Goal: Task Accomplishment & Management: Manage account settings

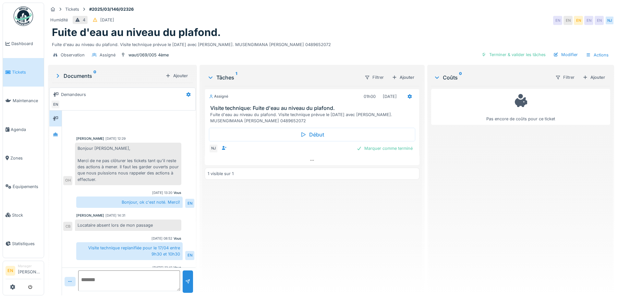
scroll to position [53, 0]
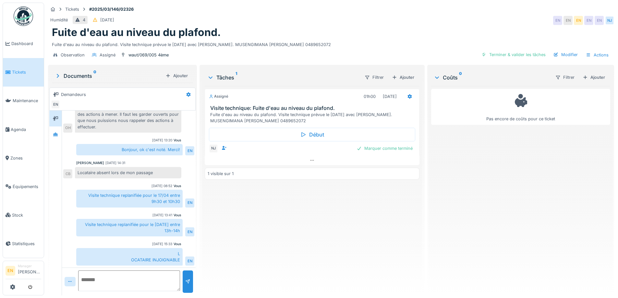
drag, startPoint x: 274, startPoint y: 226, endPoint x: 219, endPoint y: 186, distance: 67.7
click at [274, 226] on div "Assigné 01h00 11/09/2025 Visite technique: Fuite d'eau au niveau du plafond. Fu…" at bounding box center [312, 188] width 214 height 204
click at [297, 53] on div "Observation Assigné waut/069/005 4ème Terminer & valider les tâches Modifier Ac…" at bounding box center [331, 55] width 566 height 15
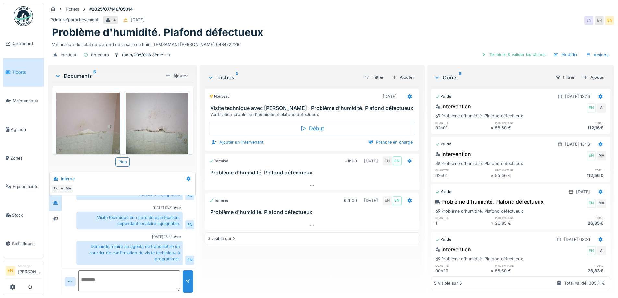
scroll to position [19, 0]
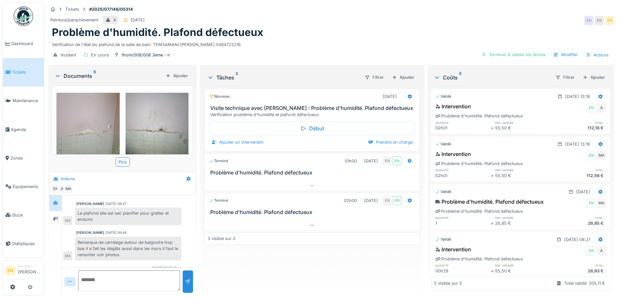
click at [264, 32] on div "Problème d'humidité. Plafond défectueux" at bounding box center [331, 32] width 558 height 12
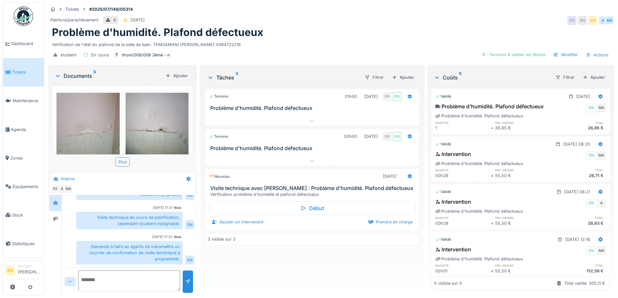
click at [354, 44] on div "Vérification de l'état du plafond de la salle de bain. TEMSAMANI KASMI Souad 04…" at bounding box center [331, 43] width 558 height 9
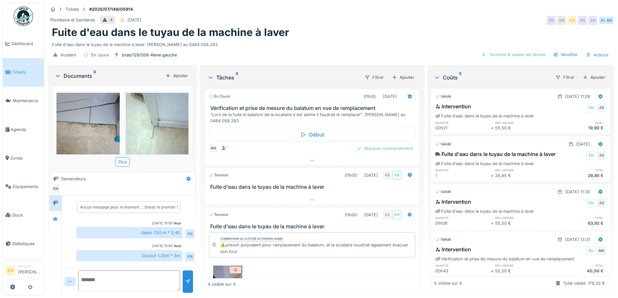
click at [152, 246] on div "[DATE] 15:59" at bounding box center [162, 246] width 20 height 5
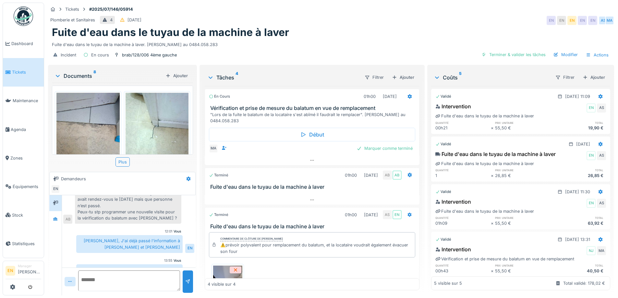
scroll to position [185, 0]
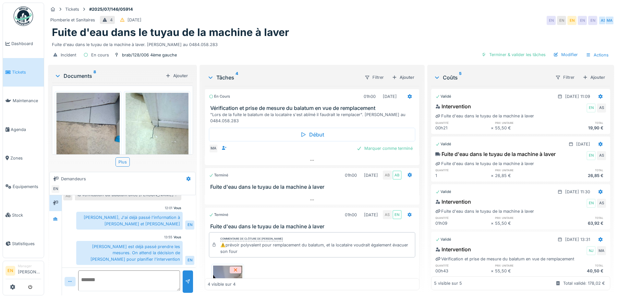
click at [142, 237] on div "Vous 13:55" at bounding box center [128, 237] width 105 height 5
drag, startPoint x: 149, startPoint y: 213, endPoint x: 105, endPoint y: 43, distance: 175.4
click at [144, 198] on div "Aucun message pour le moment … Soyez le premier ! Vous [DATE] 15:59 Salon 7,50 …" at bounding box center [129, 139] width 134 height 258
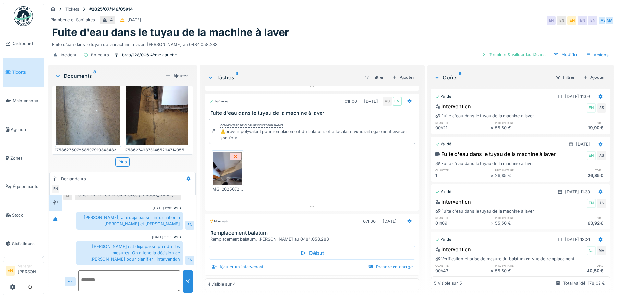
scroll to position [259, 0]
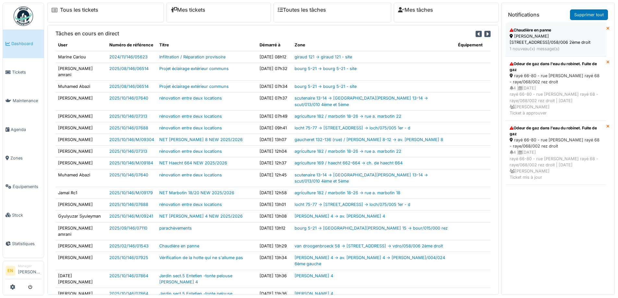
click at [532, 40] on div "[PERSON_NAME] [STREET_ADDRESS]/058/006 2ème droit" at bounding box center [555, 39] width 92 height 12
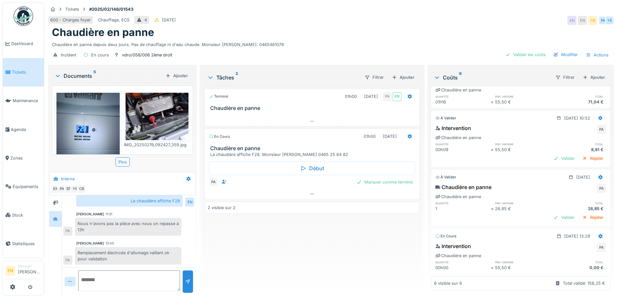
scroll to position [5, 0]
drag, startPoint x: 270, startPoint y: 223, endPoint x: 294, endPoint y: 225, distance: 23.8
click at [270, 224] on div "Terminé 01h00 19/02/2025 PA EN Chaudière en panne En cours 01h00 13/10/2025 Cha…" at bounding box center [312, 188] width 214 height 204
click at [279, 249] on div "Terminé 01h00 19/02/2025 PA EN Chaudière en panne En cours 01h00 13/10/2025 Cha…" at bounding box center [312, 188] width 214 height 204
click at [26, 20] on img at bounding box center [23, 15] width 19 height 19
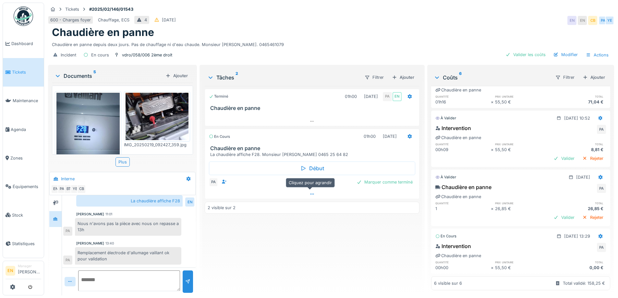
click at [311, 192] on icon at bounding box center [311, 194] width 5 height 4
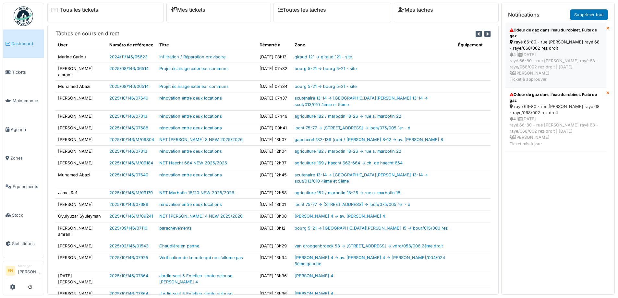
click at [555, 42] on div "rayé 66-80 - rue j. rayé 68 - raye/068/002 rez droit" at bounding box center [555, 45] width 92 height 12
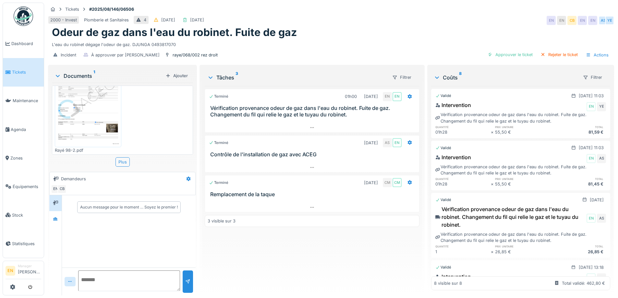
scroll to position [5, 0]
click at [56, 217] on div at bounding box center [55, 219] width 5 height 6
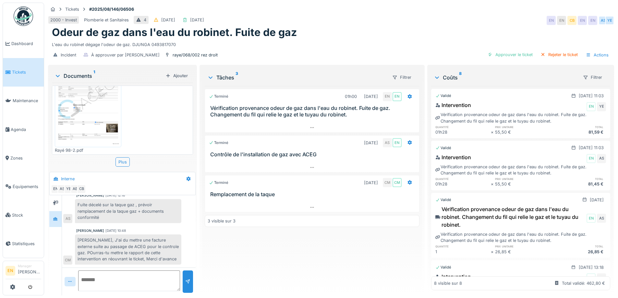
click at [238, 249] on div "Terminé 01h00 19/08/2025 EN EN Vérification provenance odeur de gaz dans l'eau …" at bounding box center [312, 188] width 214 height 204
click at [221, 263] on div "Terminé 01h00 19/08/2025 EN EN Vérification provenance odeur de gaz dans l'eau …" at bounding box center [312, 188] width 214 height 204
click at [21, 22] on img at bounding box center [23, 15] width 19 height 19
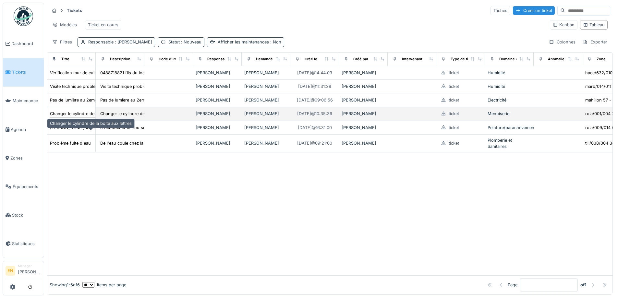
click at [75, 117] on div "Changer le cylindre de la boite aux lettres" at bounding box center [91, 114] width 82 height 6
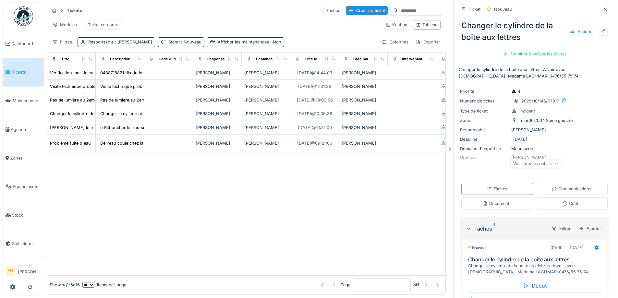
click at [323, 224] on div at bounding box center [246, 213] width 398 height 123
click at [168, 216] on div at bounding box center [246, 213] width 398 height 123
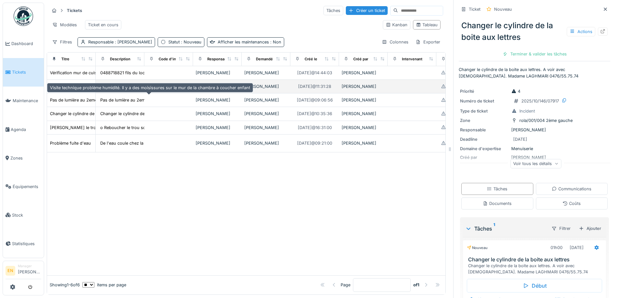
click at [78, 90] on div "Visite technique problème humidité. Il y a des moisissures sur le mur de la cha…" at bounding box center [150, 86] width 200 height 6
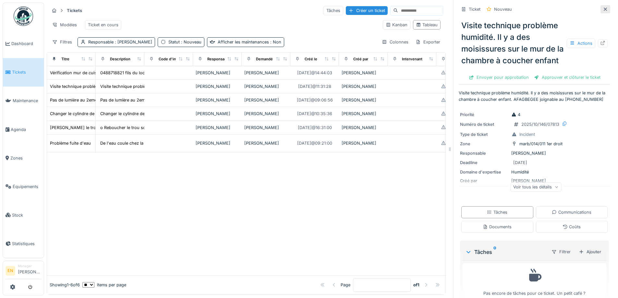
click at [603, 10] on icon at bounding box center [605, 9] width 5 height 4
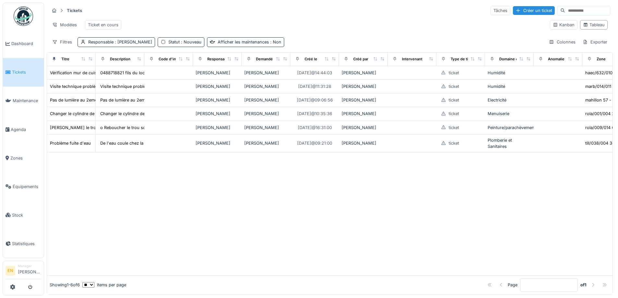
click at [272, 250] on div at bounding box center [329, 213] width 565 height 123
click at [171, 232] on div at bounding box center [329, 213] width 565 height 123
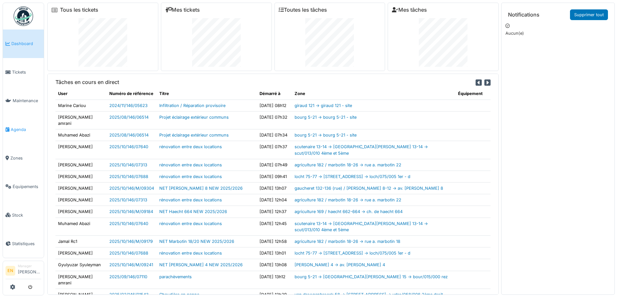
click at [23, 128] on span "Agenda" at bounding box center [26, 129] width 30 height 6
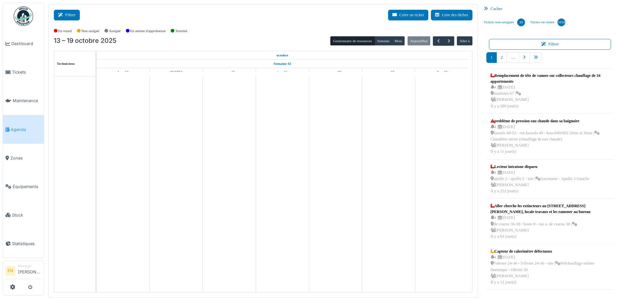
click at [78, 15] on button "Filtrer" at bounding box center [67, 15] width 26 height 11
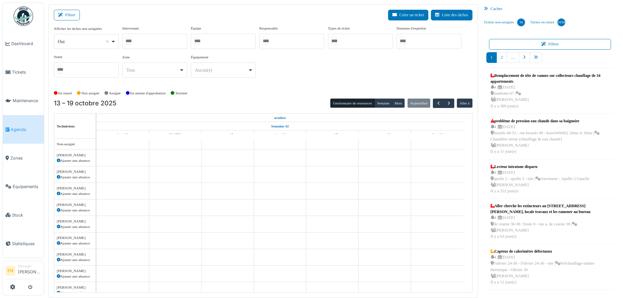
click at [116, 42] on div "*** Oui Remove item" at bounding box center [86, 41] width 65 height 15
select select "**"
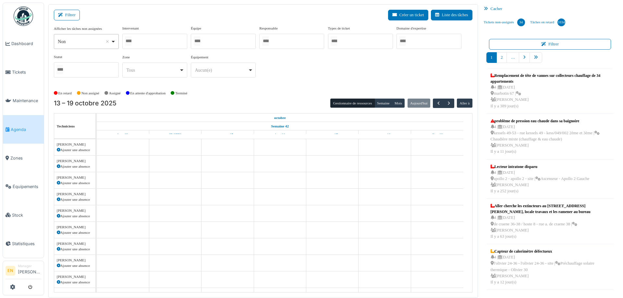
click at [148, 42] on div at bounding box center [154, 41] width 65 height 15
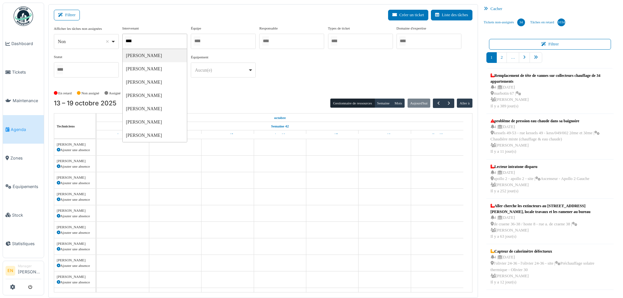
type input "*****"
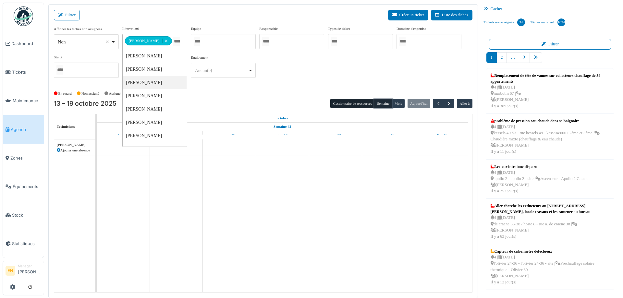
click at [379, 103] on button "Semaine" at bounding box center [383, 103] width 18 height 9
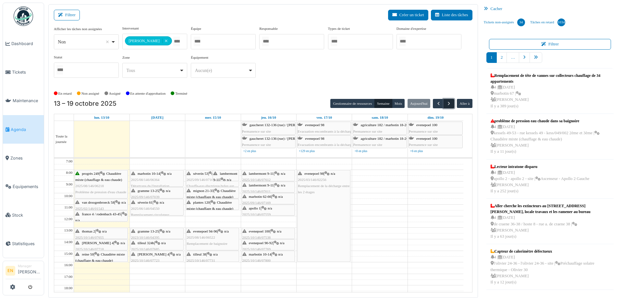
click at [446, 103] on span "button" at bounding box center [449, 104] width 6 height 6
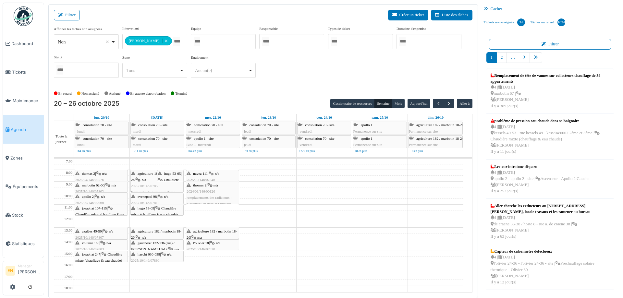
click at [295, 83] on div "**********" at bounding box center [263, 57] width 418 height 63
click at [279, 89] on div "En retard Non assigné Assigné En attente d'approbation Terminé" at bounding box center [263, 93] width 418 height 11
click at [287, 88] on div "**********" at bounding box center [263, 57] width 418 height 63
click at [443, 107] on button "button" at bounding box center [448, 103] width 11 height 9
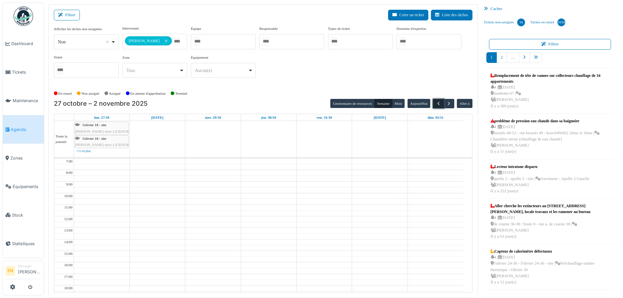
click at [436, 104] on span "button" at bounding box center [439, 104] width 6 height 6
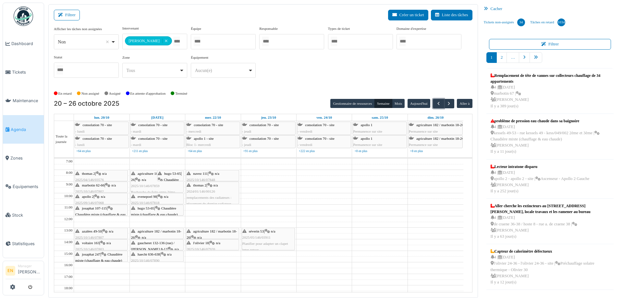
drag, startPoint x: 274, startPoint y: 238, endPoint x: 274, endPoint y: 245, distance: 7.5
click at [274, 245] on div "séverin 53 | n/a 2025/05/146/03911 Planifier pour adapter un clapet inter-retou…" at bounding box center [268, 257] width 55 height 196
click at [279, 80] on div "**********" at bounding box center [263, 54] width 418 height 57
click at [298, 72] on div "**********" at bounding box center [263, 54] width 418 height 57
click at [446, 104] on span "button" at bounding box center [449, 104] width 6 height 6
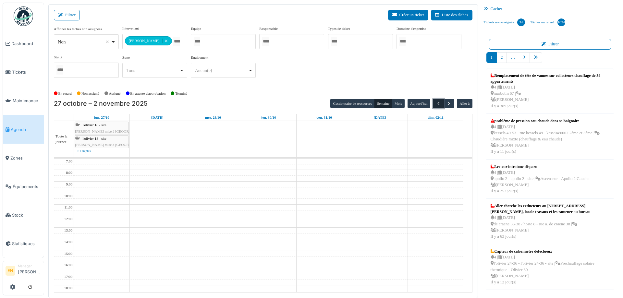
click at [436, 105] on span "button" at bounding box center [439, 104] width 6 height 6
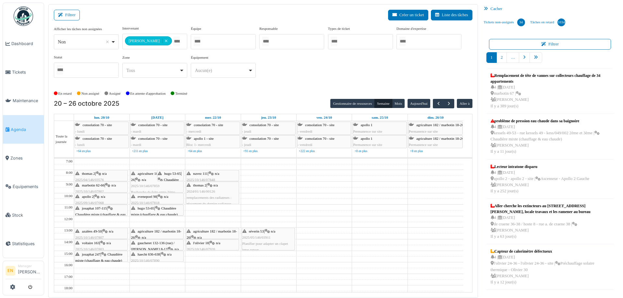
click at [292, 90] on div "En retard Non assigné Assigné En attente d'approbation Terminé" at bounding box center [263, 93] width 418 height 11
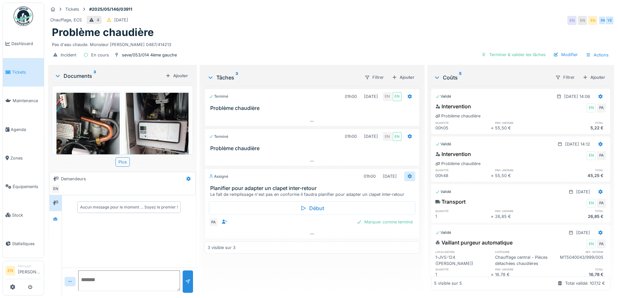
click at [408, 178] on icon at bounding box center [409, 176] width 5 height 4
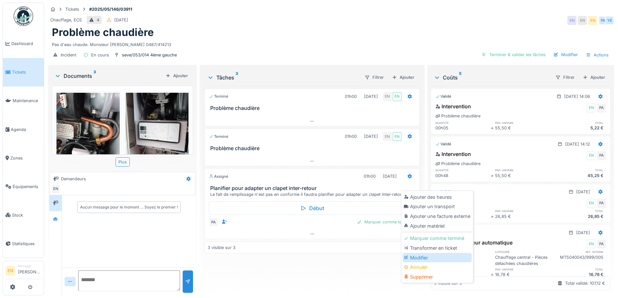
click at [420, 257] on div "Modifier" at bounding box center [436, 258] width 69 height 10
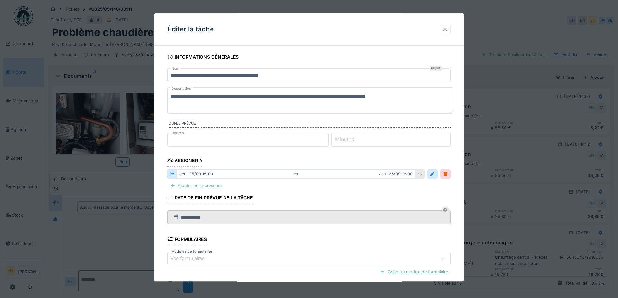
click at [201, 186] on div "Ajouter un intervenant" at bounding box center [195, 186] width 57 height 9
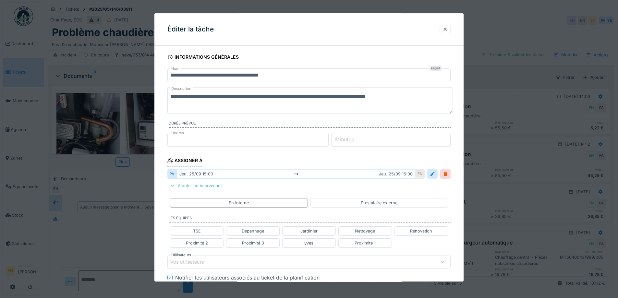
click at [220, 262] on div "Vos utilisateurs" at bounding box center [292, 261] width 244 height 7
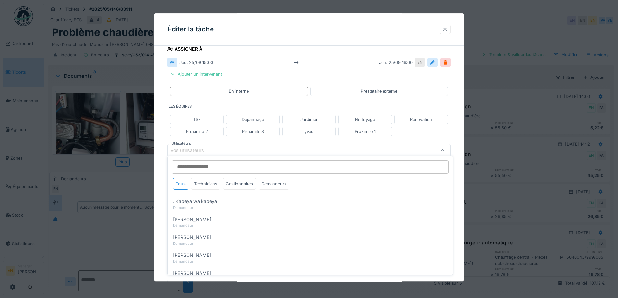
scroll to position [114, 0]
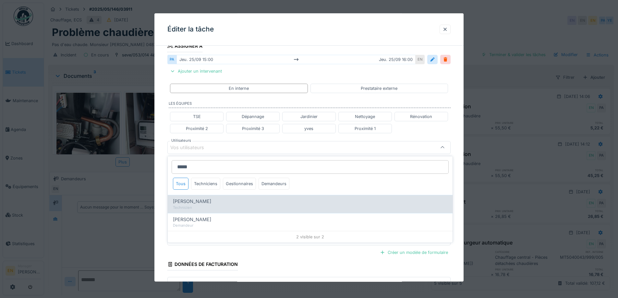
type input "*****"
click at [205, 203] on span "Peter Acheampong" at bounding box center [192, 201] width 38 height 7
type input "****"
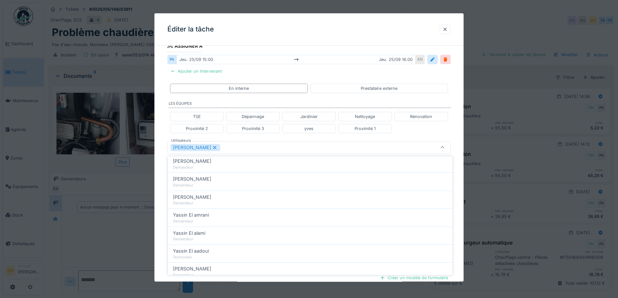
scroll to position [97, 0]
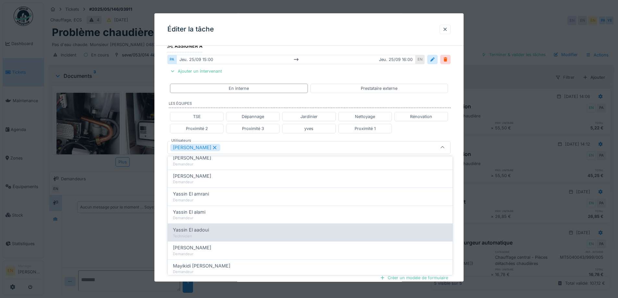
type input "****"
click at [210, 230] on div "Yassin El aadoui" at bounding box center [310, 229] width 274 height 7
type input "**********"
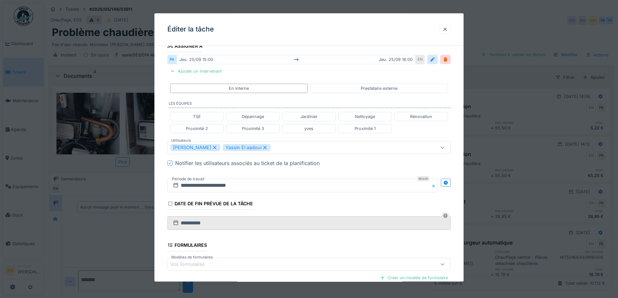
click at [461, 234] on div "**********" at bounding box center [308, 144] width 309 height 416
click at [446, 184] on icon at bounding box center [445, 183] width 5 height 4
click at [214, 185] on input "**********" at bounding box center [232, 186] width 131 height 14
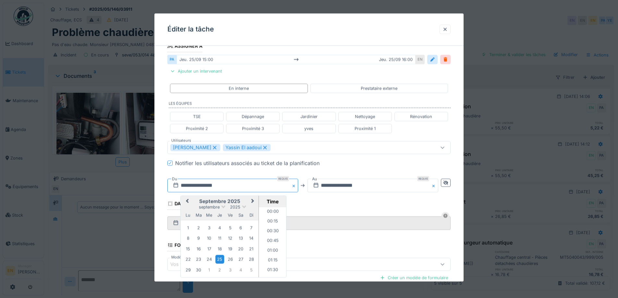
scroll to position [554, 0]
click at [253, 201] on span "Next Month" at bounding box center [253, 201] width 0 height 8
click at [222, 260] on div "23" at bounding box center [219, 260] width 9 height 9
click at [276, 227] on li "13:00" at bounding box center [273, 229] width 28 height 10
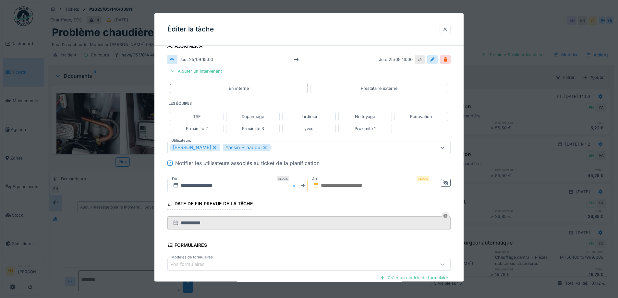
click at [349, 186] on input "text" at bounding box center [372, 186] width 131 height 14
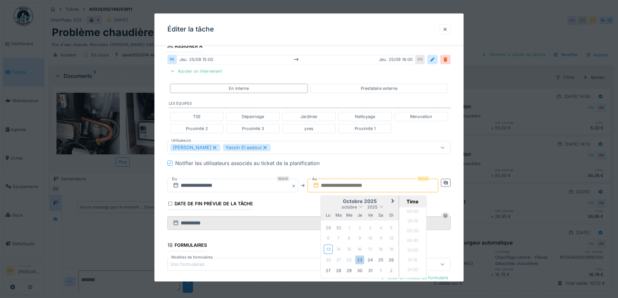
scroll to position [505, 0]
click at [361, 261] on div "23" at bounding box center [359, 260] width 9 height 9
click at [414, 221] on li "14:00" at bounding box center [413, 220] width 28 height 10
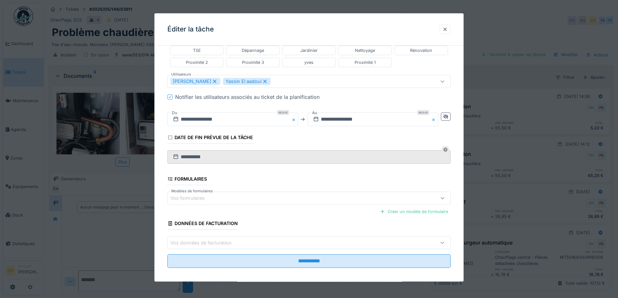
scroll to position [185, 0]
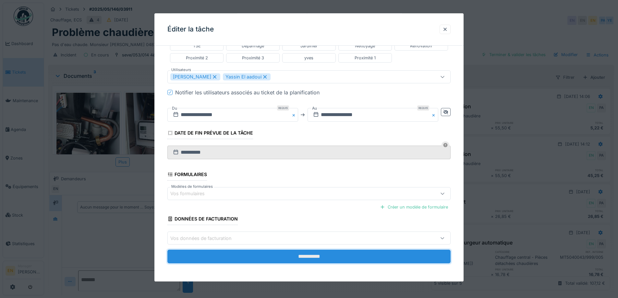
click at [309, 257] on input "**********" at bounding box center [308, 257] width 283 height 14
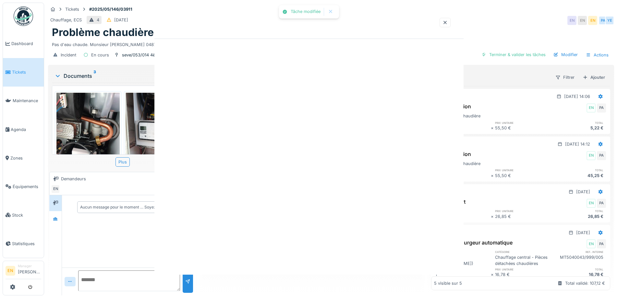
scroll to position [0, 0]
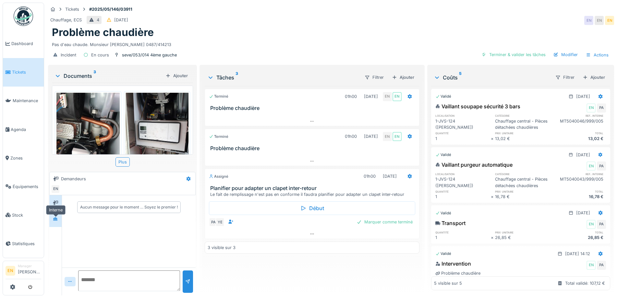
click at [57, 221] on icon at bounding box center [55, 219] width 5 height 4
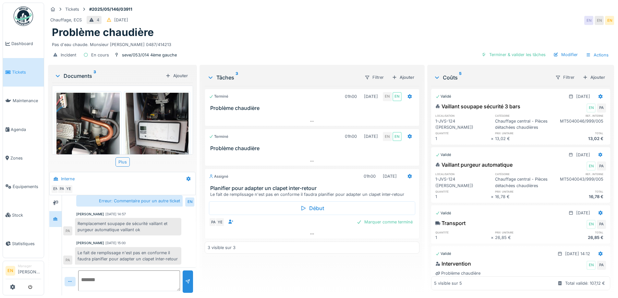
click at [330, 274] on div "Terminé 01h00 12/05/2025 EN EN Problème chaudière Terminé 01h00 22/05/2025 EN E…" at bounding box center [312, 188] width 214 height 204
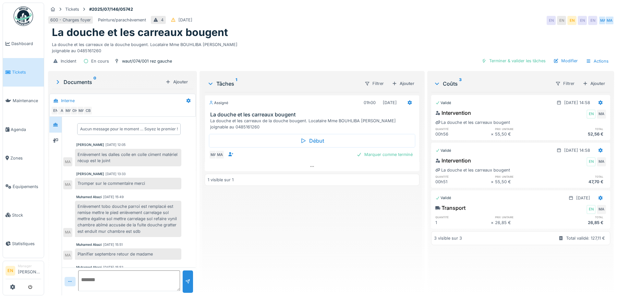
click at [315, 31] on div "La douche et les carreaux bougent" at bounding box center [331, 32] width 558 height 12
click at [315, 30] on div "La douche et les carreaux bougent" at bounding box center [331, 32] width 558 height 12
click at [311, 33] on div "La douche et les carreaux bougent" at bounding box center [331, 32] width 558 height 12
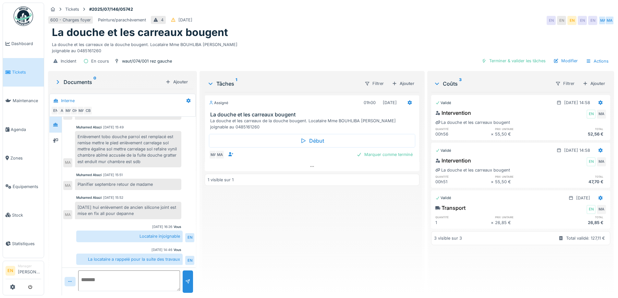
scroll to position [5, 0]
drag, startPoint x: 273, startPoint y: 235, endPoint x: 142, endPoint y: 106, distance: 183.9
click at [267, 227] on div "Assigné 01h00 22/07/2025 La douche et les carreaux bougent La douche et les car…" at bounding box center [312, 191] width 214 height 198
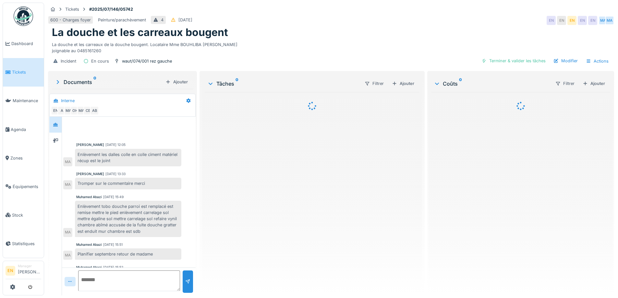
scroll to position [70, 0]
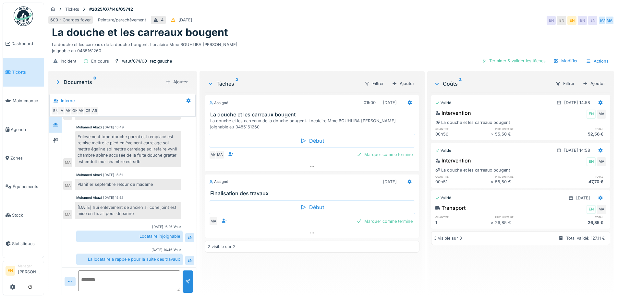
click at [138, 193] on div "Mahfoud Assajeri 22/07/2025 12:05 Enlèvement les dalles colle en colle ciment m…" at bounding box center [129, 157] width 134 height 221
click at [131, 282] on textarea at bounding box center [129, 280] width 102 height 21
click at [348, 28] on div "La douche et les carreaux bougent" at bounding box center [331, 32] width 558 height 12
click at [64, 216] on div "MA" at bounding box center [67, 214] width 9 height 9
click at [304, 277] on div "Assigné 01h00 22/07/2025 La douche et les carreaux bougent La douche et les car…" at bounding box center [312, 191] width 214 height 198
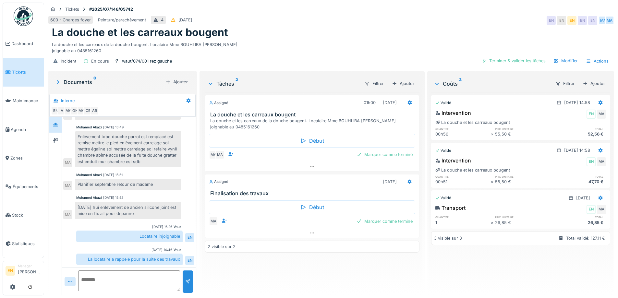
click at [148, 217] on div "Aujourd'hui hui enlèvement de ancien silicone joint est mise en fix all pour de…" at bounding box center [128, 211] width 106 height 18
click at [322, 269] on div "Assigné 01h00 22/07/2025 La douche et les carreaux bougent La douche et les car…" at bounding box center [312, 191] width 214 height 198
click at [296, 41] on div "La douche et les carreaux de la douche bougent. Locataire Mme BOUHLIBA Fatima Z…" at bounding box center [331, 46] width 558 height 15
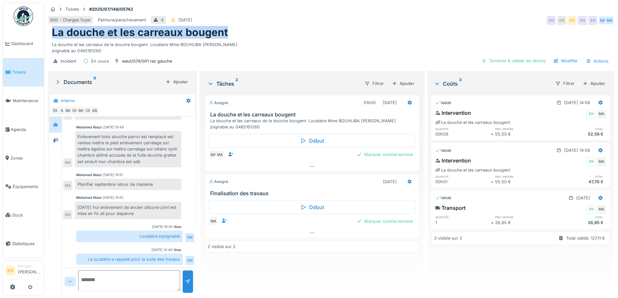
drag, startPoint x: 51, startPoint y: 30, endPoint x: 228, endPoint y: 35, distance: 177.5
click at [228, 35] on div "La douche et les carreaux bougent La douche et les carreaux de la douche bougen…" at bounding box center [331, 40] width 566 height 28
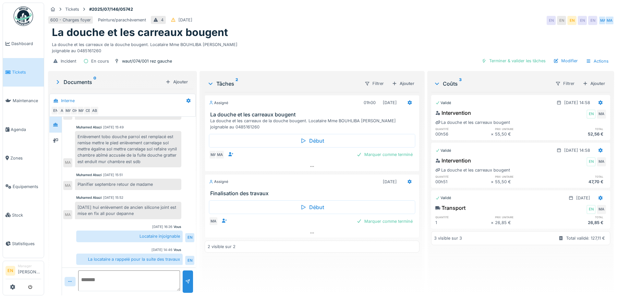
click at [308, 57] on div "Incident En cours waut/074/001 rez gauche Terminer & valider les tâches Modifie…" at bounding box center [331, 61] width 566 height 15
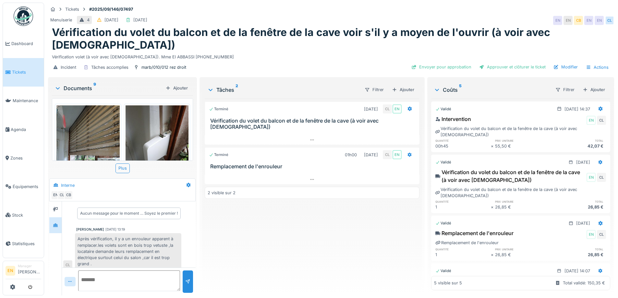
scroll to position [60, 0]
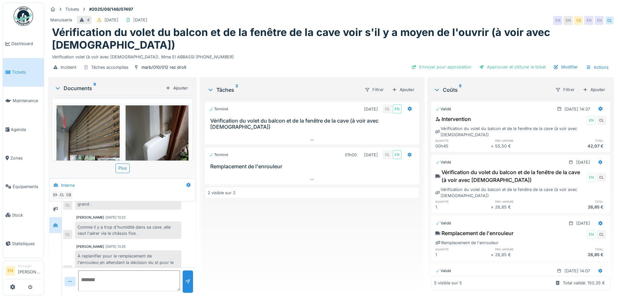
drag, startPoint x: 260, startPoint y: 273, endPoint x: 265, endPoint y: 254, distance: 19.2
click at [261, 269] on div "Terminé 30/09/2025 CL EN Vérification du volet du balcon et de la fenêtre de la…" at bounding box center [312, 195] width 214 height 192
click at [287, 57] on div "Tickets #2025/09/146/07497 Menuiserie 4 30/09/2025 06/10/2025 EN EN CB EN EN CL…" at bounding box center [331, 39] width 568 height 73
click at [305, 280] on div "Terminé 30/09/2025 CL EN Vérification du volet du balcon et de la fenêtre de la…" at bounding box center [312, 195] width 214 height 192
click at [251, 233] on div "Terminé 30/09/2025 CL EN Vérification du volet du balcon et de la fenêtre de la…" at bounding box center [312, 195] width 214 height 192
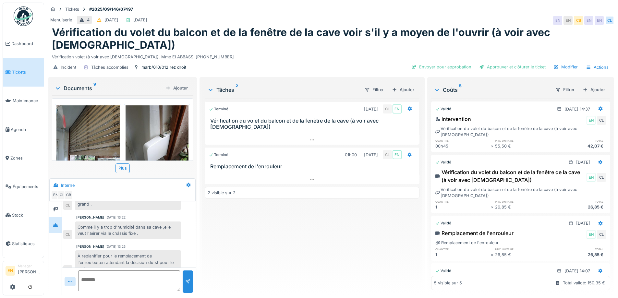
click at [250, 238] on div "Terminé 30/09/2025 CL EN Vérification du volet du balcon et de la fenêtre de la…" at bounding box center [312, 195] width 214 height 192
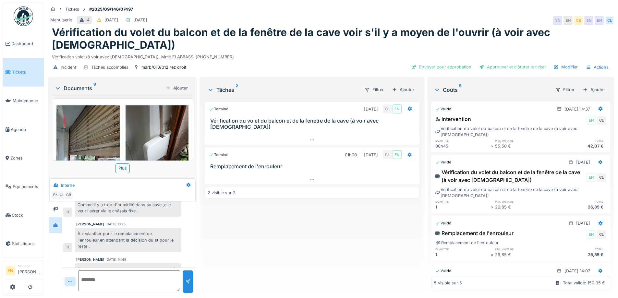
scroll to position [92, 0]
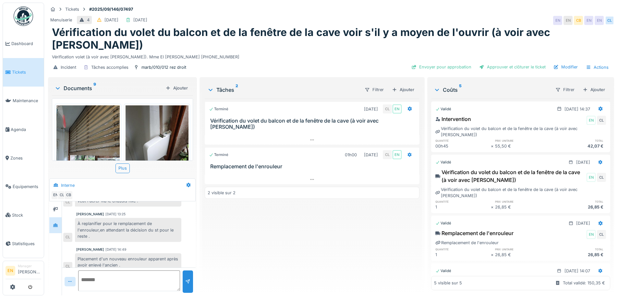
scroll to position [5, 0]
click at [309, 177] on icon at bounding box center [311, 179] width 5 height 4
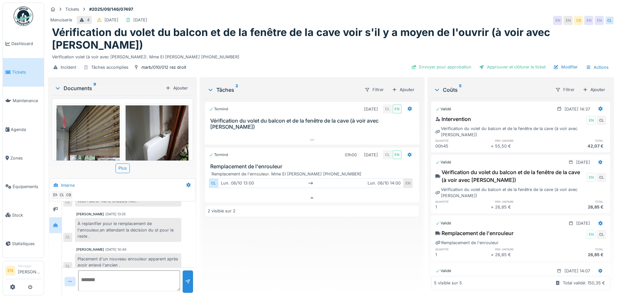
scroll to position [0, 0]
drag, startPoint x: 511, startPoint y: 56, endPoint x: 467, endPoint y: 98, distance: 61.0
click at [468, 98] on div "Tickets #2025/09/146/07497 Menuiserie 4 [DATE] [DATE] EN EN CB EN EN CL Vérific…" at bounding box center [331, 149] width 574 height 298
click at [440, 63] on div "Envoyer pour approbation" at bounding box center [441, 67] width 65 height 9
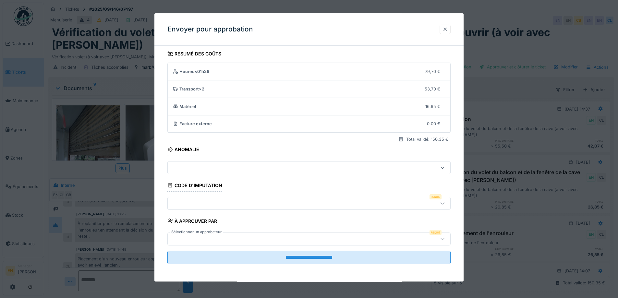
scroll to position [4, 0]
click at [444, 202] on icon at bounding box center [442, 202] width 4 height 2
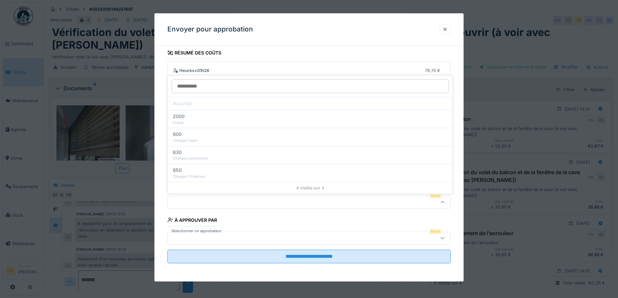
click at [205, 182] on div "4 visible sur 4" at bounding box center [310, 188] width 285 height 12
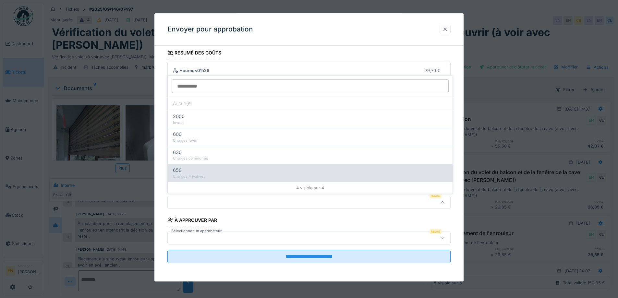
click at [236, 176] on div "Charges Privatives" at bounding box center [310, 177] width 274 height 6
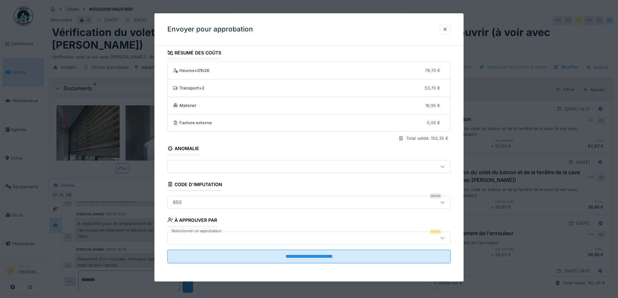
type input "***"
click at [385, 239] on div at bounding box center [292, 237] width 244 height 7
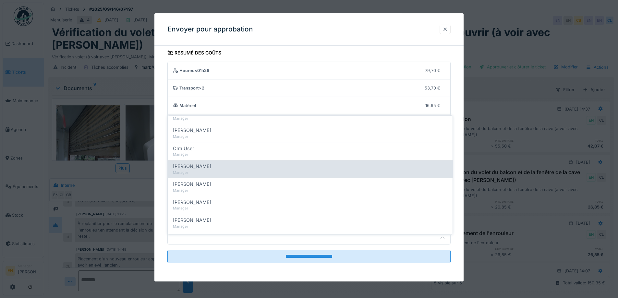
scroll to position [162, 0]
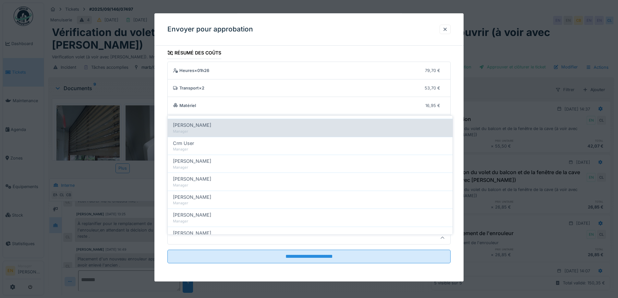
click at [218, 122] on div "Christian Bassette" at bounding box center [310, 125] width 274 height 7
type input "****"
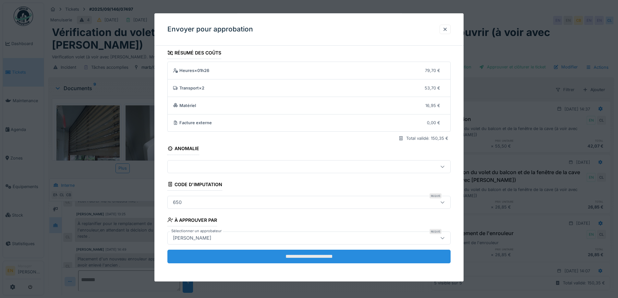
click at [323, 256] on input "**********" at bounding box center [308, 257] width 283 height 14
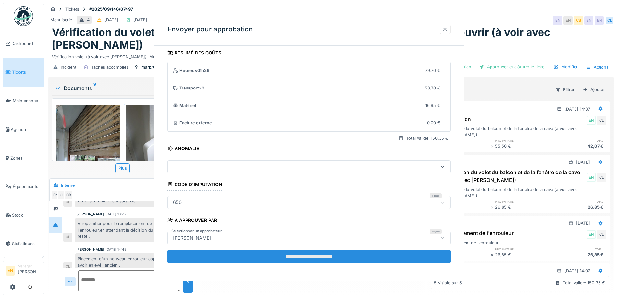
scroll to position [0, 0]
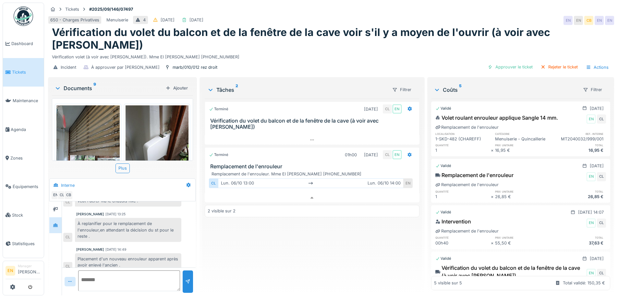
click at [329, 247] on div "Terminé 30/09/2025 CL EN Vérification du volet du balcon et de la fenêtre de la…" at bounding box center [312, 195] width 214 height 192
click at [362, 248] on div "Terminé 30/09/2025 CL EN Vérification du volet du balcon et de la fenêtre de la…" at bounding box center [312, 195] width 214 height 192
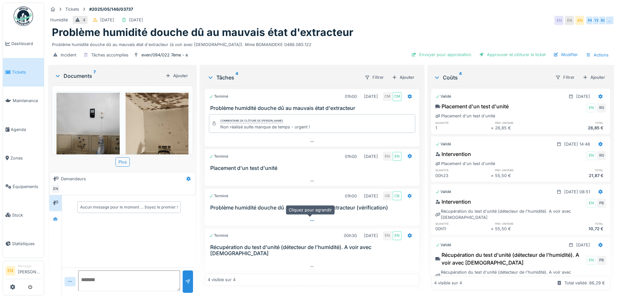
scroll to position [5, 0]
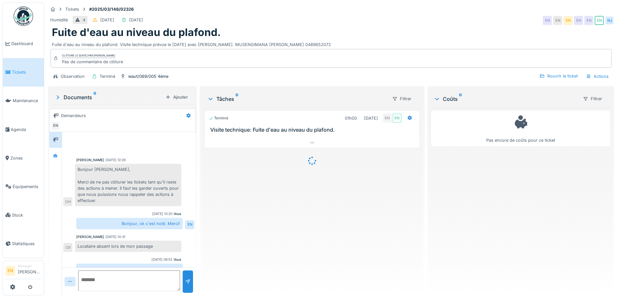
scroll to position [98, 0]
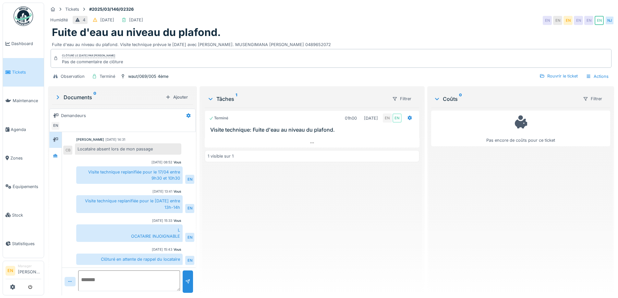
click at [319, 223] on div "Terminé 01h00 [DATE] EN EN Visite technique: Fuite d'eau au niveau du plafond. …" at bounding box center [312, 199] width 214 height 183
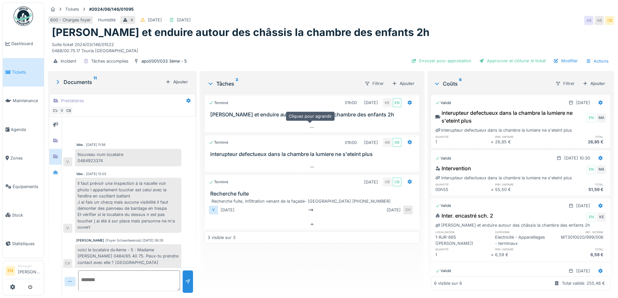
scroll to position [188, 0]
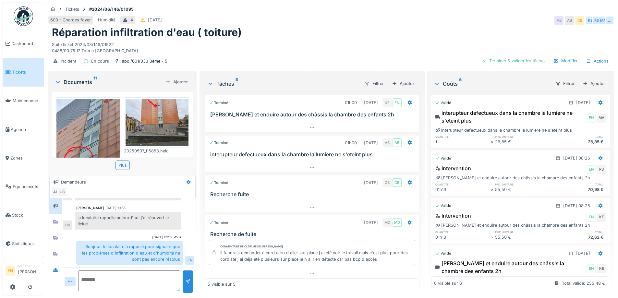
scroll to position [5, 0]
click at [282, 54] on div "Incident En cours apol/001/033 3ème - 5 Terminer & valider les tâches Modifier …" at bounding box center [331, 61] width 566 height 15
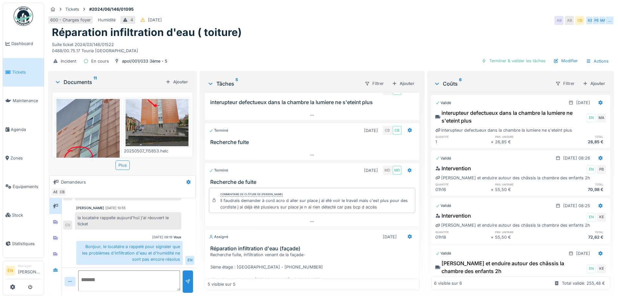
scroll to position [65, 0]
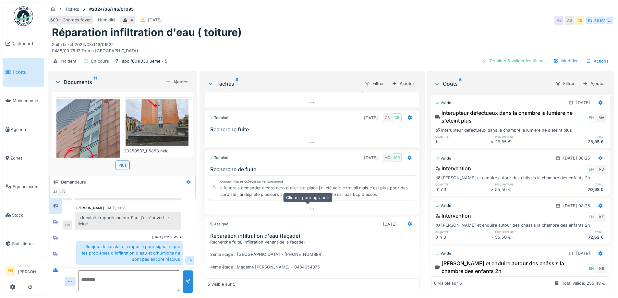
click at [309, 207] on icon at bounding box center [311, 209] width 5 height 4
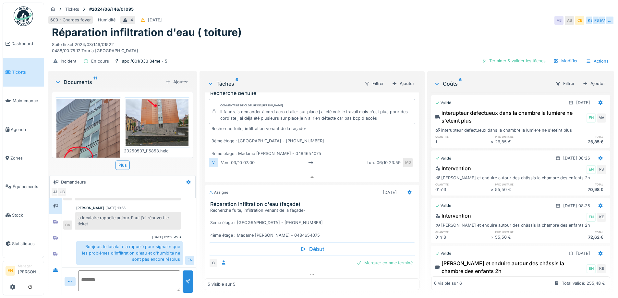
scroll to position [145, 0]
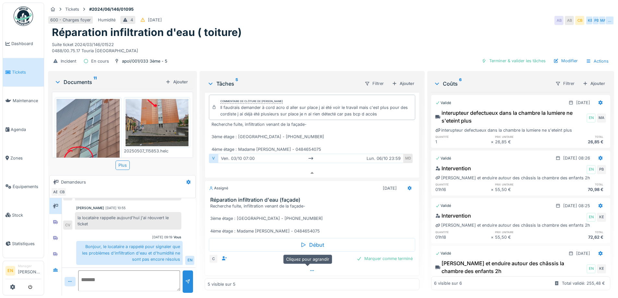
click at [309, 269] on icon at bounding box center [311, 271] width 5 height 4
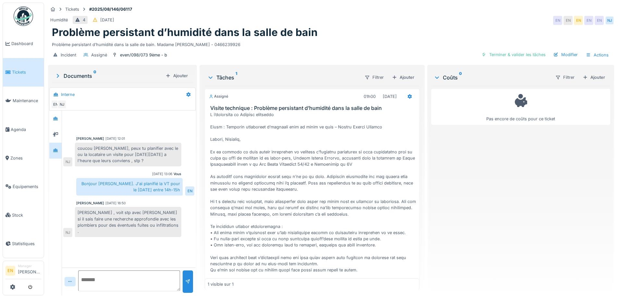
scroll to position [82, 0]
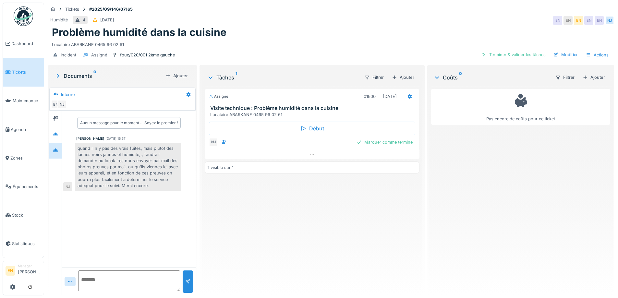
scroll to position [5, 0]
click at [275, 206] on div "Assigné 01h00 [DATE] Visite technique : Problème humidité dans la cuisine Locat…" at bounding box center [312, 188] width 214 height 204
click at [336, 245] on div "Assigné 01h00 23/09/2025 Visite technique : Problème humidité dans la cuisine L…" at bounding box center [312, 188] width 214 height 204
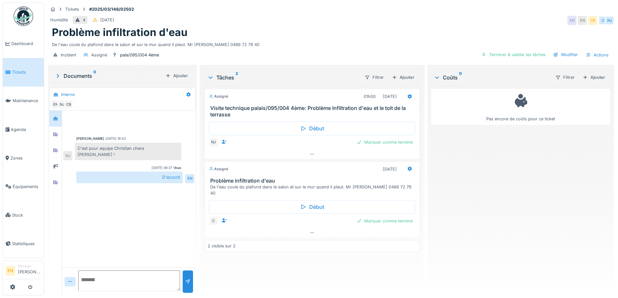
click at [289, 38] on div "Problème infiltration d'eau" at bounding box center [331, 32] width 558 height 12
click at [59, 181] on div at bounding box center [56, 182] width 10 height 8
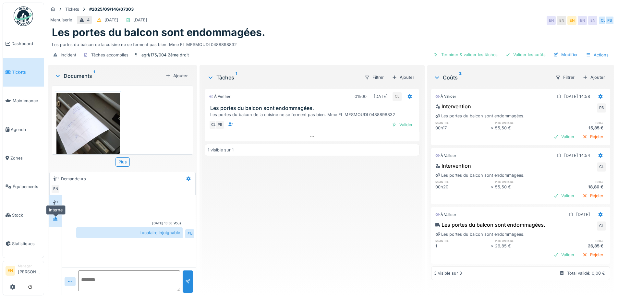
click at [58, 221] on icon at bounding box center [55, 219] width 5 height 4
click at [259, 54] on div "Incident Tâches accomplies agri/175/004 2ème droit Terminer & valider les tâche…" at bounding box center [331, 55] width 566 height 15
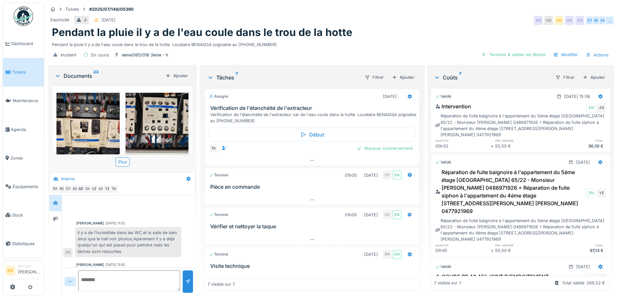
scroll to position [173, 0]
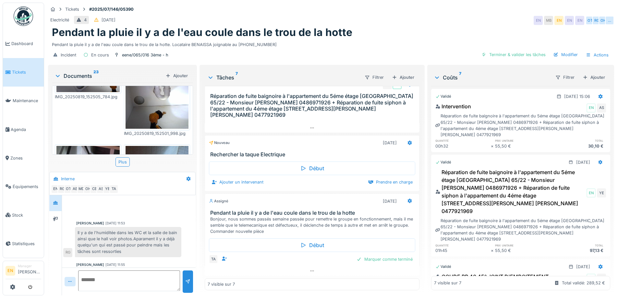
scroll to position [453, 0]
click at [153, 231] on div "Il y a de l'humiditée dans les WC et la salle de bain ainsi que le hall voir ph…" at bounding box center [128, 242] width 106 height 30
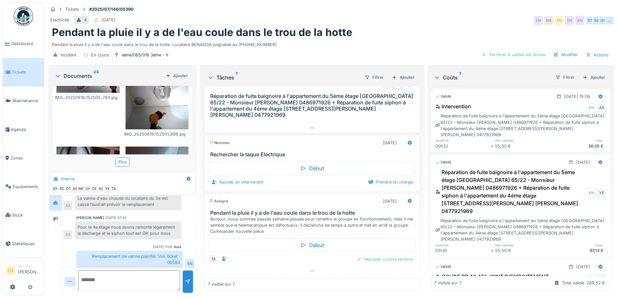
scroll to position [173, 0]
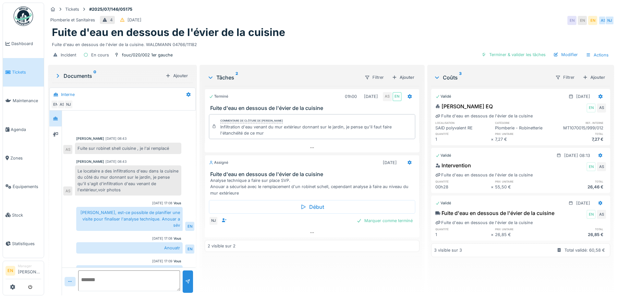
scroll to position [30, 0]
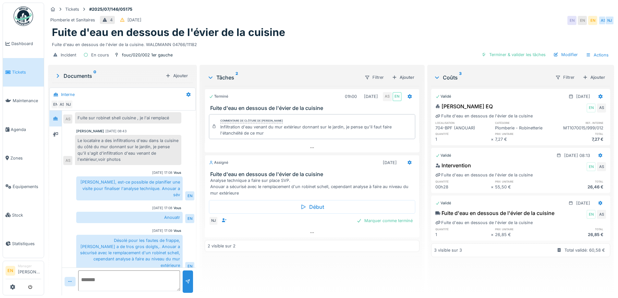
click at [152, 244] on div "Désolé pour les fautes de frappe, [PERSON_NAME] a de tros gros doigts,. Anouar …" at bounding box center [129, 253] width 106 height 36
click at [59, 118] on div at bounding box center [56, 118] width 10 height 8
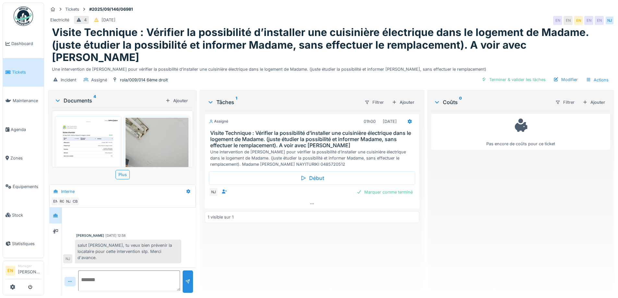
scroll to position [138, 0]
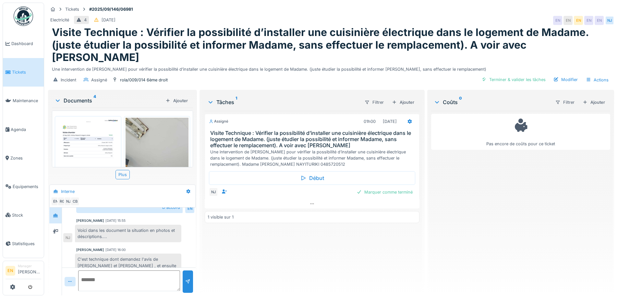
click at [344, 284] on div "Assigné 01h00 25/09/2025 Visite Technique : Vérifier la possibilité d’installer…" at bounding box center [312, 200] width 214 height 179
click at [340, 268] on div "Assigné 01h00 25/09/2025 Visite Technique : Vérifier la possibilité d’installer…" at bounding box center [312, 200] width 214 height 179
click at [344, 264] on div "Assigné 01h00 25/09/2025 Visite Technique : Vérifier la possibilité d’installer…" at bounding box center [312, 200] width 214 height 179
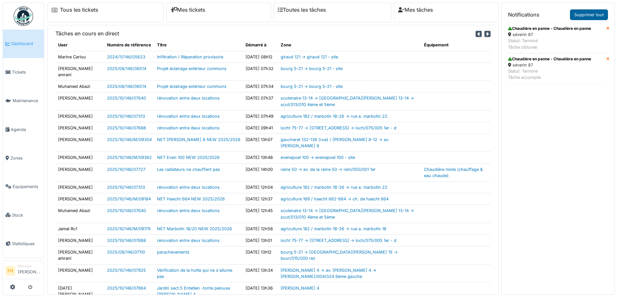
click at [595, 15] on link "Supprimer tout" at bounding box center [589, 14] width 38 height 11
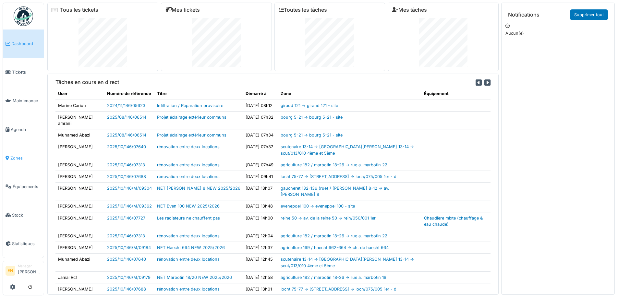
click at [17, 155] on span "Zones" at bounding box center [25, 158] width 31 height 6
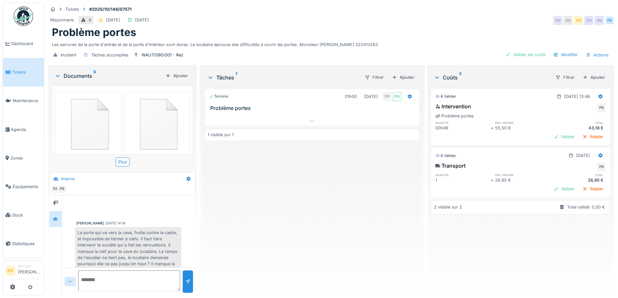
click at [273, 185] on div "Terminé 01h00 [DATE] EN EN Problème portes 1 visible sur 1" at bounding box center [312, 188] width 214 height 204
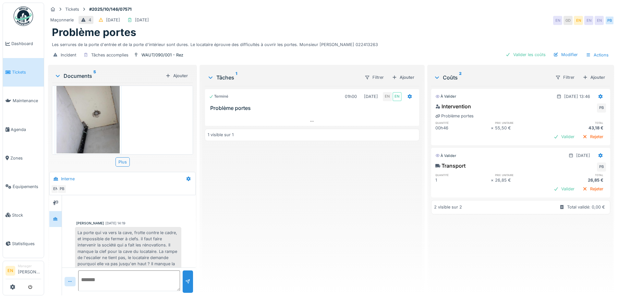
scroll to position [204, 0]
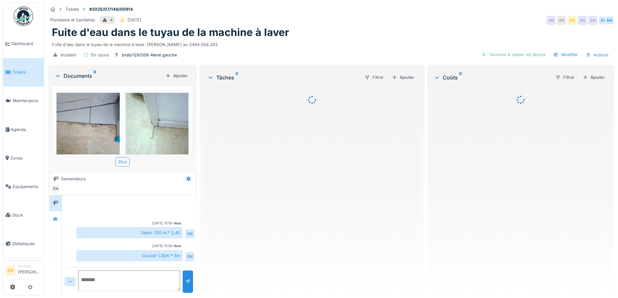
scroll to position [185, 0]
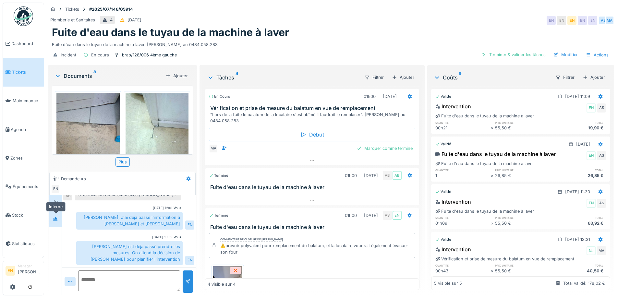
click at [57, 221] on div at bounding box center [55, 219] width 5 height 6
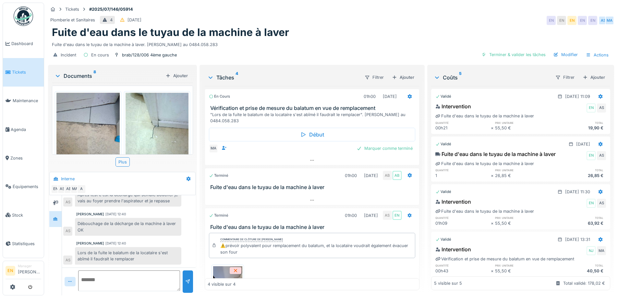
click at [369, 34] on div "Fuite d'eau dans le tuyau de la machine à laver" at bounding box center [331, 32] width 558 height 12
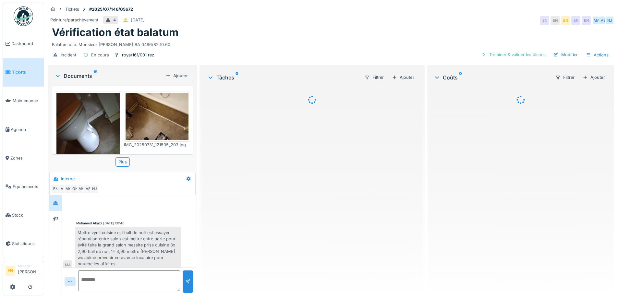
scroll to position [244, 0]
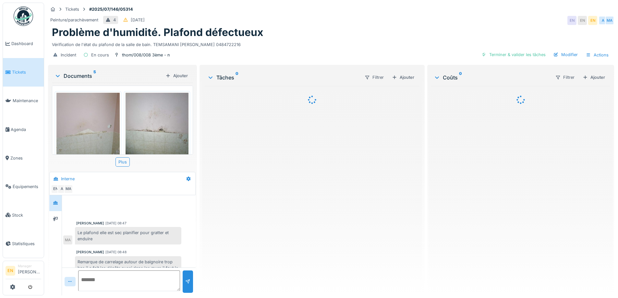
scroll to position [126, 0]
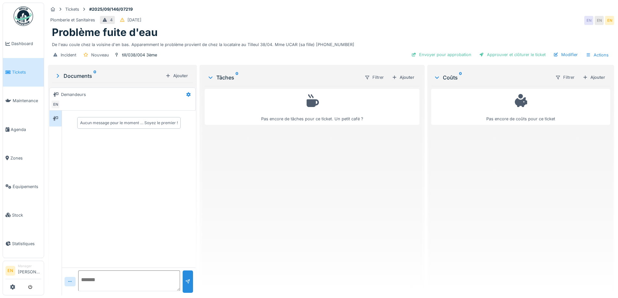
click at [325, 202] on div "Pas encore de tâches pour ce ticket. Un petit café ?" at bounding box center [312, 188] width 214 height 204
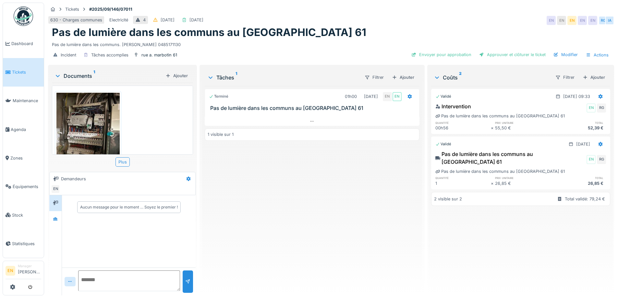
scroll to position [31, 0]
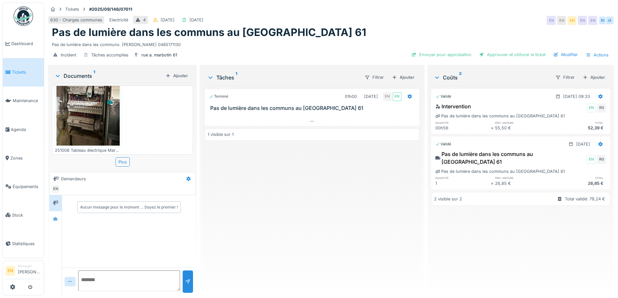
click at [305, 191] on div "Terminé 01h00 12/09/2025 EN EN Pas de lumière dans les communs au Marbotin 61 1…" at bounding box center [312, 188] width 214 height 204
click at [361, 32] on div "Pas de lumière dans les communs au Marbotin 61" at bounding box center [331, 32] width 558 height 12
click at [293, 223] on div "Terminé 01h00 12/09/2025 EN EN Pas de lumière dans les communs au Marbotin 61 1…" at bounding box center [312, 188] width 214 height 204
click at [386, 263] on div "Terminé 01h00 12/09/2025 EN EN Pas de lumière dans les communs au Marbotin 61 1…" at bounding box center [312, 188] width 214 height 204
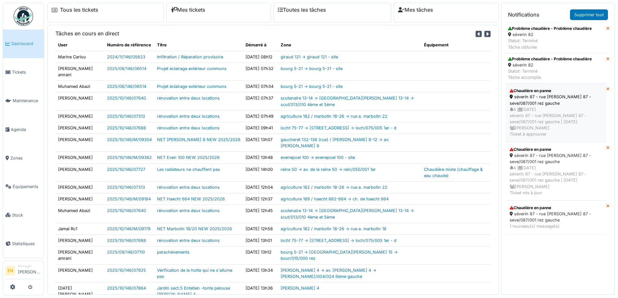
click at [540, 97] on div "séverin 87 - rue f. séverin 87 - seve/087/001 rez gauche" at bounding box center [555, 100] width 92 height 12
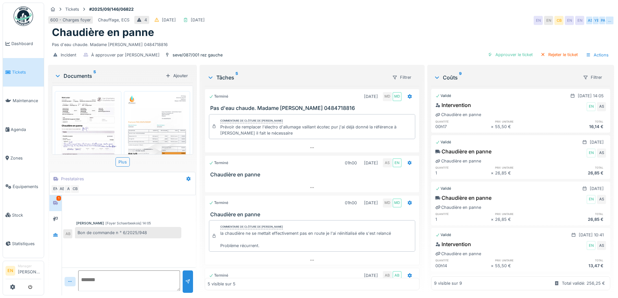
click at [125, 242] on div "[PERSON_NAME] [Foyer Schaerbeekois] 14:05 Bon de commande n ° 6/2025/948 AB" at bounding box center [129, 231] width 134 height 72
click at [120, 226] on div "[PERSON_NAME] [Foyer Schaerbeekois] 14:05 Bon de commande n ° 6/2025/948 AB" at bounding box center [128, 230] width 131 height 18
click at [151, 130] on img at bounding box center [157, 137] width 63 height 89
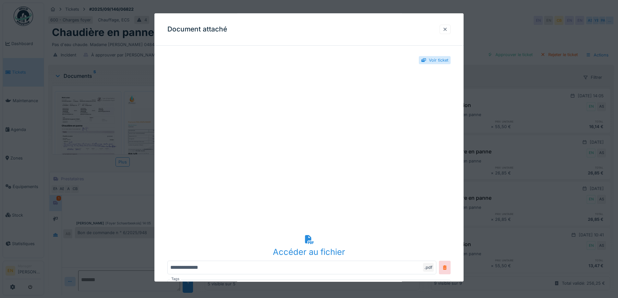
click at [448, 30] on div at bounding box center [444, 29] width 5 height 6
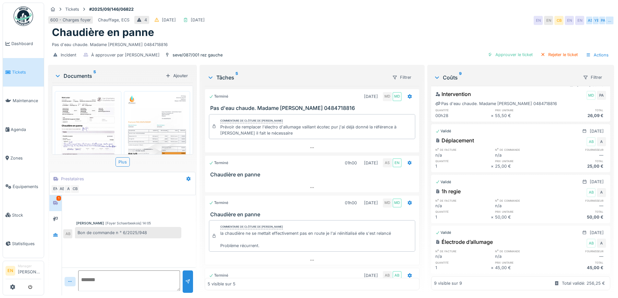
scroll to position [5, 0]
click at [142, 121] on img at bounding box center [157, 137] width 63 height 89
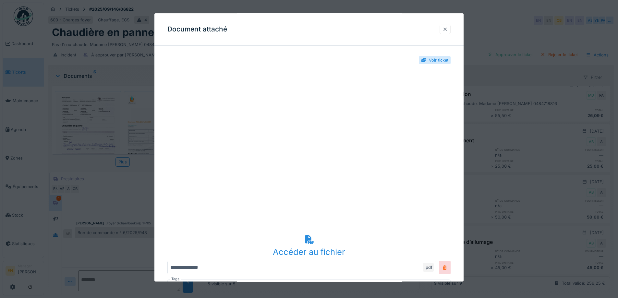
click at [448, 29] on div at bounding box center [444, 29] width 5 height 6
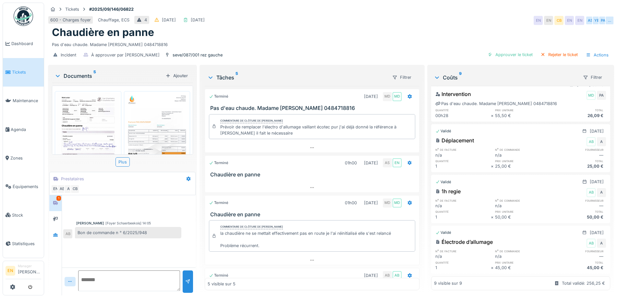
click at [168, 115] on img at bounding box center [157, 137] width 63 height 89
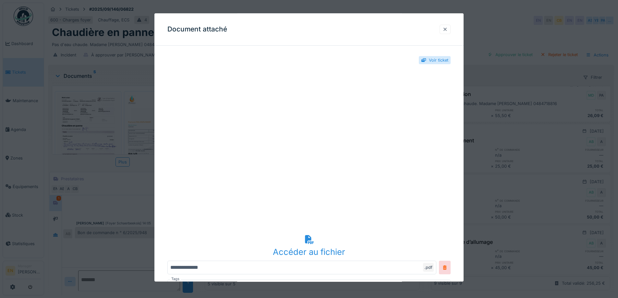
click at [447, 30] on div at bounding box center [444, 29] width 5 height 6
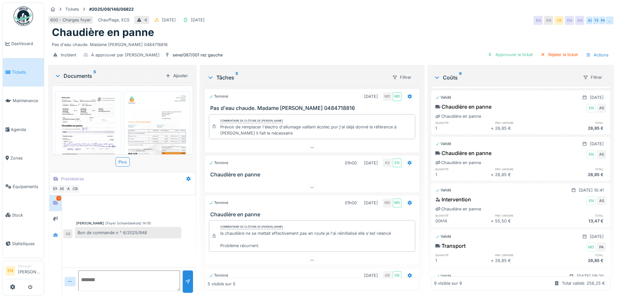
scroll to position [0, 0]
click at [300, 39] on div "Pas d'eau chaude. Madame Pacvoska 0484718816" at bounding box center [331, 43] width 558 height 9
click at [290, 42] on div "Pas d'eau chaude. Madame [PERSON_NAME] 0484718816" at bounding box center [331, 43] width 558 height 9
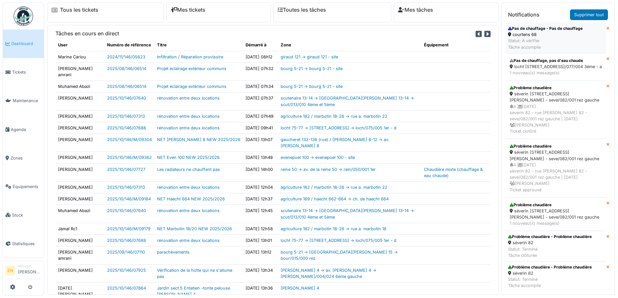
click at [548, 32] on div "courtens 68" at bounding box center [545, 34] width 75 height 6
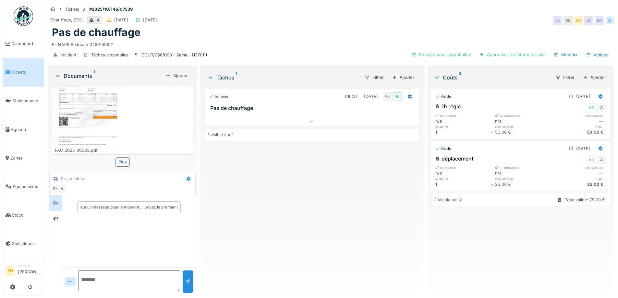
scroll to position [5, 0]
click at [58, 201] on icon at bounding box center [55, 203] width 5 height 4
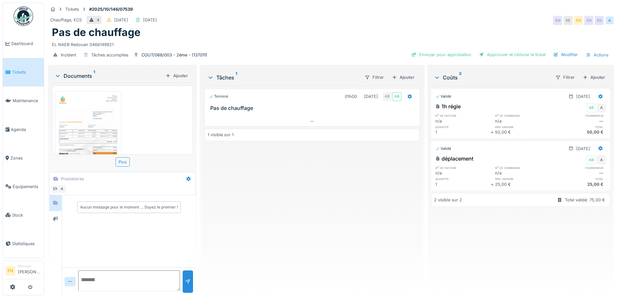
scroll to position [0, 0]
click at [339, 219] on div "Terminé 01h00 [DATE] AB AB Pas de chauffage 1 visible sur 1" at bounding box center [312, 188] width 214 height 204
click at [248, 202] on div "Terminé 01h00 [DATE] AB AB Pas de chauffage 1 visible sur 1" at bounding box center [312, 188] width 214 height 204
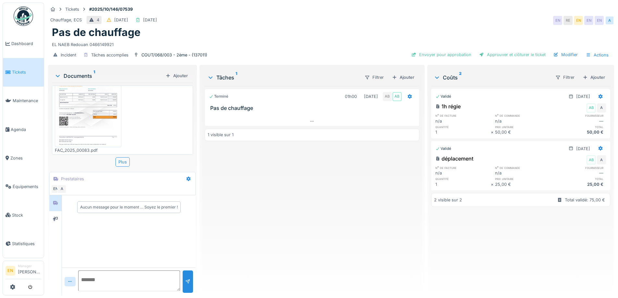
scroll to position [23, 0]
click at [299, 209] on div "Terminé 01h00 03/10/2025 AB AB Pas de chauffage 1 visible sur 1" at bounding box center [312, 188] width 214 height 204
click at [298, 205] on div "Terminé 01h00 [DATE] AB AB Pas de chauffage 1 visible sur 1" at bounding box center [312, 188] width 214 height 204
click at [296, 200] on div "Terminé 01h00 [DATE] AB AB Pas de chauffage 1 visible sur 1" at bounding box center [312, 188] width 214 height 204
click at [336, 200] on div "Terminé 01h00 03/10/2025 AB AB Pas de chauffage 1 visible sur 1" at bounding box center [312, 188] width 214 height 204
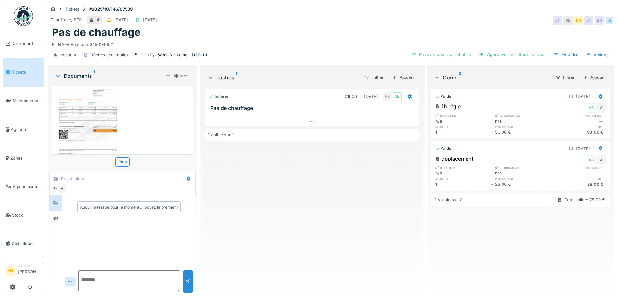
click at [344, 198] on div "Terminé 01h00 03/10/2025 AB AB Pas de chauffage 1 visible sur 1" at bounding box center [312, 188] width 214 height 204
click at [327, 200] on div "Terminé 01h00 03/10/2025 AB AB Pas de chauffage 1 visible sur 1" at bounding box center [312, 188] width 214 height 204
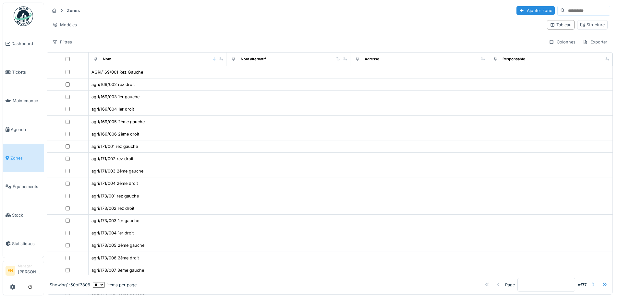
click at [565, 8] on input at bounding box center [587, 10] width 45 height 9
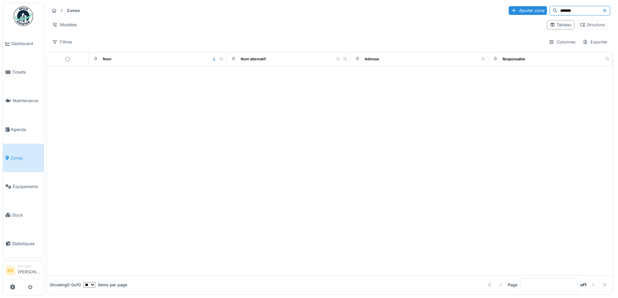
click at [557, 11] on input "*******" at bounding box center [579, 10] width 45 height 9
click at [564, 12] on input "********" at bounding box center [579, 10] width 45 height 9
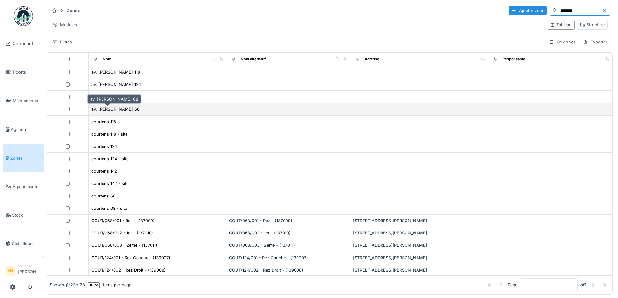
type input "********"
click at [114, 111] on div "av. f. courtens 68" at bounding box center [115, 109] width 48 height 6
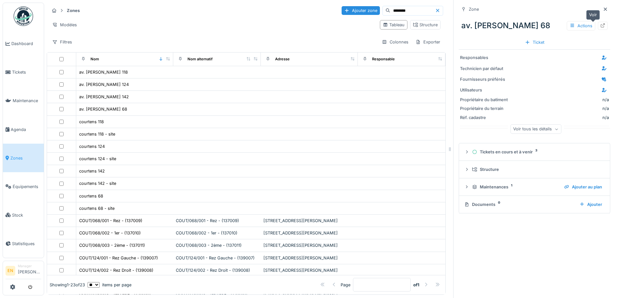
click at [600, 26] on icon at bounding box center [602, 25] width 5 height 4
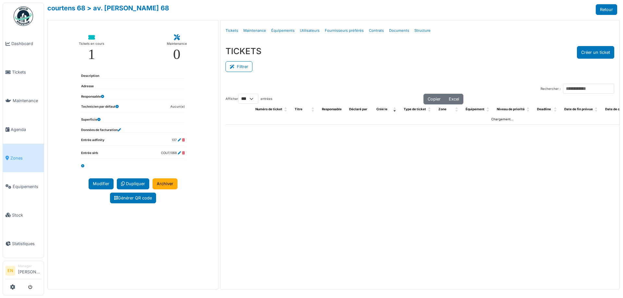
select select "***"
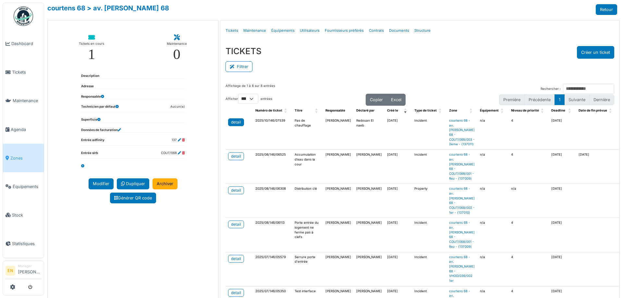
click at [233, 123] on div "detail" at bounding box center [236, 122] width 10 height 6
click at [480, 11] on div "courtens 68 > av. f. courtens 68 Retour" at bounding box center [331, 9] width 569 height 11
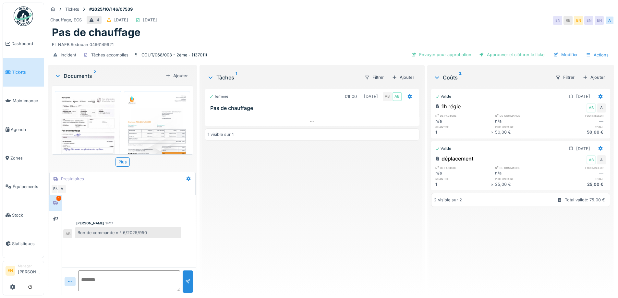
click at [205, 226] on div "Terminé 01h00 [DATE] AB AB Pas de chauffage 1 visible sur 1" at bounding box center [312, 188] width 214 height 204
click at [271, 226] on div "Terminé 01h00 [DATE] AB AB Pas de chauffage 1 visible sur 1" at bounding box center [312, 188] width 214 height 204
click at [272, 222] on div "Terminé 01h00 [DATE] AB AB Pas de chauffage 1 visible sur 1" at bounding box center [312, 188] width 214 height 204
click at [451, 30] on div "Pas de chauffage" at bounding box center [331, 32] width 558 height 12
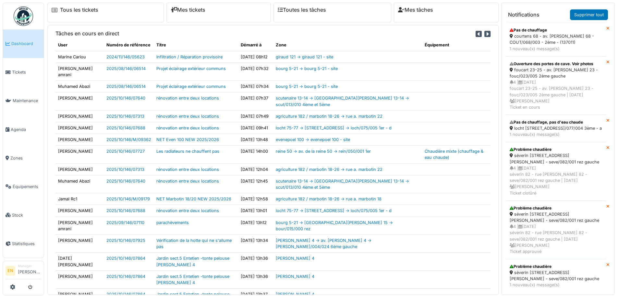
click at [523, 34] on div "courtens 68 - av. [PERSON_NAME] 68 - COUT/068/003 - 2ème - (137011)" at bounding box center [555, 39] width 92 height 12
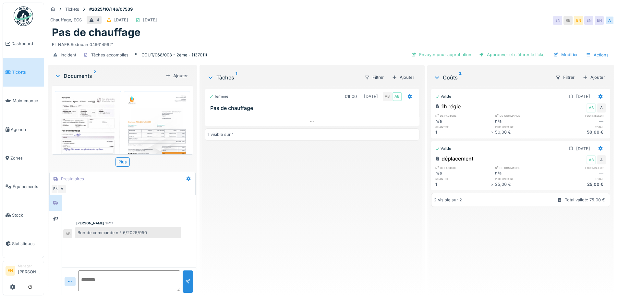
click at [262, 225] on div "Terminé 01h00 [DATE] AB AB Pas de chauffage 1 visible sur 1" at bounding box center [312, 188] width 214 height 204
click at [214, 238] on div "Terminé 01h00 [DATE] AB AB Pas de chauffage 1 visible sur 1" at bounding box center [312, 188] width 214 height 204
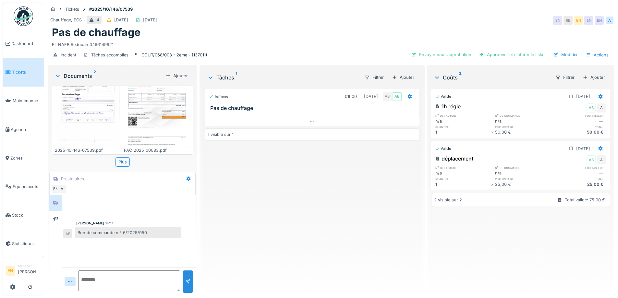
scroll to position [5, 0]
drag, startPoint x: 218, startPoint y: 232, endPoint x: 233, endPoint y: 242, distance: 17.6
click at [218, 234] on div "Terminé 01h00 [DATE] AB AB Pas de chauffage 1 visible sur 1" at bounding box center [312, 188] width 214 height 204
click at [245, 238] on div "Terminé 01h00 [DATE] AB AB Pas de chauffage 1 visible sur 1" at bounding box center [312, 188] width 214 height 204
click at [301, 41] on div "EL NAEB Redouan 0466149921" at bounding box center [331, 43] width 558 height 9
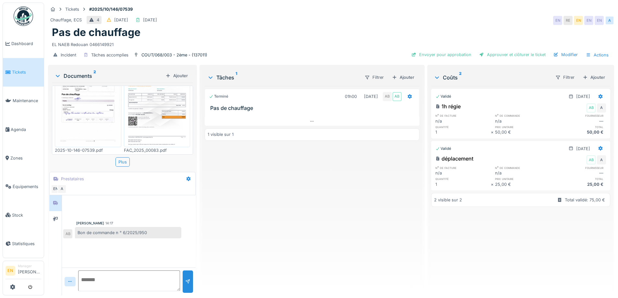
click at [25, 21] on img at bounding box center [23, 15] width 19 height 19
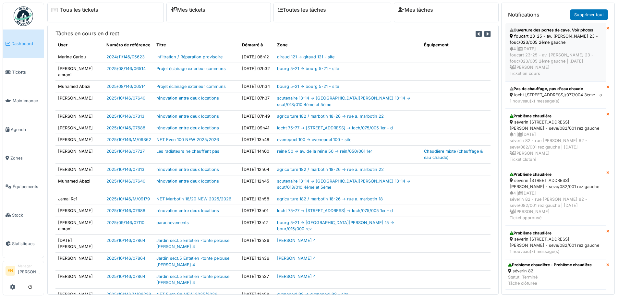
click at [547, 46] on div "4 | [DATE] foucart 23-25 - av. [PERSON_NAME] 23 - fouc/023/005 2ème gauche | [D…" at bounding box center [555, 61] width 92 height 31
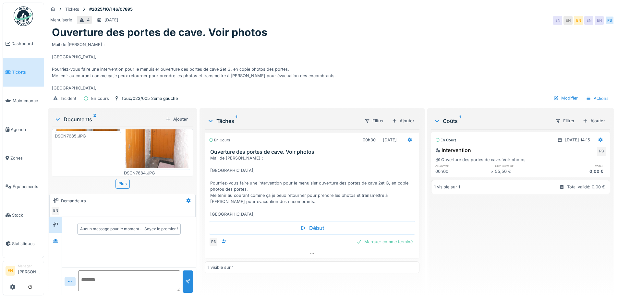
scroll to position [53, 0]
click at [549, 239] on div "En cours [DATE] 14:15 Intervention PB Ouverture des portes de cave. Voir photos…" at bounding box center [520, 209] width 179 height 161
click at [54, 241] on icon at bounding box center [55, 241] width 5 height 4
click at [492, 241] on div "En cours [DATE] 14:15 Intervention PB Ouverture des portes de cave. Voir photos…" at bounding box center [520, 209] width 179 height 161
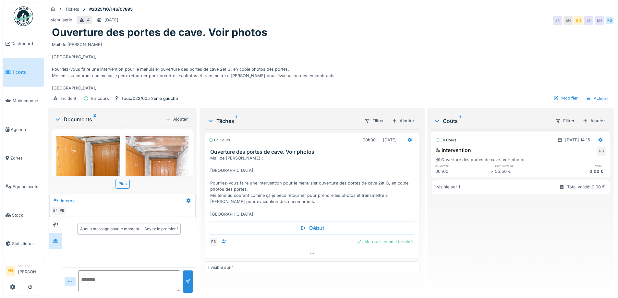
drag, startPoint x: 367, startPoint y: 63, endPoint x: 399, endPoint y: 57, distance: 33.1
click at [374, 63] on div "Mail de [PERSON_NAME] : [GEOGRAPHIC_DATA], Pourriez-vous faire une intervention…" at bounding box center [331, 65] width 558 height 53
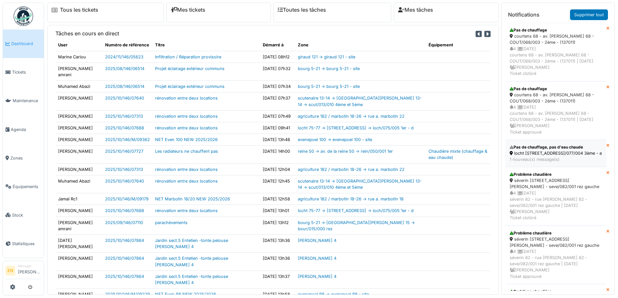
click at [534, 156] on div "locht [STREET_ADDRESS]/077/004 3ème - a" at bounding box center [555, 153] width 92 height 6
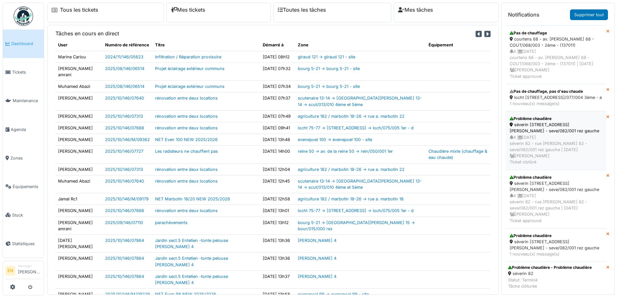
scroll to position [144, 0]
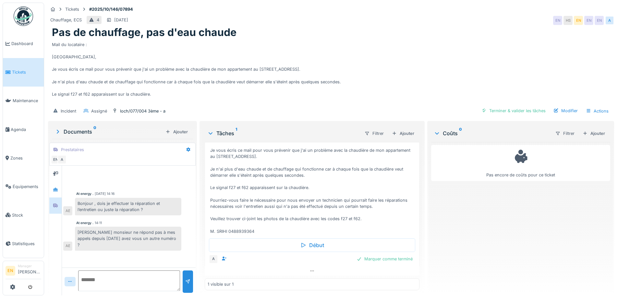
scroll to position [5, 0]
click at [436, 17] on div "Chauffage, ECS 4 [DATE] EN HS EN EN EN A" at bounding box center [331, 21] width 566 height 12
click at [447, 50] on div "Mail du locataire : [GEOGRAPHIC_DATA], Je vous écris ce mail pour vous prévenir…" at bounding box center [331, 71] width 558 height 65
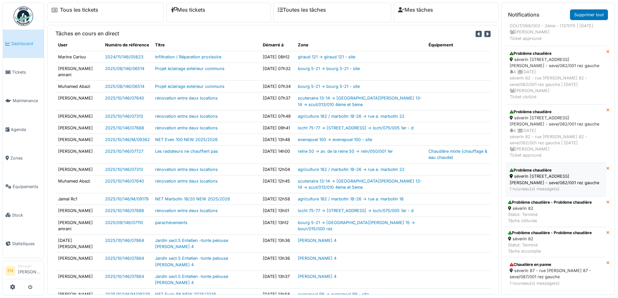
scroll to position [111, 0]
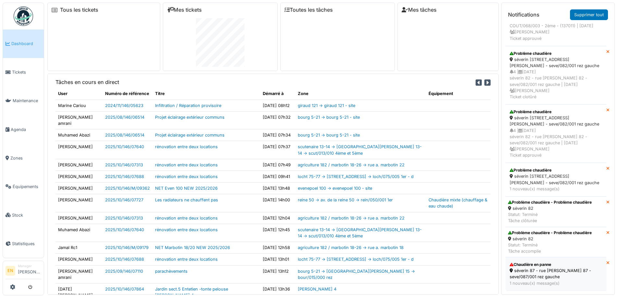
click at [526, 268] on div "séverin 87 - rue f. séverin 87 - seve/087/001 rez gauche" at bounding box center [555, 274] width 92 height 12
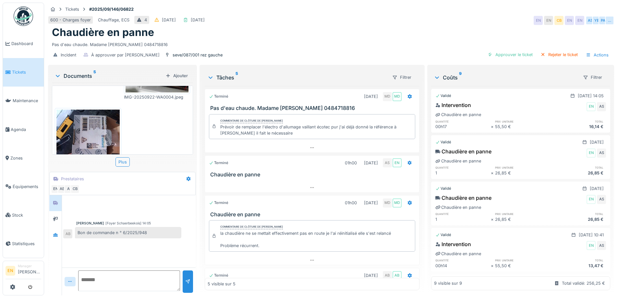
scroll to position [222, 0]
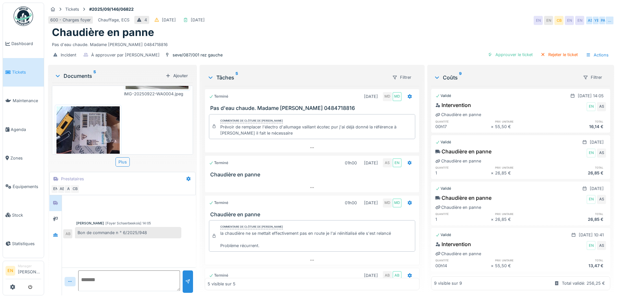
click at [297, 32] on div "Chaudière en panne" at bounding box center [331, 32] width 558 height 12
click at [23, 21] on img at bounding box center [23, 15] width 19 height 19
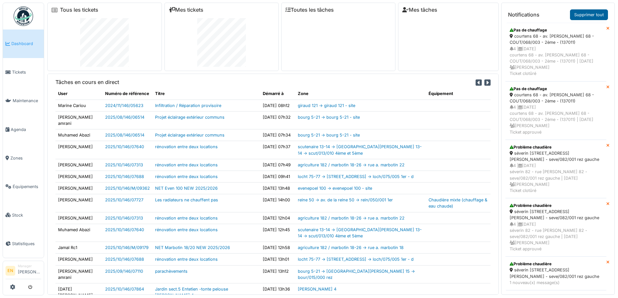
click at [590, 14] on link "Supprimer tout" at bounding box center [589, 14] width 38 height 11
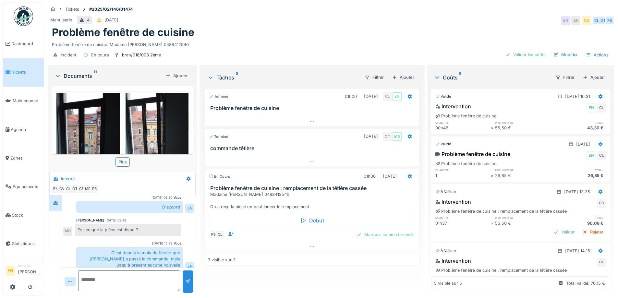
scroll to position [5, 0]
click at [309, 244] on icon at bounding box center [311, 246] width 5 height 4
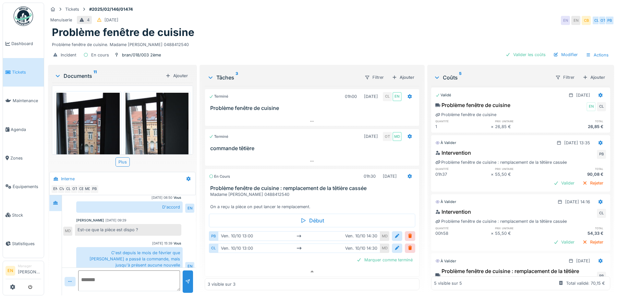
scroll to position [38, 0]
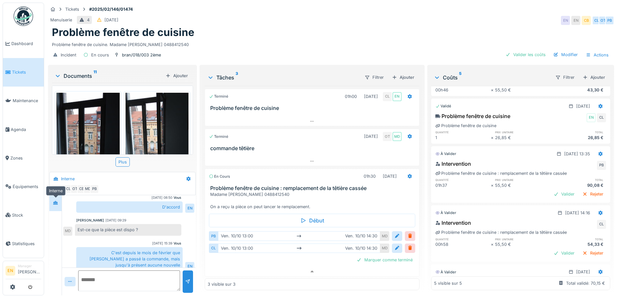
click at [54, 201] on icon at bounding box center [55, 203] width 5 height 4
click at [378, 257] on div "Marquer comme terminé" at bounding box center [384, 260] width 61 height 9
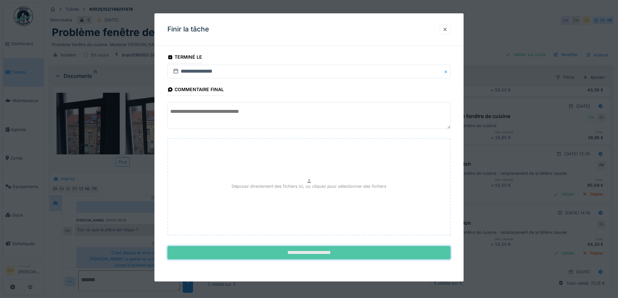
click at [343, 252] on input "**********" at bounding box center [308, 253] width 283 height 14
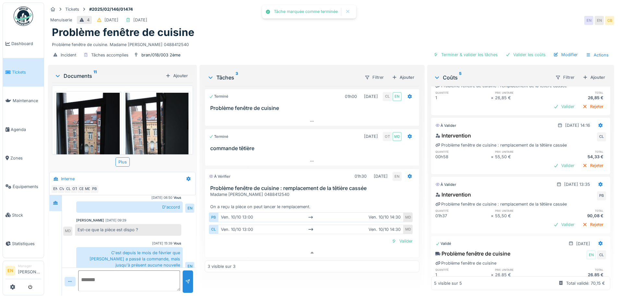
scroll to position [0, 0]
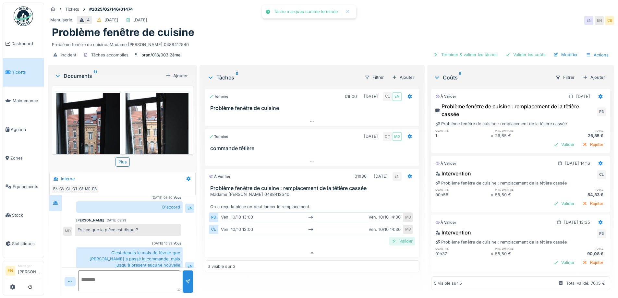
click at [402, 239] on div "Valider" at bounding box center [402, 241] width 26 height 9
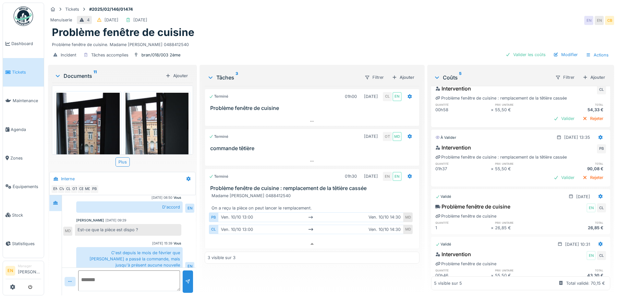
scroll to position [103, 0]
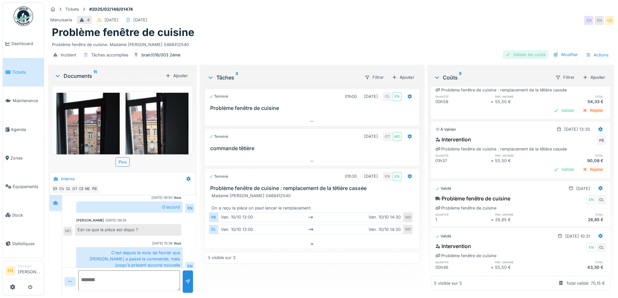
click at [533, 54] on div "Valider les coûts" at bounding box center [525, 54] width 45 height 9
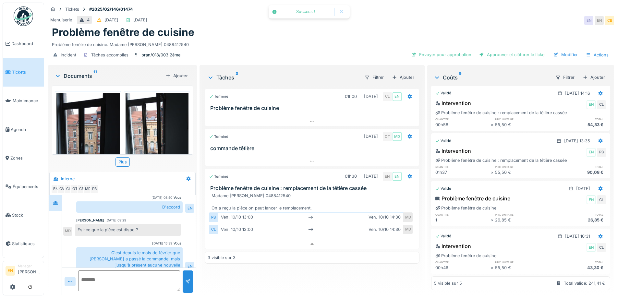
scroll to position [68, 0]
click at [498, 195] on div "Problème fenêtre de cuisine" at bounding box center [472, 199] width 75 height 8
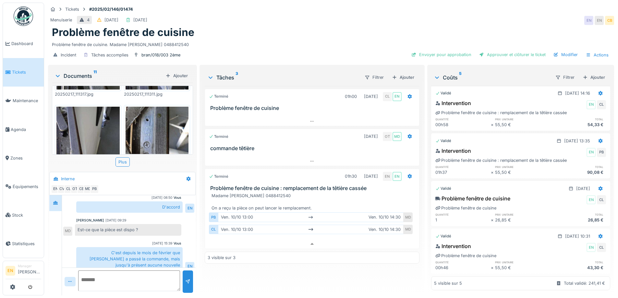
scroll to position [483, 0]
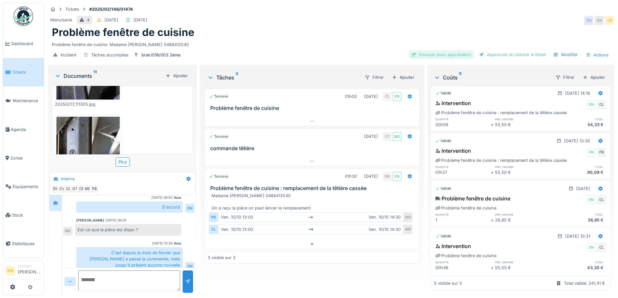
click at [432, 50] on div "Envoyer pour approbation" at bounding box center [441, 54] width 65 height 9
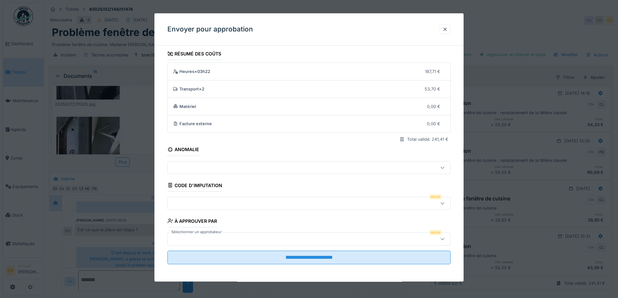
scroll to position [4, 0]
click at [444, 200] on div "Requis" at bounding box center [308, 202] width 283 height 13
click at [444, 31] on div at bounding box center [444, 29] width 11 height 9
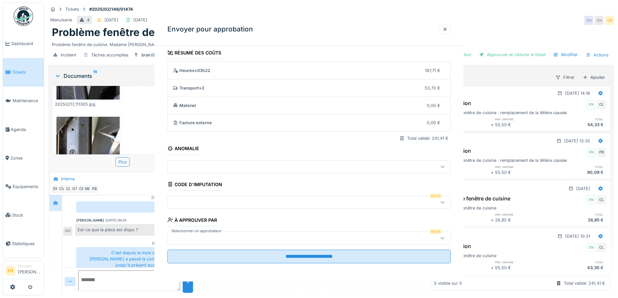
scroll to position [0, 0]
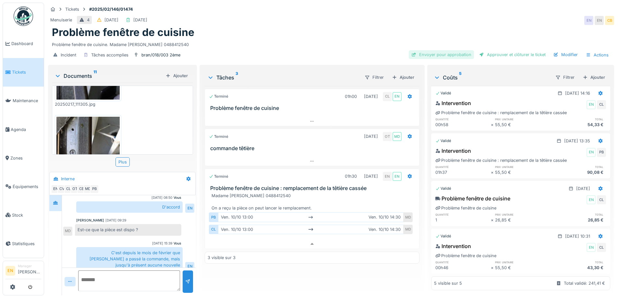
click at [458, 52] on div "Envoyer pour approbation" at bounding box center [441, 54] width 65 height 9
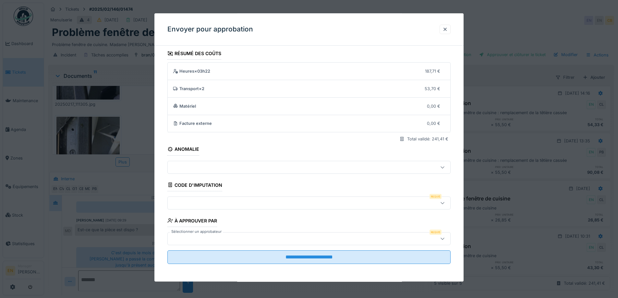
scroll to position [4, 0]
click at [444, 203] on icon at bounding box center [442, 202] width 4 height 2
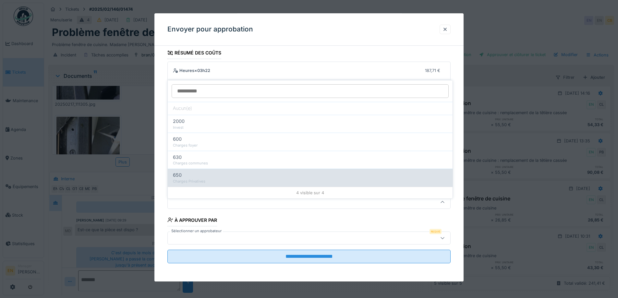
click at [202, 179] on div "Charges Privatives" at bounding box center [310, 182] width 274 height 6
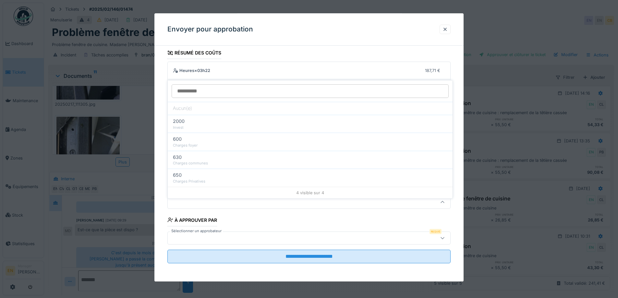
type input "***"
click at [439, 239] on div at bounding box center [443, 238] width 16 height 12
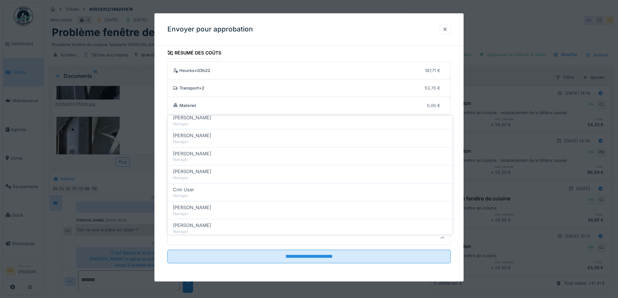
scroll to position [130, 0]
click at [208, 154] on span "Christian Bassette" at bounding box center [192, 157] width 38 height 7
type input "****"
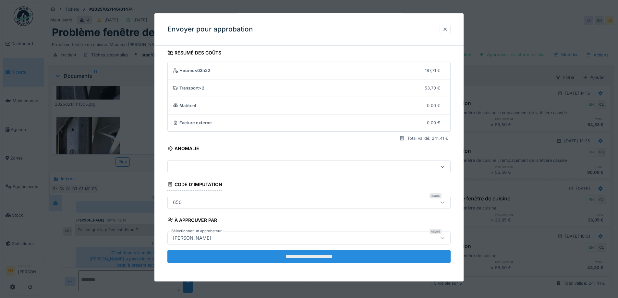
click at [328, 262] on input "**********" at bounding box center [308, 257] width 283 height 14
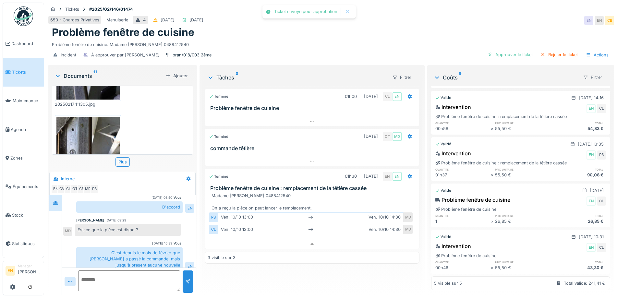
scroll to position [62, 0]
click at [324, 272] on div "Terminé 01h00 17/02/2025 CL EN Problème fenêtre de cuisine Terminé 29/08/2025 O…" at bounding box center [312, 188] width 214 height 204
click at [325, 33] on div "Problème fenêtre de cuisine" at bounding box center [331, 32] width 558 height 12
click at [308, 273] on div "Terminé 01h00 17/02/2025 CL EN Problème fenêtre de cuisine Terminé 29/08/2025 O…" at bounding box center [312, 188] width 214 height 204
click at [288, 48] on div "Incident À approuver par Christian Bassette bran/018/003 2ème Approuver le tick…" at bounding box center [331, 55] width 566 height 15
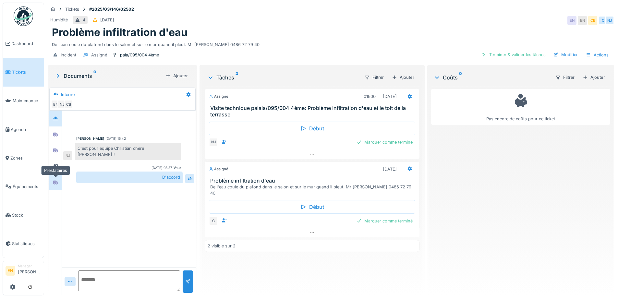
click at [58, 183] on div at bounding box center [56, 182] width 10 height 8
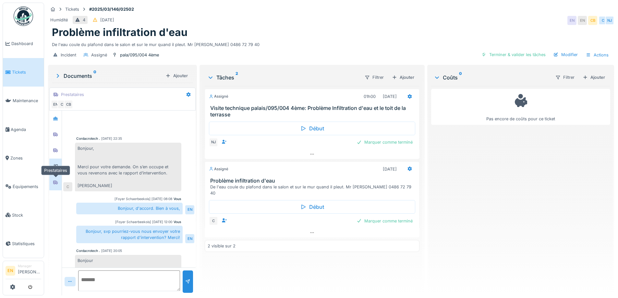
scroll to position [101, 0]
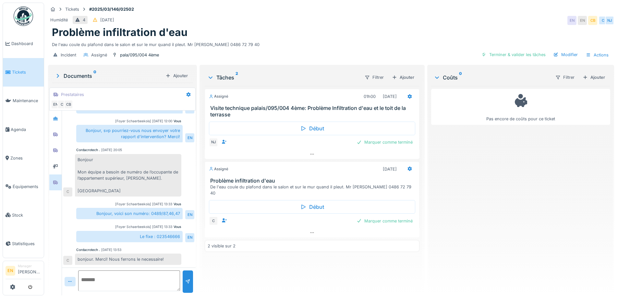
click at [258, 256] on div "Assigné 01h00 30/09/2025 Visite technique palais/095/004 4ème: Problème Infiltr…" at bounding box center [312, 188] width 214 height 204
click at [296, 34] on div "Problème infiltration d'eau" at bounding box center [331, 32] width 558 height 12
click at [132, 292] on div at bounding box center [129, 281] width 102 height 22
click at [138, 284] on textarea at bounding box center [129, 280] width 102 height 21
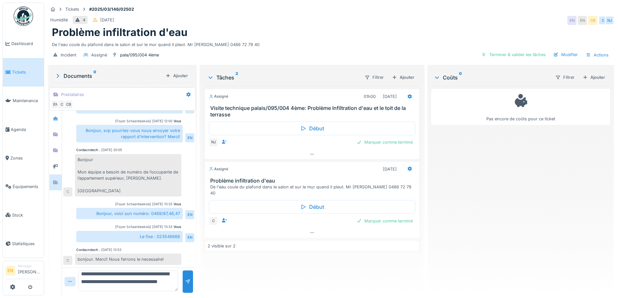
type textarea "**********"
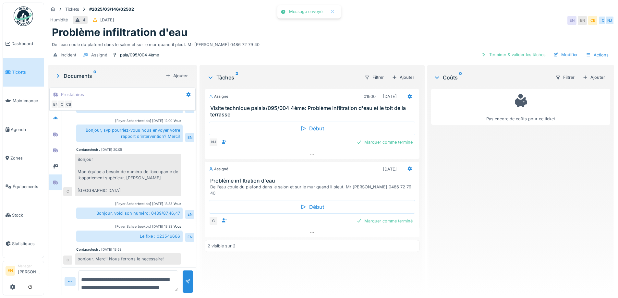
scroll to position [130, 0]
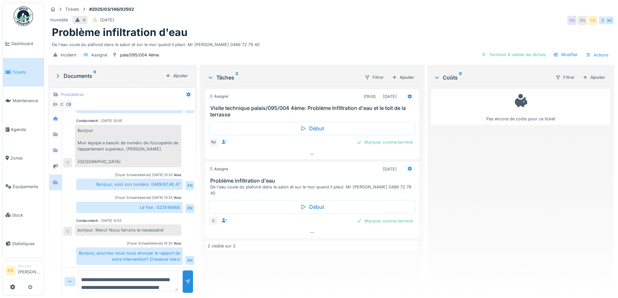
click at [291, 265] on div "Assigné 01h00 30/09/2025 Visite technique palais/095/004 4ème: Problème Infiltr…" at bounding box center [312, 188] width 214 height 204
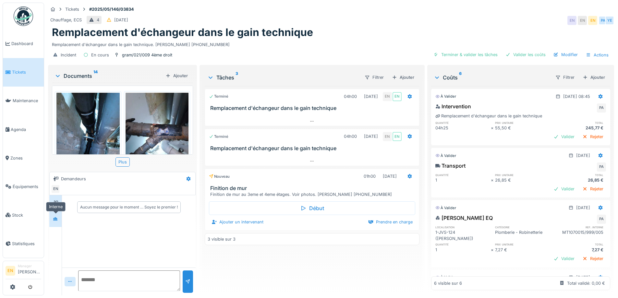
click at [58, 218] on div at bounding box center [56, 219] width 10 height 8
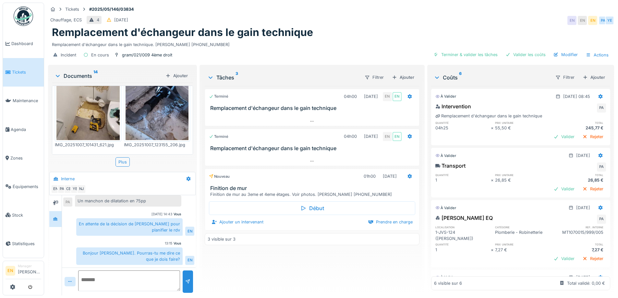
scroll to position [388, 0]
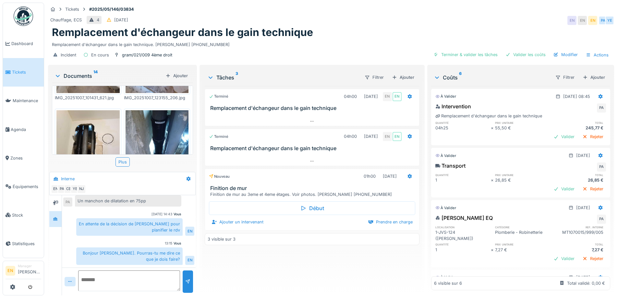
click at [399, 21] on div "Chauffage, ECS 4 [DATE] EN EN EN PA YE" at bounding box center [331, 21] width 566 height 12
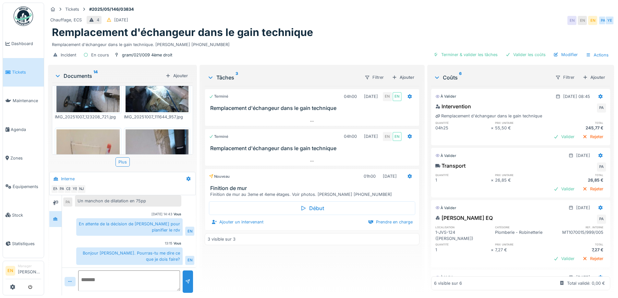
scroll to position [0, 0]
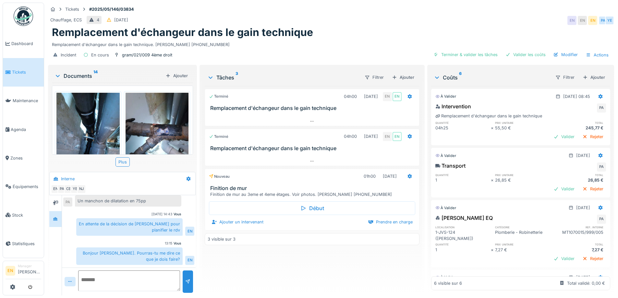
click at [322, 37] on div "Remplacement d'échangeur dans le gain technique" at bounding box center [331, 32] width 558 height 12
click at [420, 26] on div "Chauffage, ECS 4 [DATE] EN EN EN PA YE" at bounding box center [331, 21] width 566 height 12
click at [425, 24] on div "Chauffage, ECS 4 [DATE] EN EN EN PA YE" at bounding box center [331, 21] width 566 height 12
click at [436, 26] on div "Chauffage, ECS 4 [DATE] EN EN EN PA YE" at bounding box center [331, 21] width 566 height 12
click at [359, 29] on div "Remplacement d'échangeur dans le gain technique" at bounding box center [331, 32] width 558 height 12
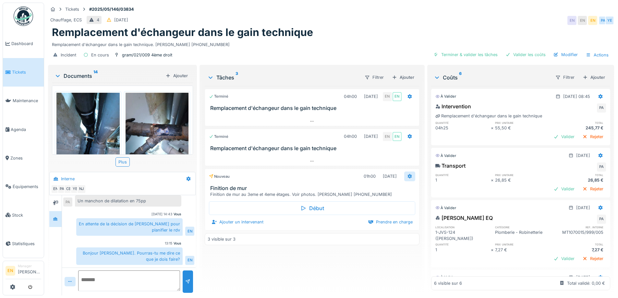
click at [407, 178] on icon at bounding box center [409, 176] width 4 height 5
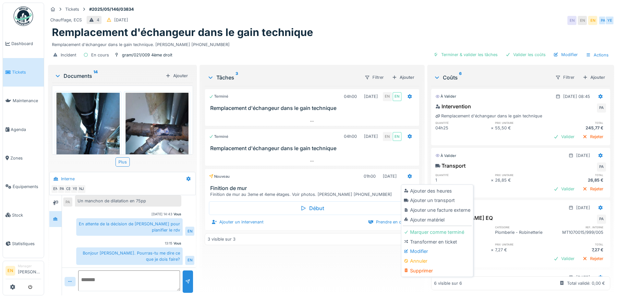
click at [414, 249] on div "Modifier" at bounding box center [436, 251] width 69 height 10
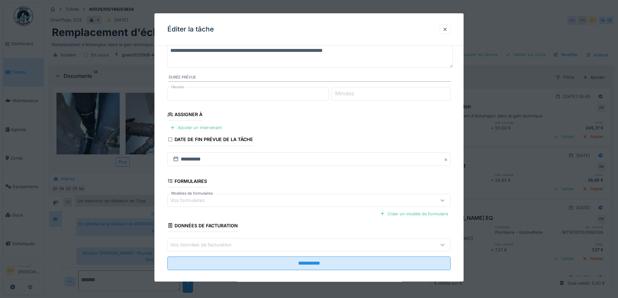
scroll to position [53, 0]
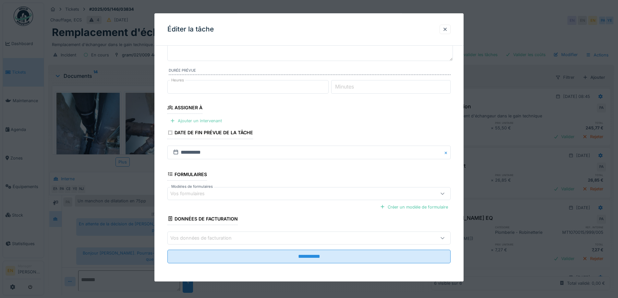
click at [207, 121] on div "Ajouter un intervenant" at bounding box center [195, 121] width 57 height 9
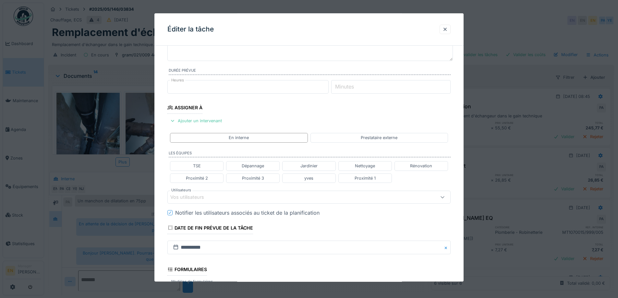
click at [228, 199] on div "Vos utilisateurs" at bounding box center [292, 197] width 244 height 7
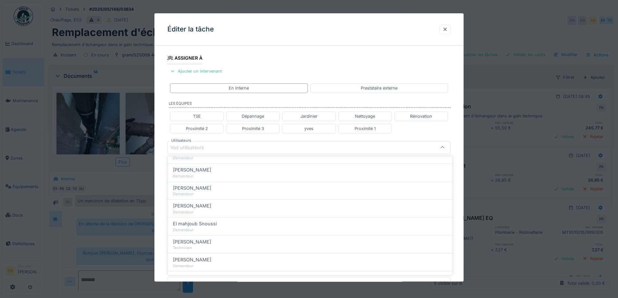
scroll to position [129, 0]
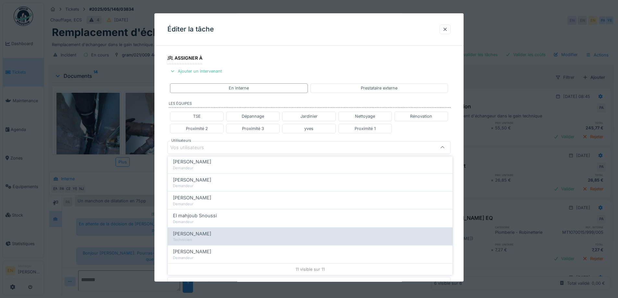
type input "***"
click at [209, 236] on span "[PERSON_NAME]" at bounding box center [192, 233] width 38 height 7
type input "****"
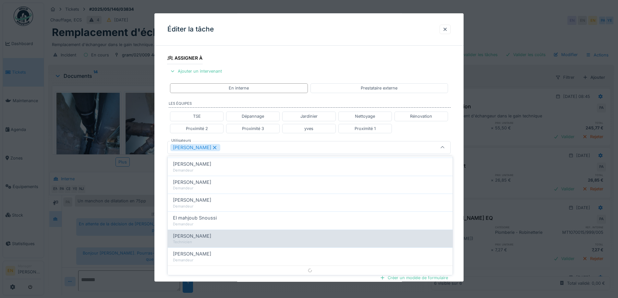
scroll to position [0, 0]
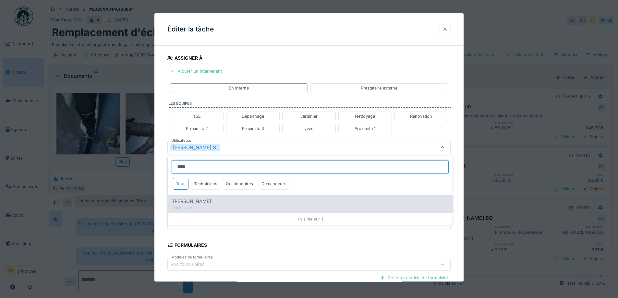
type input "****"
click at [205, 208] on div "Technicien" at bounding box center [310, 208] width 274 height 6
type input "*********"
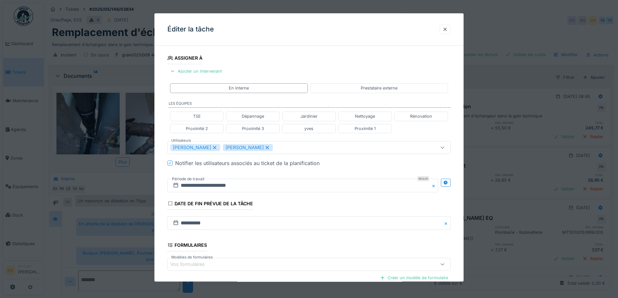
click at [462, 224] on div "**********" at bounding box center [308, 150] width 309 height 404
click at [450, 182] on div at bounding box center [446, 183] width 10 height 8
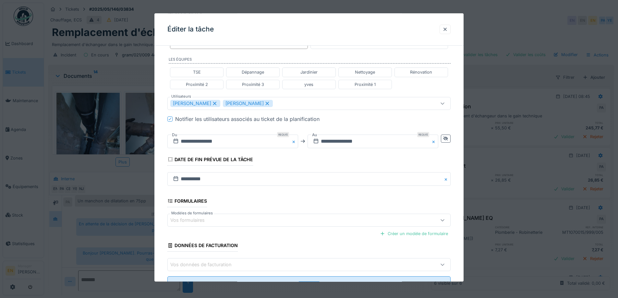
scroll to position [167, 0]
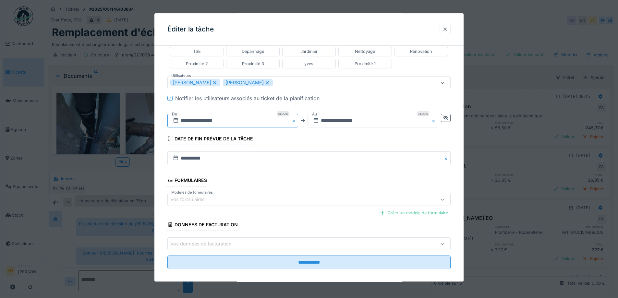
click at [213, 121] on input "**********" at bounding box center [232, 121] width 131 height 14
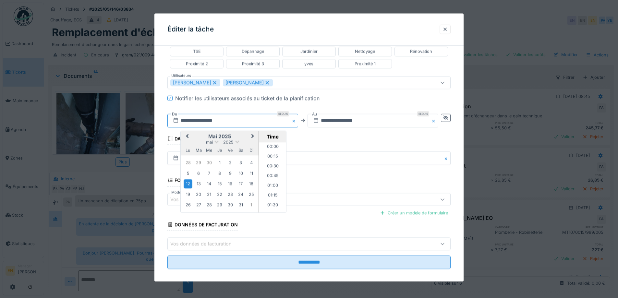
scroll to position [242, 0]
click at [189, 195] on div "19" at bounding box center [188, 194] width 9 height 9
click at [273, 185] on li "13:00" at bounding box center [273, 184] width 28 height 10
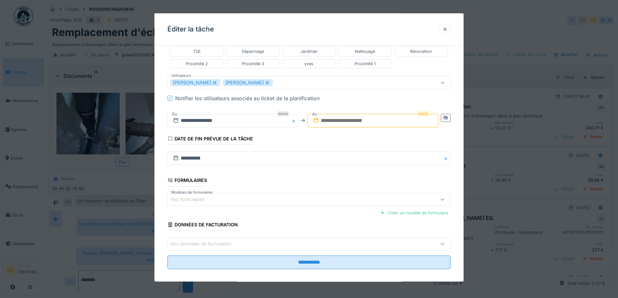
click at [377, 115] on input "text" at bounding box center [372, 121] width 131 height 14
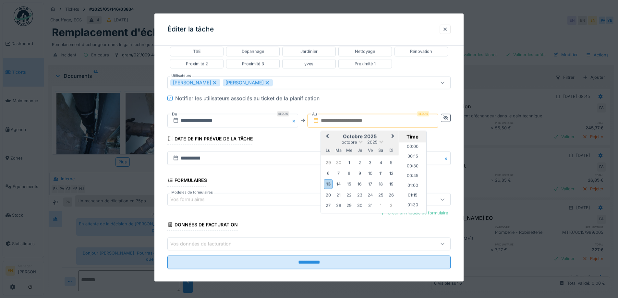
scroll to position [563, 0]
click at [329, 186] on div "13" at bounding box center [328, 184] width 9 height 9
click at [413, 166] on li "15:00" at bounding box center [413, 168] width 28 height 10
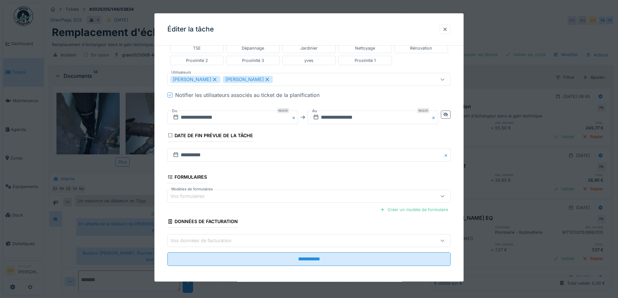
scroll to position [173, 0]
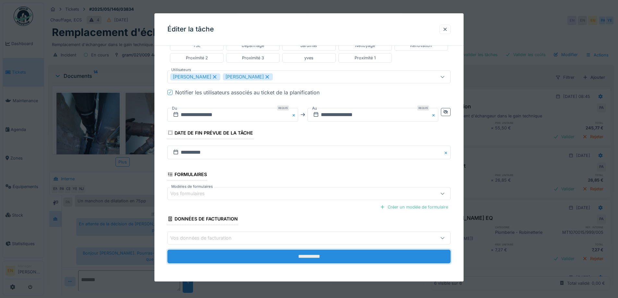
click at [311, 257] on input "**********" at bounding box center [308, 257] width 283 height 14
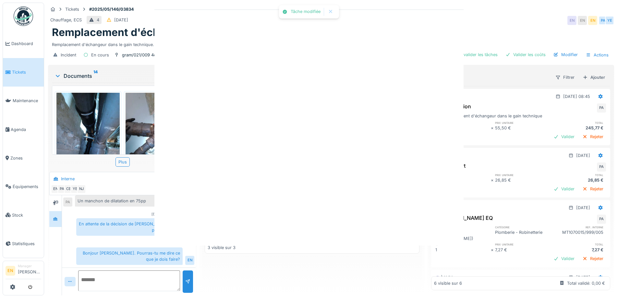
scroll to position [0, 0]
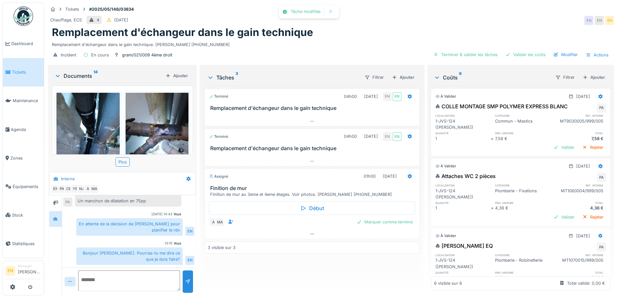
click at [379, 33] on div "Remplacement d'échangeur dans le gain technique" at bounding box center [331, 32] width 558 height 12
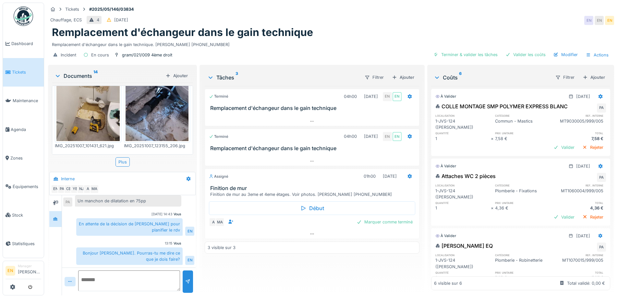
scroll to position [357, 0]
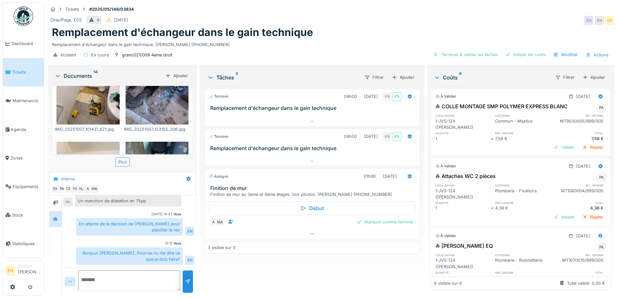
click at [257, 267] on div "Terminé 04h00 14/05/2025 EN EN Remplacement d'échangeur dans le gain technique …" at bounding box center [312, 188] width 214 height 204
click at [311, 234] on icon at bounding box center [311, 234] width 5 height 4
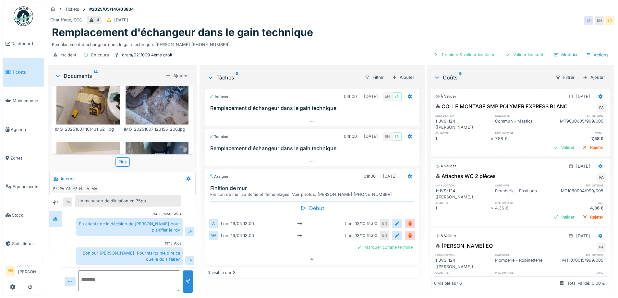
scroll to position [5, 0]
click at [323, 291] on div "Tâches 3 Filtrer Ajouter Terminé 04h00 14/05/2025 EN EN Remplacement d'échangeu…" at bounding box center [311, 181] width 225 height 232
drag, startPoint x: 326, startPoint y: 23, endPoint x: 364, endPoint y: 35, distance: 39.4
click at [326, 26] on div "Remplacement d'échangeur dans le gain technique" at bounding box center [331, 32] width 558 height 12
click at [381, 39] on div "Remplacement d'échangeur dans le gain technique. Mme CENTENO 0486.67.05.21" at bounding box center [331, 43] width 558 height 9
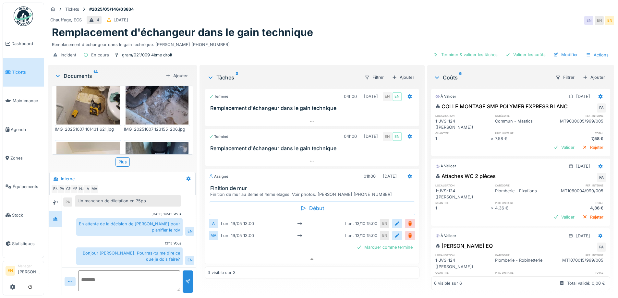
click at [399, 39] on div "Remplacement d'échangeur dans le gain technique. Mme CENTENO 0486.67.05.21" at bounding box center [331, 43] width 558 height 9
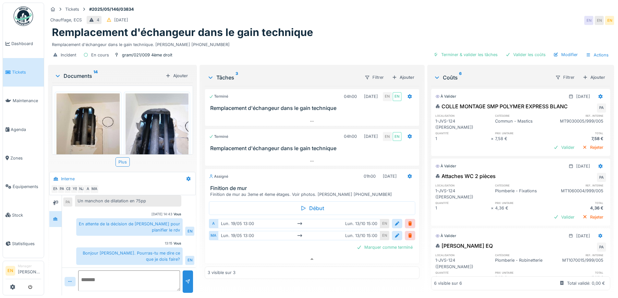
scroll to position [615, 0]
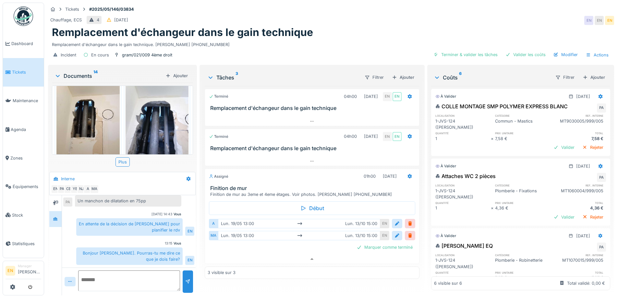
click at [405, 21] on div "Chauffage, ECS 4 12/05/2025 EN EN EN" at bounding box center [331, 21] width 566 height 12
click at [394, 221] on div at bounding box center [396, 224] width 5 height 6
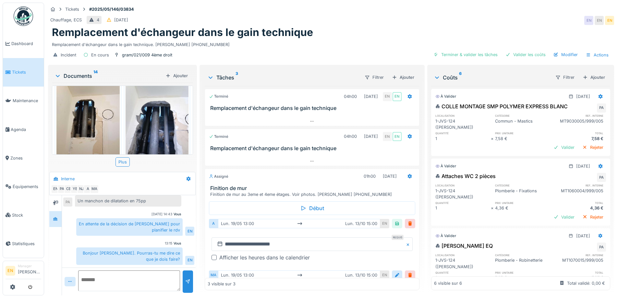
click at [211, 255] on div at bounding box center [213, 257] width 5 height 5
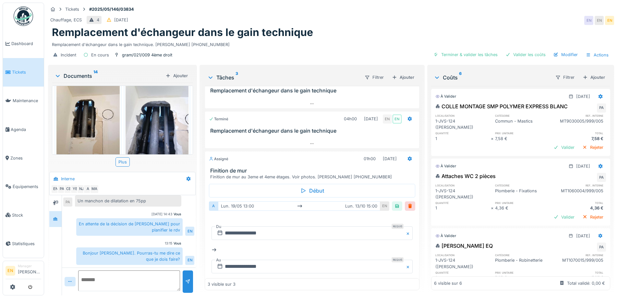
scroll to position [32, 0]
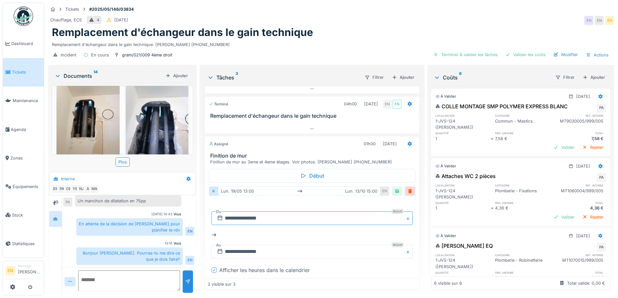
click at [245, 211] on input "**********" at bounding box center [311, 218] width 201 height 14
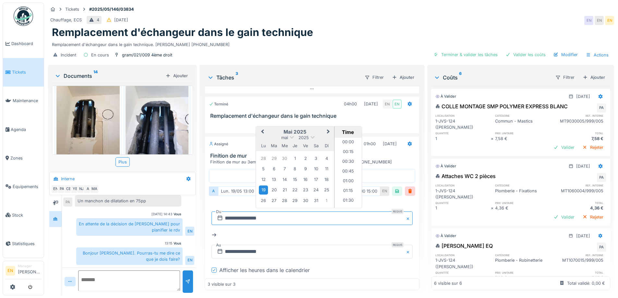
scroll to position [476, 0]
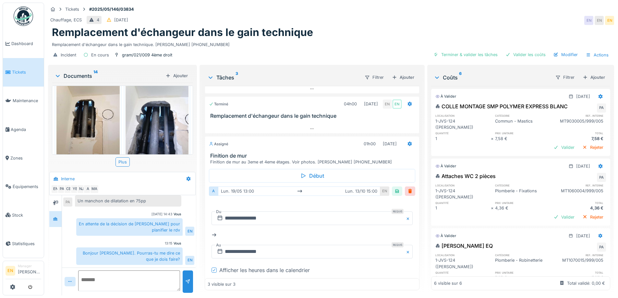
click at [379, 48] on div "Incident En cours gram/021/009 4ème droit Terminer & valider les tâches Valider…" at bounding box center [331, 55] width 566 height 15
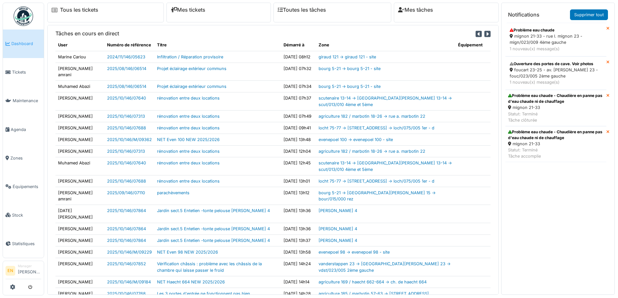
click at [556, 31] on div "Problème eau chaude" at bounding box center [555, 30] width 92 height 6
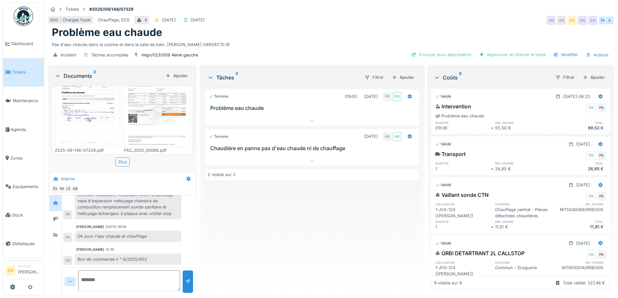
scroll to position [5, 0]
click at [288, 253] on div "Terminé 01h00 24/09/2025 PA EN Problème eau chaude Terminé 29/09/2025 AB AB Cha…" at bounding box center [312, 188] width 214 height 204
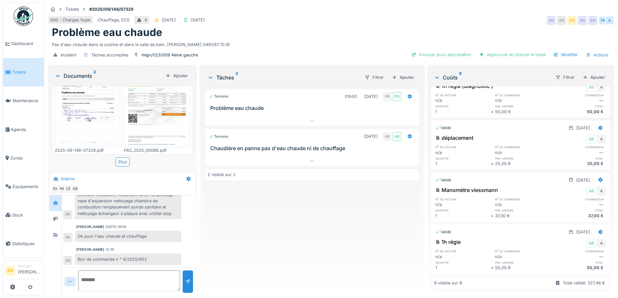
scroll to position [287, 0]
drag, startPoint x: 265, startPoint y: 209, endPoint x: 280, endPoint y: 206, distance: 15.3
click at [266, 210] on div "Terminé 01h00 24/09/2025 PA EN Problème eau chaude Terminé 29/09/2025 AB AB Cha…" at bounding box center [312, 188] width 214 height 204
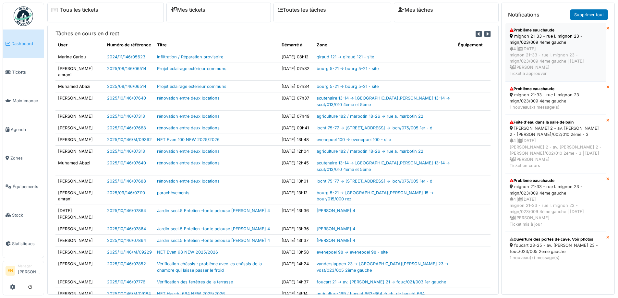
click at [552, 44] on div "mignon 21-33 - rue l. mignon 23 - mign/023/009 4ème gauche" at bounding box center [555, 39] width 92 height 12
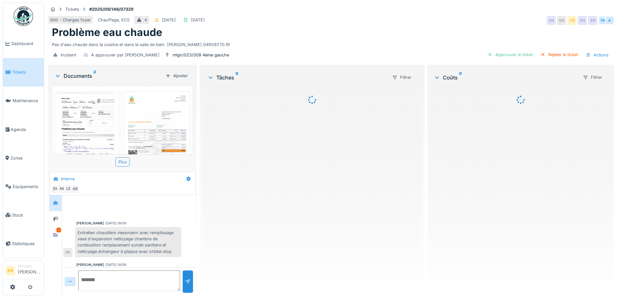
scroll to position [38, 0]
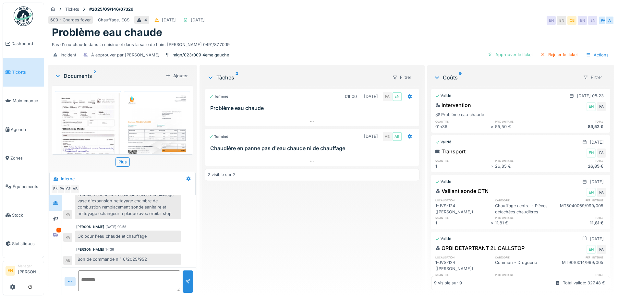
click at [266, 232] on div "Terminé 01h00 [DATE] PA EN Problème eau chaude Terminé [DATE] AB AB Chaudière e…" at bounding box center [312, 188] width 214 height 204
click at [27, 15] on img at bounding box center [23, 15] width 19 height 19
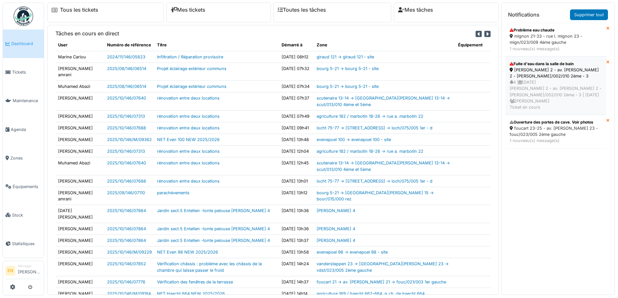
click at [538, 76] on div "thomas 2 - av. p. thomas 2 - thom/002/010 2ème - 3" at bounding box center [555, 73] width 92 height 12
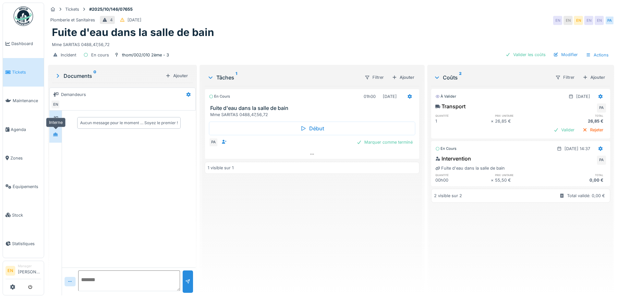
click at [56, 134] on icon at bounding box center [55, 135] width 5 height 4
click at [283, 235] on div "En cours 01h00 [DATE] Fuite d'eau dans la salle de bain Mme SARITAS 0488,47,56,…" at bounding box center [312, 188] width 214 height 204
click at [23, 16] on img at bounding box center [23, 15] width 19 height 19
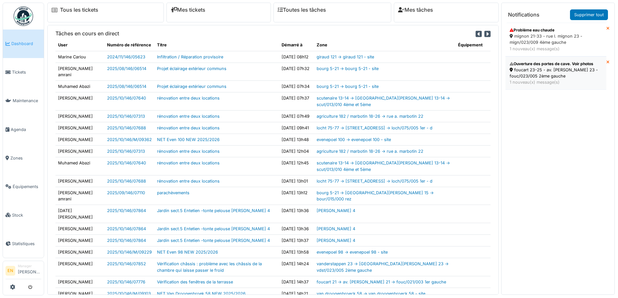
click at [536, 75] on div "foucart 23-25 - av. r. foucart 23 - fouc/023/005 2ème gauche" at bounding box center [555, 73] width 92 height 12
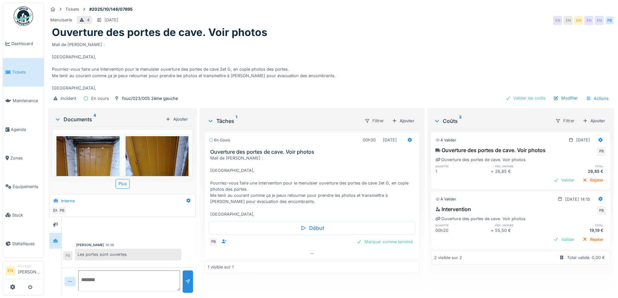
click at [347, 55] on div "Mail de Jan : Bonjour, Pourriez-vous faire une intervention pour le menuisier o…" at bounding box center [331, 65] width 558 height 53
drag, startPoint x: 380, startPoint y: 242, endPoint x: 270, endPoint y: 280, distance: 116.6
click at [282, 280] on div "En cours 00h30 13/10/2025 Ouverture des portes de cave. Voir photos Mail de Jan…" at bounding box center [312, 209] width 214 height 161
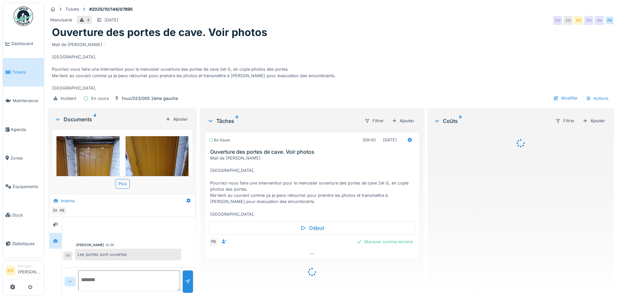
click at [406, 58] on div "Mail de [PERSON_NAME] : [GEOGRAPHIC_DATA], Pourriez-vous faire une intervention…" at bounding box center [331, 65] width 558 height 53
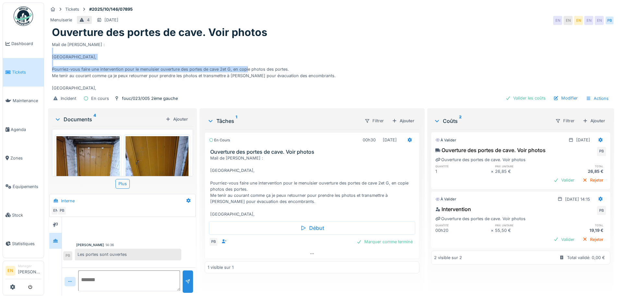
click at [371, 66] on div "Mail de [PERSON_NAME] : [GEOGRAPHIC_DATA], Pourriez-vous faire une intervention…" at bounding box center [331, 65] width 558 height 53
click at [325, 65] on div "Mail de [PERSON_NAME] : [GEOGRAPHIC_DATA], Pourriez-vous faire une intervention…" at bounding box center [331, 65] width 558 height 53
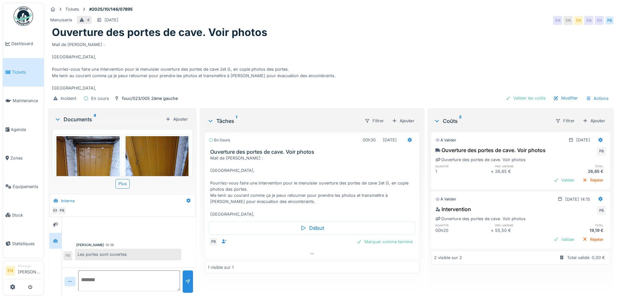
click at [350, 37] on div "Ouverture des portes de cave. Voir photos" at bounding box center [331, 32] width 558 height 12
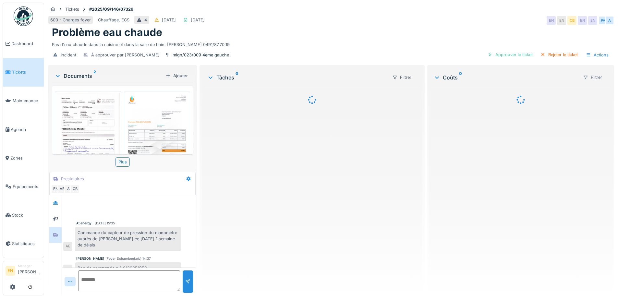
scroll to position [9, 0]
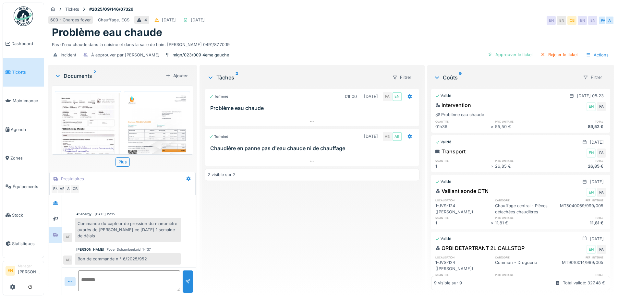
click at [28, 18] on img at bounding box center [23, 15] width 19 height 19
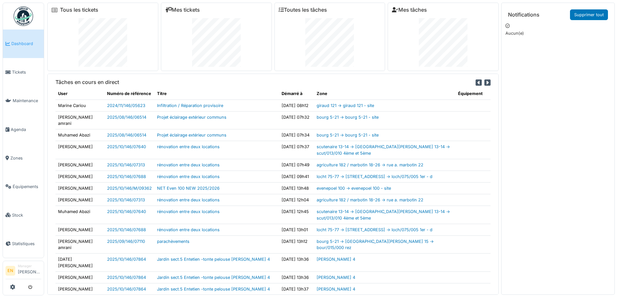
click at [30, 18] on img at bounding box center [23, 15] width 19 height 19
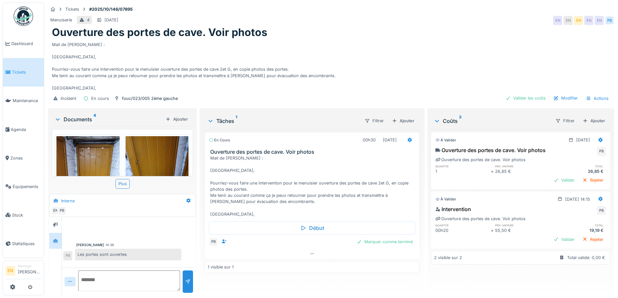
click at [481, 74] on div "Mail de [PERSON_NAME] : [GEOGRAPHIC_DATA], Pourriez-vous faire une intervention…" at bounding box center [331, 65] width 558 height 53
click at [517, 97] on div "Valider les coûts" at bounding box center [525, 98] width 45 height 9
click at [521, 99] on div "Valider les coûts" at bounding box center [525, 98] width 45 height 9
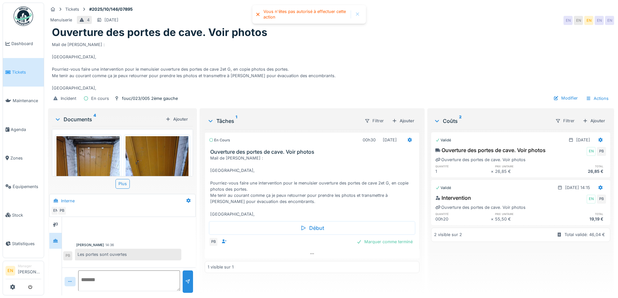
click at [446, 72] on div "Mail de Jan : Bonjour, Pourriez-vous faire une intervention pour le menuisier o…" at bounding box center [331, 65] width 558 height 53
click at [473, 74] on div "Mail de [PERSON_NAME] : [GEOGRAPHIC_DATA], Pourriez-vous faire une intervention…" at bounding box center [331, 65] width 558 height 53
click at [397, 242] on div "Marquer comme terminé" at bounding box center [384, 241] width 61 height 9
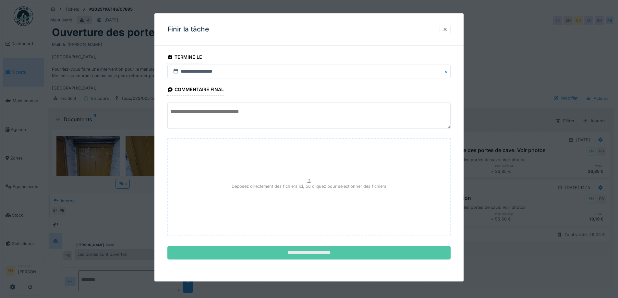
click at [333, 256] on input "**********" at bounding box center [308, 253] width 283 height 14
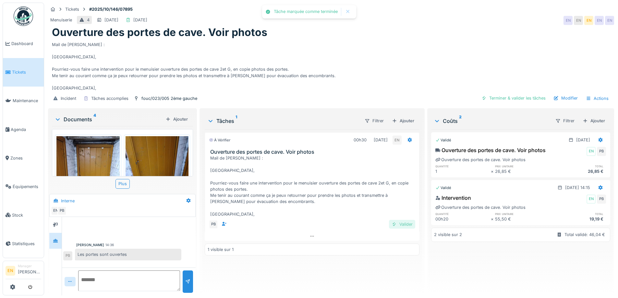
click at [405, 225] on div "Valider" at bounding box center [402, 224] width 26 height 9
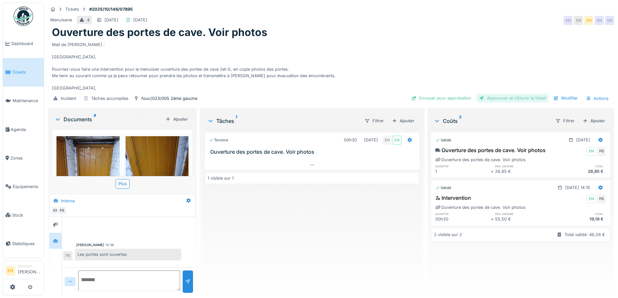
click at [498, 98] on div "Approuver et clôturer le ticket" at bounding box center [512, 98] width 72 height 9
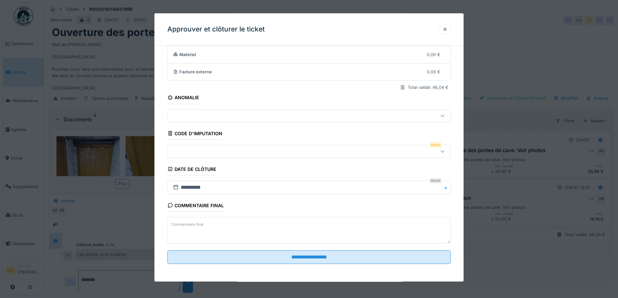
scroll to position [56, 0]
click at [445, 151] on icon at bounding box center [442, 151] width 5 height 4
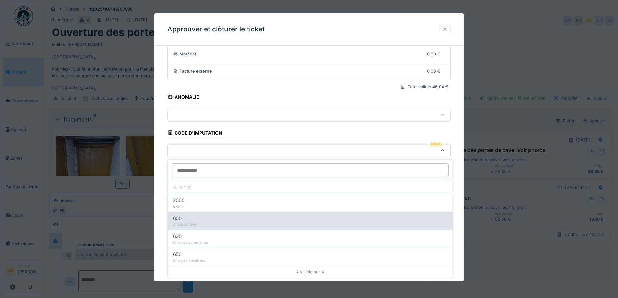
click at [204, 219] on div "600" at bounding box center [310, 218] width 274 height 7
type input "***"
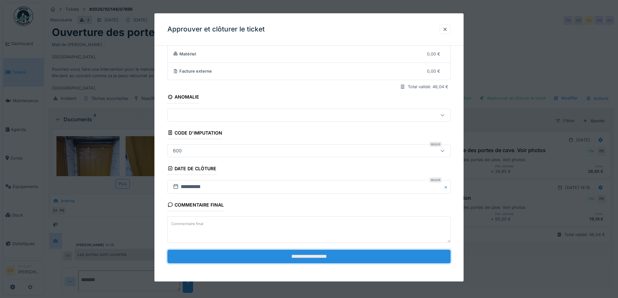
click at [301, 258] on input "**********" at bounding box center [308, 257] width 283 height 14
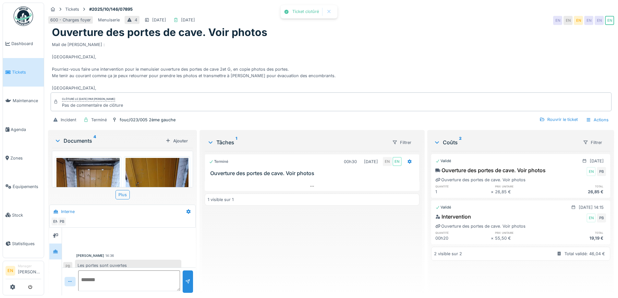
scroll to position [6, 0]
click at [304, 247] on div "Terminé 00h30 13/10/2025 EN EN Ouverture des portes de cave. Voir photos 1 visi…" at bounding box center [312, 220] width 214 height 139
click at [379, 25] on div "600 - Charges foyer Menuiserie 4 15/10/2025 13/10/2025 EN EN EN EN EN EN" at bounding box center [331, 21] width 566 height 12
click at [25, 21] on img at bounding box center [23, 15] width 19 height 19
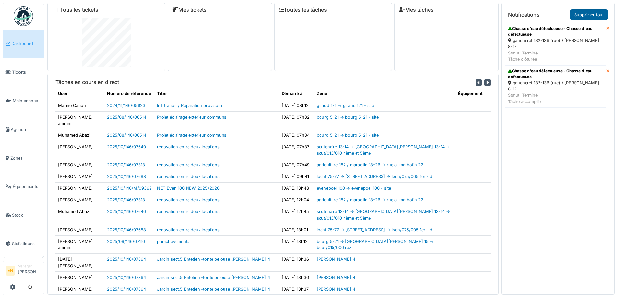
click at [579, 16] on link "Supprimer tout" at bounding box center [589, 14] width 38 height 11
click at [532, 80] on div "gaucheret 132-136 (rue) / thomas 8-12" at bounding box center [556, 86] width 96 height 12
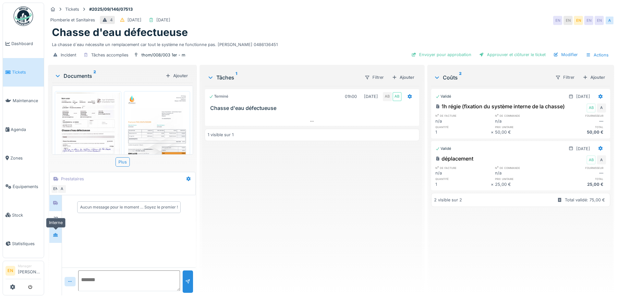
click at [57, 232] on div at bounding box center [55, 235] width 5 height 6
click at [27, 9] on img at bounding box center [23, 15] width 19 height 19
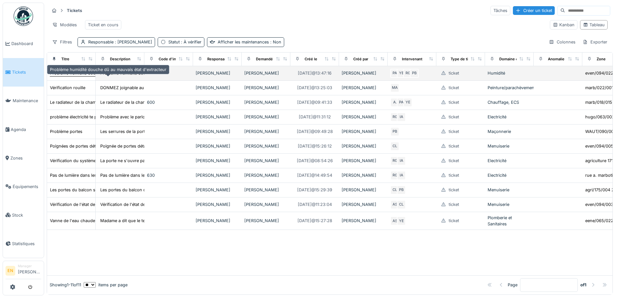
click at [85, 76] on div "Problème humidité douche dû au mauvais état d'extracteur" at bounding box center [108, 73] width 116 height 6
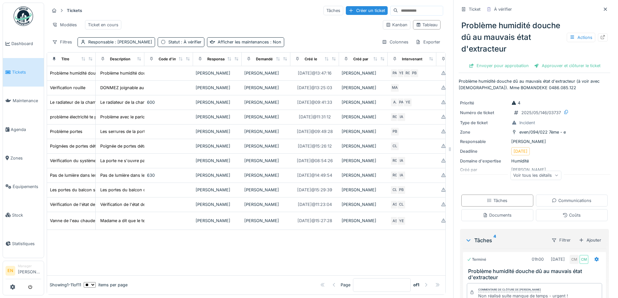
click at [513, 36] on div "Problème humidité douche dû au mauvais état d'extracteur Actions" at bounding box center [534, 37] width 151 height 40
click at [598, 37] on div at bounding box center [603, 37] width 10 height 8
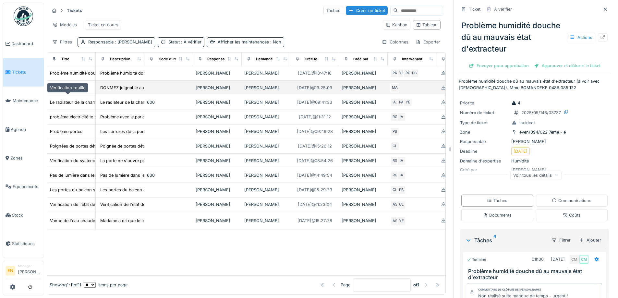
click at [70, 91] on div "Vérification rouille" at bounding box center [67, 88] width 35 height 6
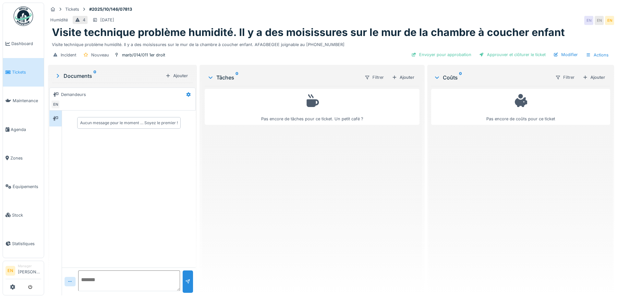
click at [409, 12] on div "Tickets #2025/10/146/07813" at bounding box center [331, 9] width 566 height 8
click at [338, 32] on h1 "Visite technique problème humidité. Il y a des moisissures sur le mur de la cha…" at bounding box center [308, 32] width 513 height 12
click at [297, 51] on div "Incident Nouveau marb/014/011 1er droit Envoyer pour approbation Approuver et c…" at bounding box center [331, 55] width 566 height 15
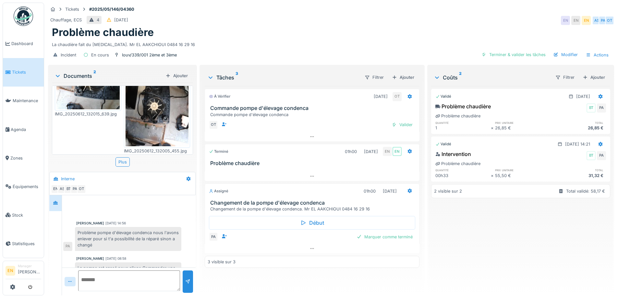
scroll to position [61, 0]
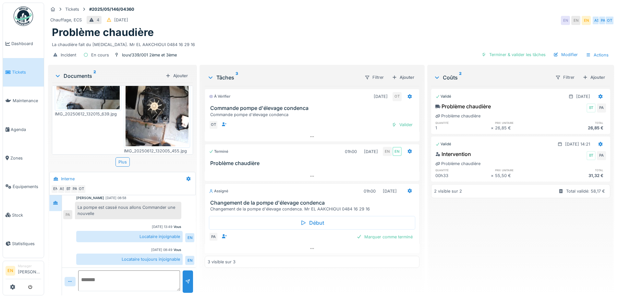
click at [328, 54] on div "Incident En cours louv/339/001 2ème et 3ème Terminer & valider les tâches Modif…" at bounding box center [331, 55] width 566 height 15
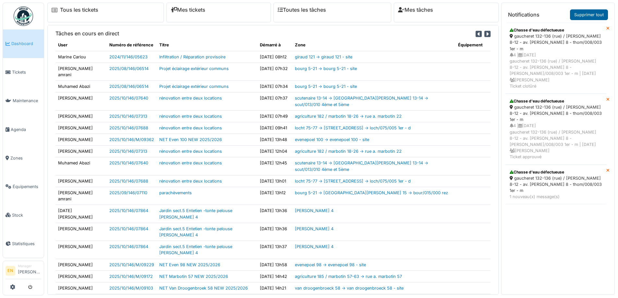
click at [592, 14] on link "Supprimer tout" at bounding box center [589, 14] width 38 height 11
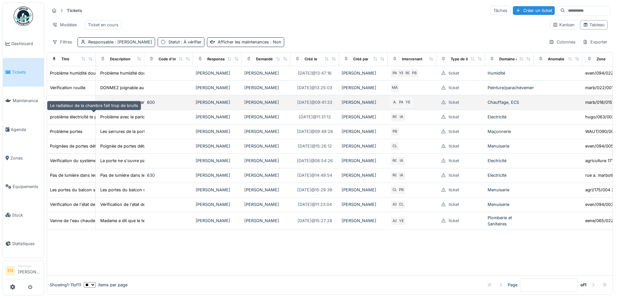
click at [82, 105] on div "Le radiateur de la chambre fait trop de bruits" at bounding box center [94, 102] width 88 height 6
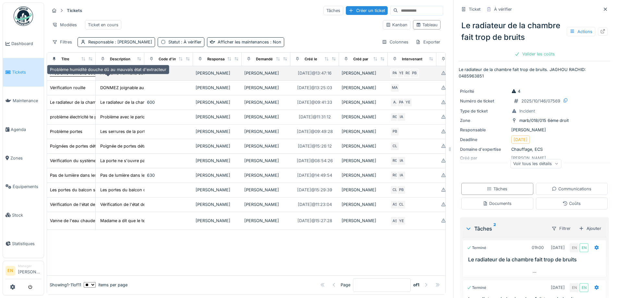
click at [78, 76] on div "Problème humidité douche dû au mauvais état d'extracteur" at bounding box center [108, 73] width 116 height 6
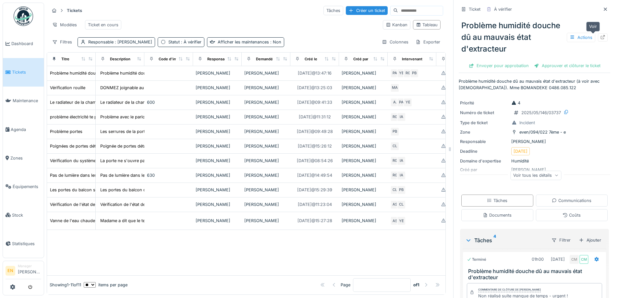
click at [598, 37] on div at bounding box center [603, 37] width 10 height 8
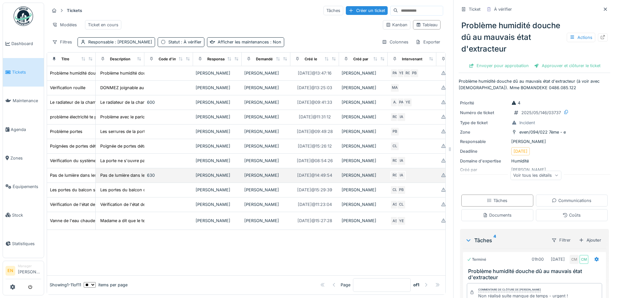
scroll to position [5, 0]
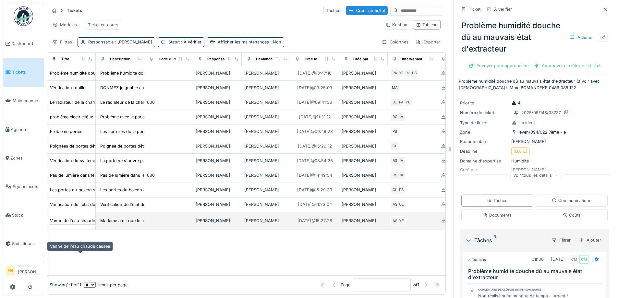
click at [71, 224] on div "Vanne de l'eau chaude cassée" at bounding box center [80, 221] width 60 height 6
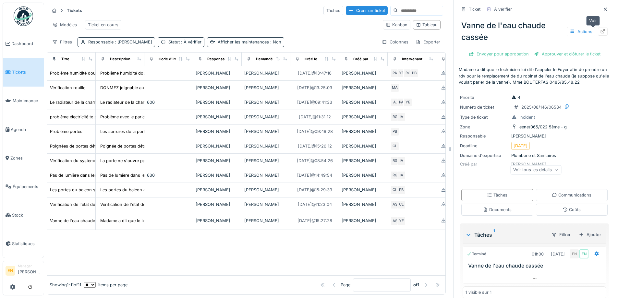
click at [601, 29] on icon at bounding box center [603, 31] width 4 height 4
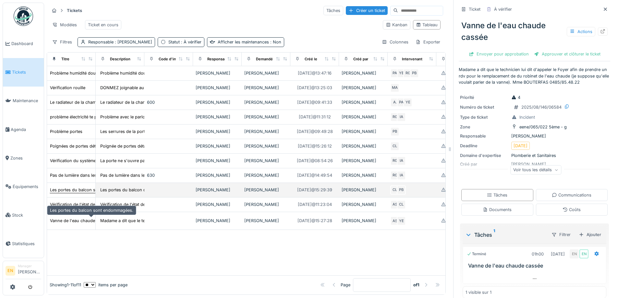
click at [75, 193] on div "Les portes du balcon sont endommagées." at bounding box center [91, 190] width 83 height 6
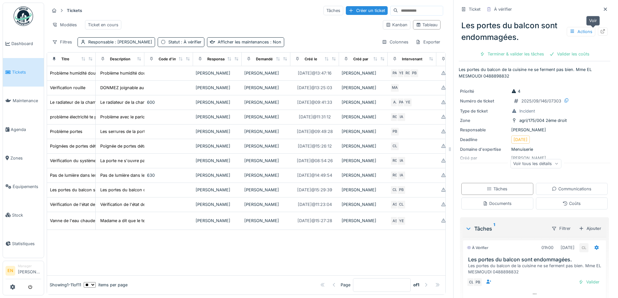
click at [600, 29] on icon at bounding box center [602, 31] width 5 height 4
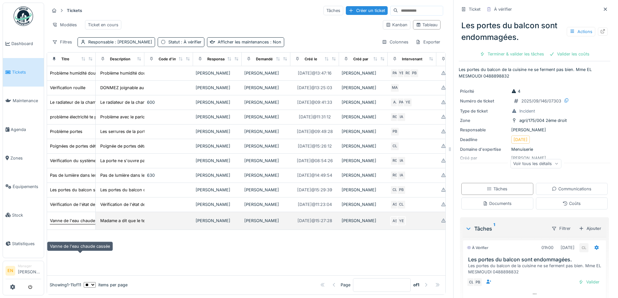
click at [68, 224] on div "Vanne de l'eau chaude cassée" at bounding box center [80, 221] width 60 height 6
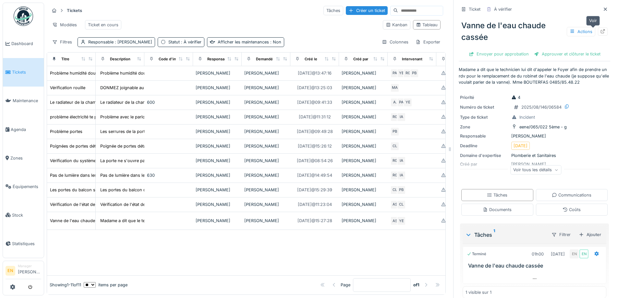
click at [598, 28] on div at bounding box center [603, 32] width 10 height 8
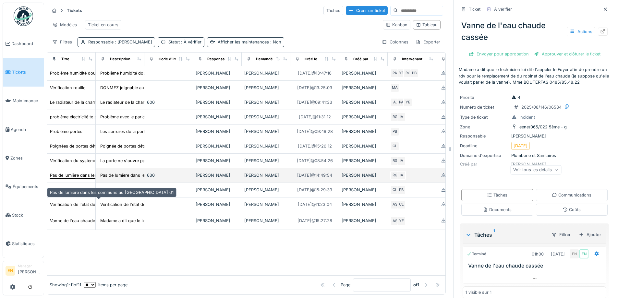
click at [73, 178] on div "Pas de lumière dans les communs au Marbotin 61" at bounding box center [112, 175] width 124 height 6
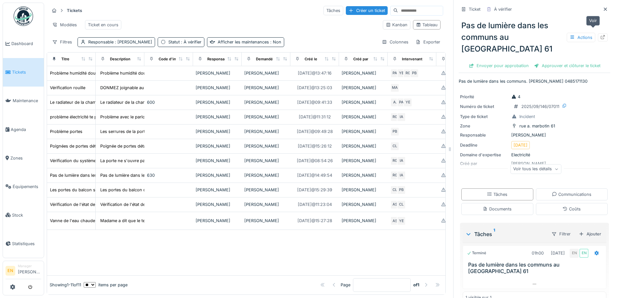
click at [598, 33] on div at bounding box center [603, 37] width 10 height 8
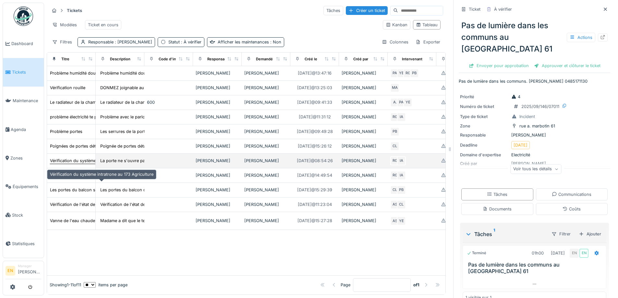
click at [82, 164] on div "Vérification du système intratrone au 173 Agriculture" at bounding box center [101, 161] width 103 height 6
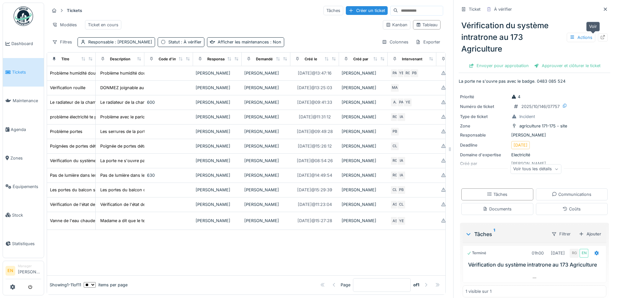
click at [600, 35] on icon at bounding box center [602, 37] width 5 height 4
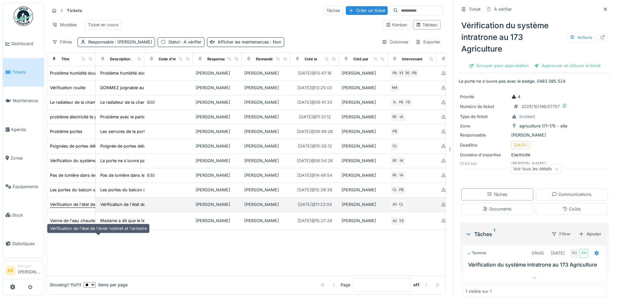
click at [76, 208] on div "Vérification de l'état de l'évier robinet et l'armoire" at bounding box center [98, 204] width 97 height 6
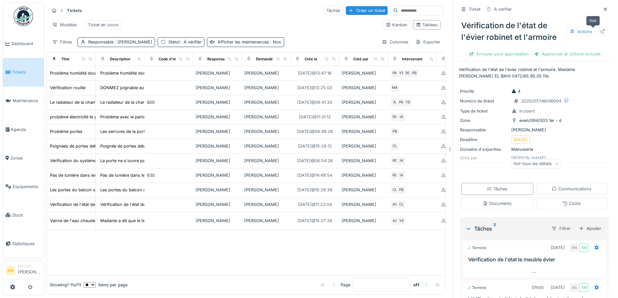
click at [600, 29] on icon at bounding box center [602, 31] width 5 height 4
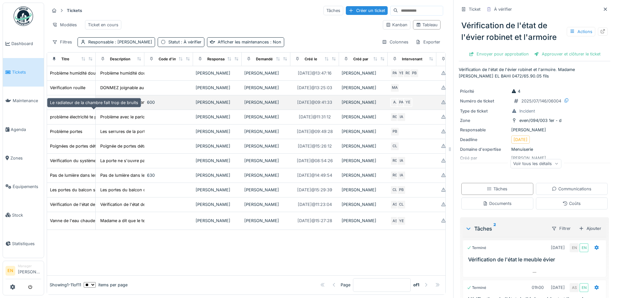
click at [69, 105] on div "Le radiateur de la chambre fait trop de bruits" at bounding box center [94, 102] width 88 height 6
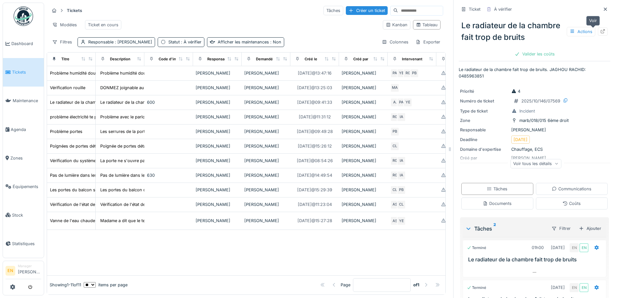
click at [601, 29] on icon at bounding box center [603, 31] width 4 height 4
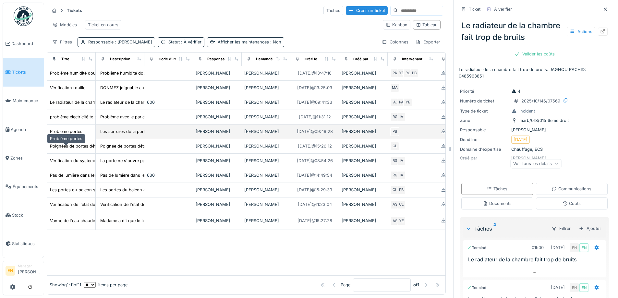
click at [55, 135] on div "Problème portes" at bounding box center [66, 131] width 32 height 6
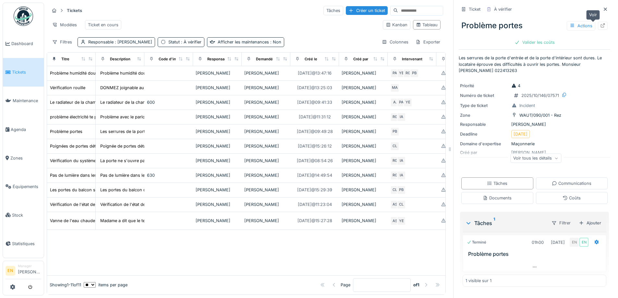
click at [600, 23] on icon at bounding box center [602, 25] width 5 height 4
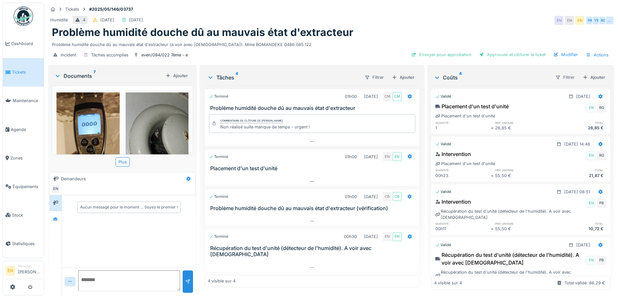
scroll to position [5, 0]
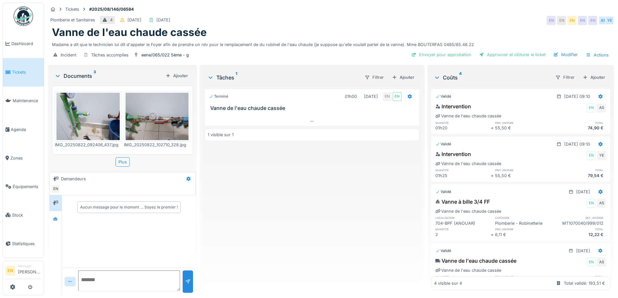
click at [285, 224] on div "Terminé 01h00 22/08/2025 EN EN Vanne de l'eau chaude cassée 1 visible sur 1" at bounding box center [312, 188] width 214 height 204
click at [55, 221] on icon at bounding box center [55, 219] width 5 height 4
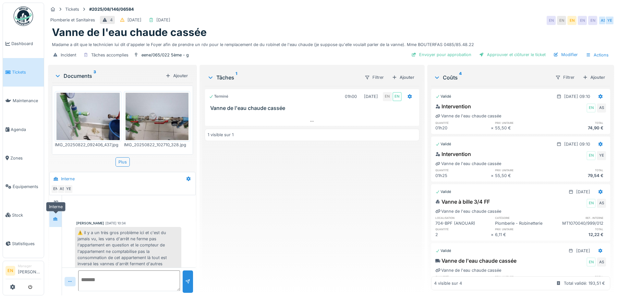
scroll to position [169, 0]
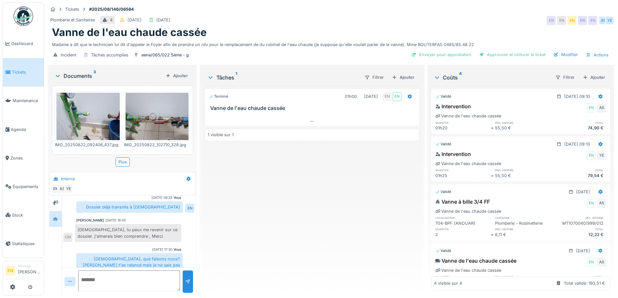
click at [219, 235] on div "Terminé 01h00 22/08/2025 EN EN Vanne de l'eau chaude cassée 1 visible sur 1" at bounding box center [312, 188] width 214 height 204
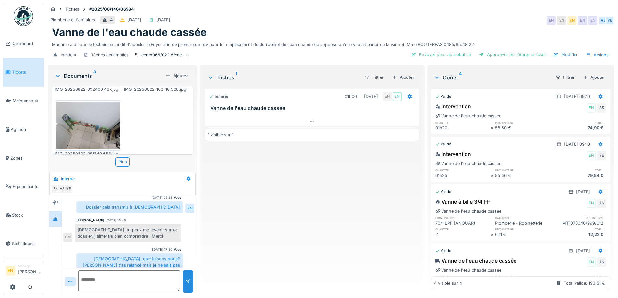
scroll to position [59, 0]
click at [331, 214] on div "Terminé 01h00 22/08/2025 EN EN Vanne de l'eau chaude cassée 1 visible sur 1" at bounding box center [312, 188] width 214 height 204
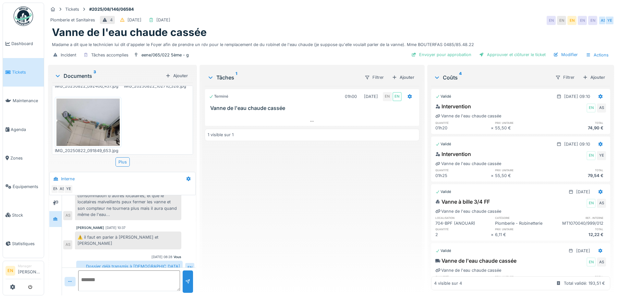
scroll to position [104, 0]
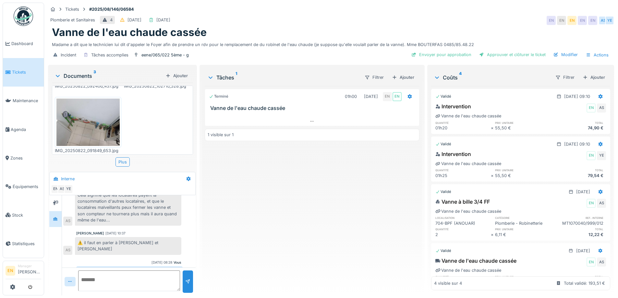
drag, startPoint x: 309, startPoint y: 171, endPoint x: 338, endPoint y: 121, distance: 57.1
click at [312, 170] on div "Terminé 01h00 22/08/2025 EN EN Vanne de l'eau chaude cassée 1 visible sur 1" at bounding box center [312, 188] width 214 height 204
click at [387, 18] on div "Plomberie et Sanitaires 4 26/08/2025 25/08/2025 EN EN EN EN EN AS YE" at bounding box center [331, 21] width 566 height 12
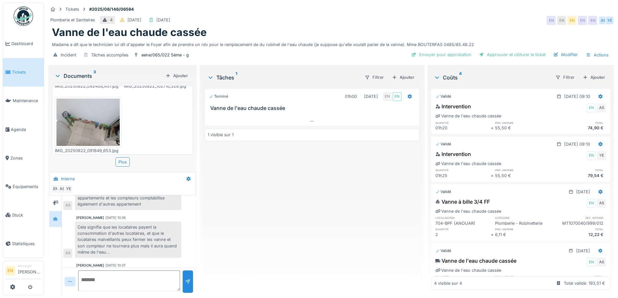
scroll to position [72, 0]
click at [313, 209] on div "Terminé 01h00 22/08/2025 EN EN Vanne de l'eau chaude cassée 1 visible sur 1" at bounding box center [312, 188] width 214 height 204
click at [472, 18] on div "Plomberie et Sanitaires 4 26/08/2025 25/08/2025 EN EN EN EN EN AS YE" at bounding box center [331, 21] width 566 height 12
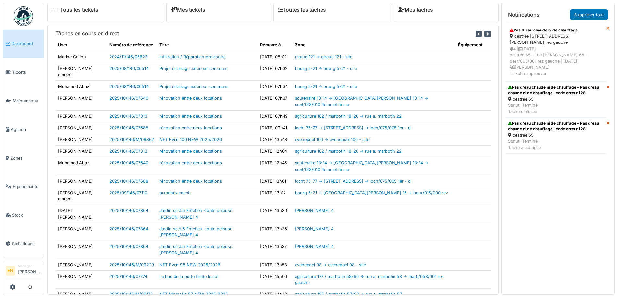
click at [529, 47] on div "4 | [DATE] destrée 65 - rue [PERSON_NAME] 65 - desr/065/001 rez gauche | [DATE]…" at bounding box center [555, 61] width 92 height 31
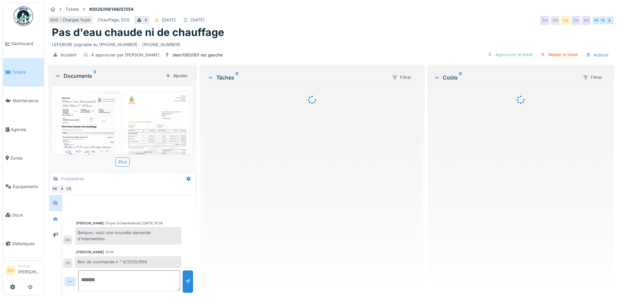
scroll to position [3, 0]
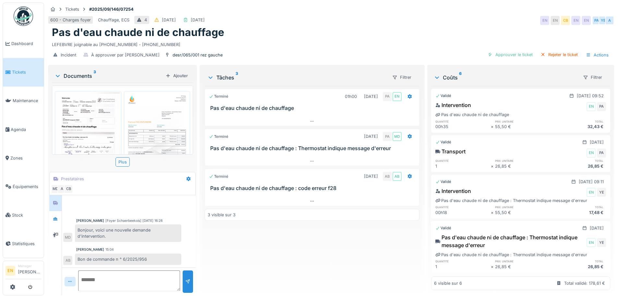
click at [266, 256] on div "Terminé 01h00 [DATE] PA EN Pas d'eau chaude ni de chauffage Terminé [DATE] PA M…" at bounding box center [312, 188] width 214 height 204
click at [27, 21] on img at bounding box center [23, 15] width 19 height 19
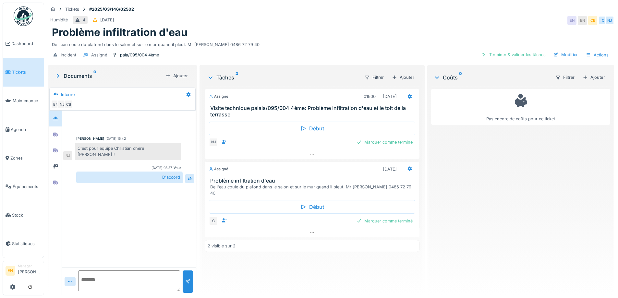
click at [138, 230] on div "Nicolae Jitcu 02/10/2025 16:42 C'est pour equipe Christian chere Emma ! NJ Vous…" at bounding box center [129, 189] width 134 height 157
click at [138, 228] on div "Nicolae Jitcu 02/10/2025 16:42 C'est pour equipe Christian chere Emma ! NJ Vous…" at bounding box center [129, 189] width 134 height 157
click at [56, 182] on icon at bounding box center [55, 182] width 5 height 4
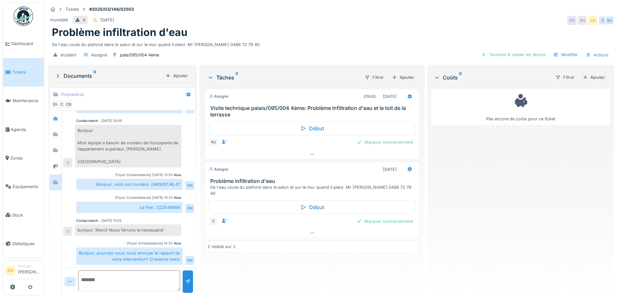
scroll to position [5, 0]
click at [383, 39] on div "De l'eau coule du plafond dans le salon et sur le mur quand il pleut. Mr [PERSO…" at bounding box center [331, 43] width 558 height 9
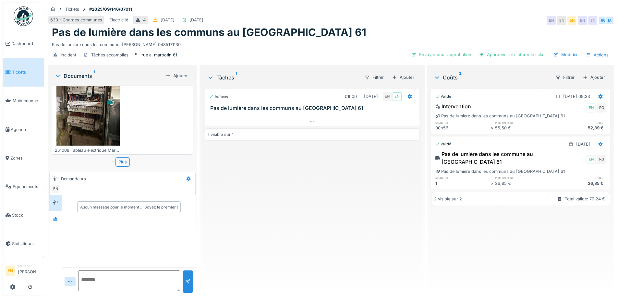
scroll to position [5, 0]
click at [323, 248] on div "Terminé 01h00 12/09/2025 EN EN Pas de lumière dans les communs au Marbotin 61 1…" at bounding box center [312, 188] width 214 height 204
click at [56, 217] on div at bounding box center [55, 219] width 5 height 6
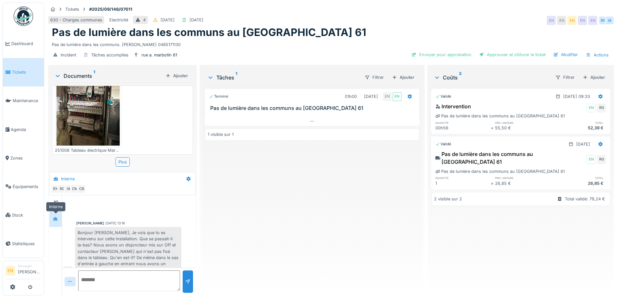
scroll to position [94, 0]
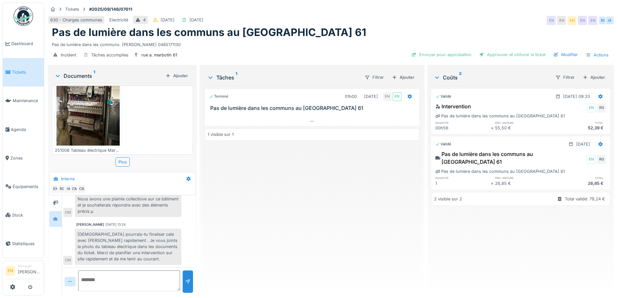
click at [296, 193] on div "Terminé 01h00 12/09/2025 EN EN Pas de lumière dans les communs au Marbotin 61 1…" at bounding box center [312, 188] width 214 height 204
click at [262, 200] on div "Terminé 01h00 12/09/2025 EN EN Pas de lumière dans les communs au Marbotin 61 1…" at bounding box center [312, 188] width 214 height 204
click at [257, 205] on div "Terminé 01h00 12/09/2025 EN EN Pas de lumière dans les communs au Marbotin 61 1…" at bounding box center [312, 188] width 214 height 204
click at [314, 26] on div "Pas de lumière dans les communs au Marbotin 61" at bounding box center [331, 32] width 558 height 12
click at [267, 227] on div "Terminé 01h00 12/09/2025 EN EN Pas de lumière dans les communs au Marbotin 61 1…" at bounding box center [312, 188] width 214 height 204
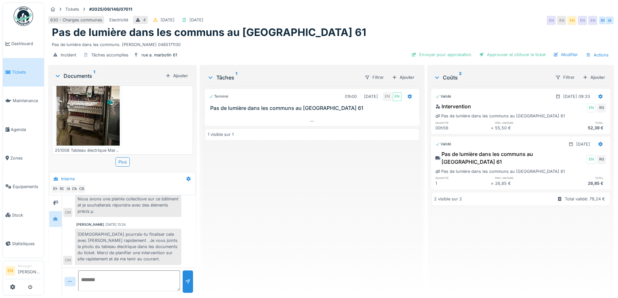
click at [268, 228] on div "Terminé 01h00 12/09/2025 EN EN Pas de lumière dans les communs au Marbotin 61 1…" at bounding box center [312, 188] width 214 height 204
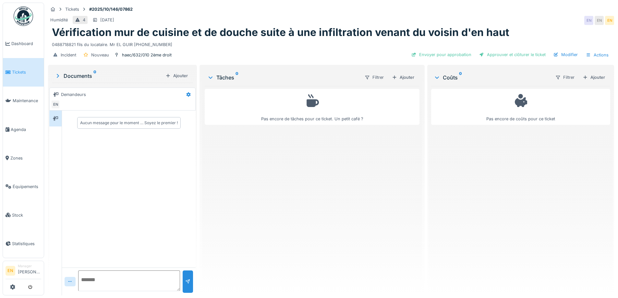
click at [299, 216] on div "Pas encore de tâches pour ce ticket. Un petit café ?" at bounding box center [312, 188] width 214 height 204
click at [308, 220] on div "Pas encore de tâches pour ce ticket. Un petit café ?" at bounding box center [312, 188] width 214 height 204
click at [305, 209] on div "Pas encore de tâches pour ce ticket. Un petit café ?" at bounding box center [312, 188] width 214 height 204
drag, startPoint x: 54, startPoint y: 120, endPoint x: 62, endPoint y: 126, distance: 10.3
click at [54, 120] on icon at bounding box center [55, 118] width 5 height 5
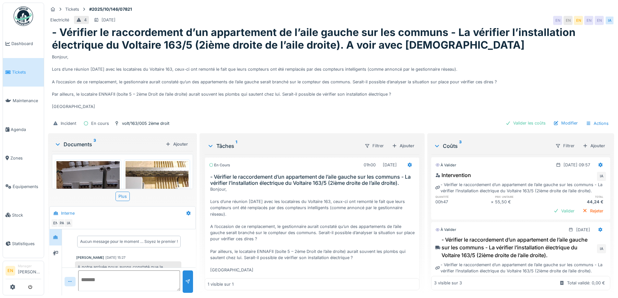
scroll to position [19, 0]
click at [340, 114] on div "Bonjour, Lors d’une réunion [DATE] avec les locataires du Voltaire 163, ceux-ci…" at bounding box center [331, 83] width 558 height 65
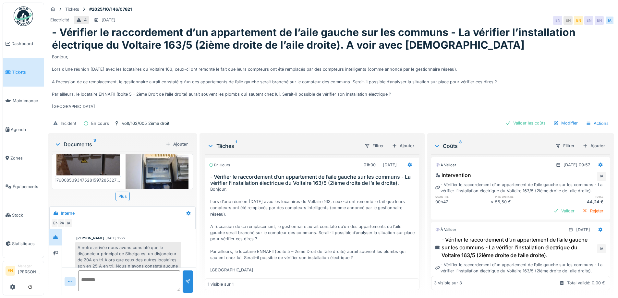
scroll to position [0, 0]
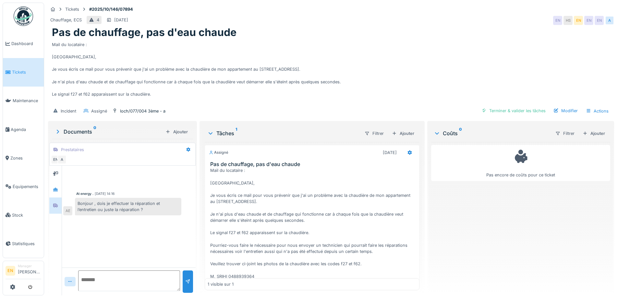
scroll to position [45, 0]
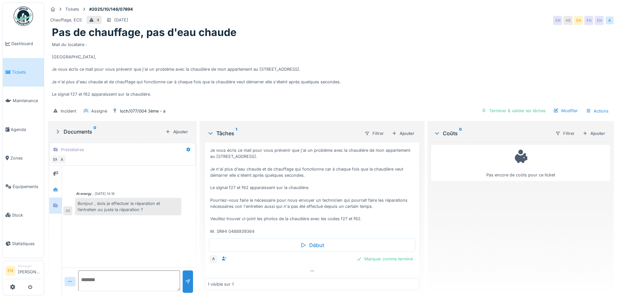
click at [323, 89] on div "Mail du locataire : [GEOGRAPHIC_DATA], Je vous écris ce mail pour vous prévenir…" at bounding box center [331, 71] width 558 height 65
click at [357, 87] on div "Mail du locataire : [GEOGRAPHIC_DATA], Je vous écris ce mail pour vous prévenir…" at bounding box center [331, 71] width 558 height 65
click at [394, 17] on div "Chauffage, ECS 4 [DATE] EN HS EN EN EN A" at bounding box center [331, 21] width 566 height 12
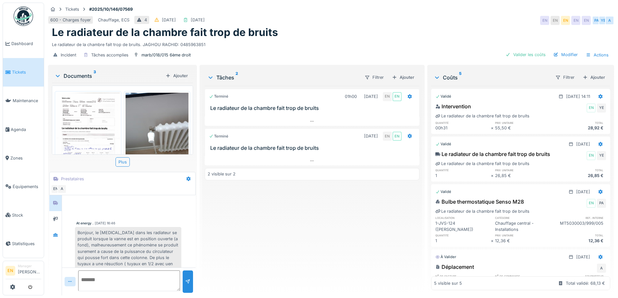
scroll to position [111, 0]
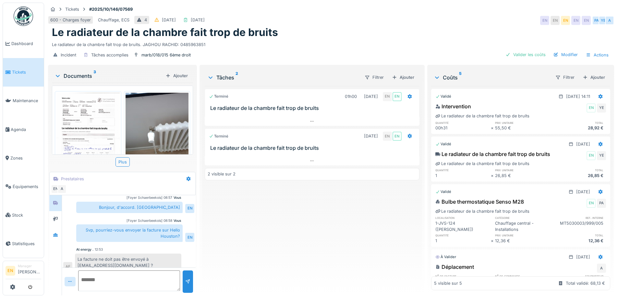
click at [298, 184] on div "Terminé 01h00 09/10/2025 EN EN Le radiateur de la chambre fait trop de bruits T…" at bounding box center [312, 188] width 214 height 204
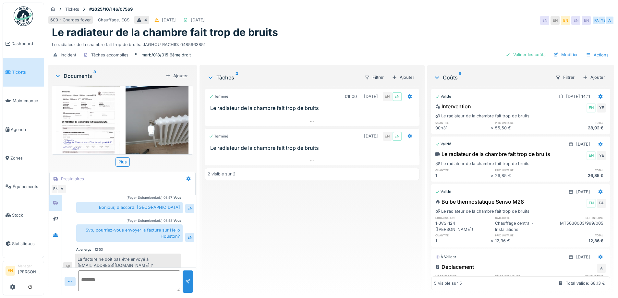
scroll to position [0, 0]
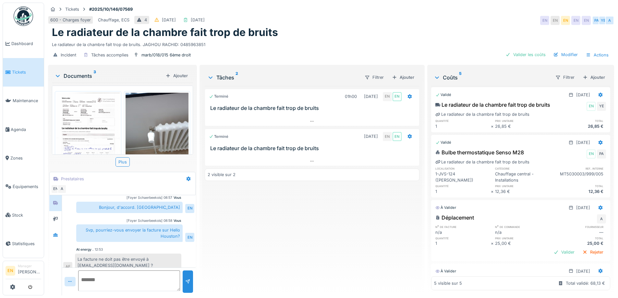
scroll to position [110, 0]
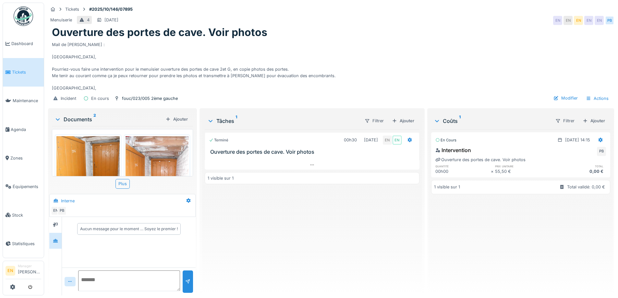
click at [339, 69] on div "Mail de Jan : Bonjour, Pourriez-vous faire une intervention pour le menuisier o…" at bounding box center [331, 65] width 558 height 53
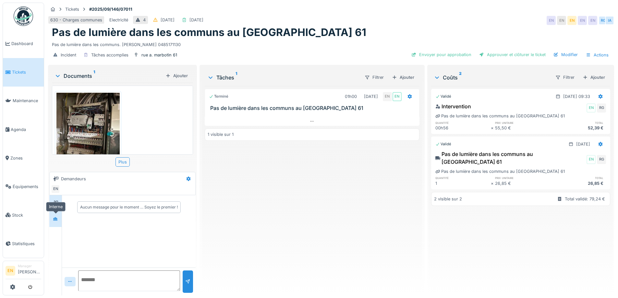
click at [54, 219] on icon at bounding box center [55, 219] width 5 height 4
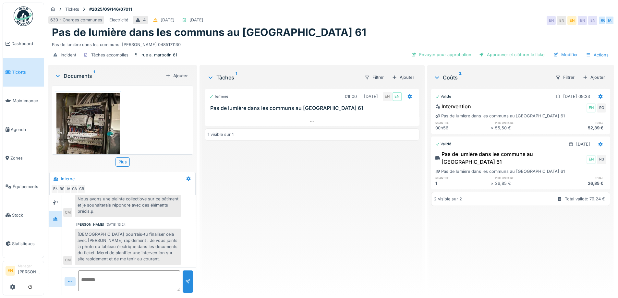
click at [293, 234] on div "Terminé 01h00 12/09/2025 EN EN Pas de lumière dans les communs au Marbotin 61 1…" at bounding box center [312, 188] width 214 height 204
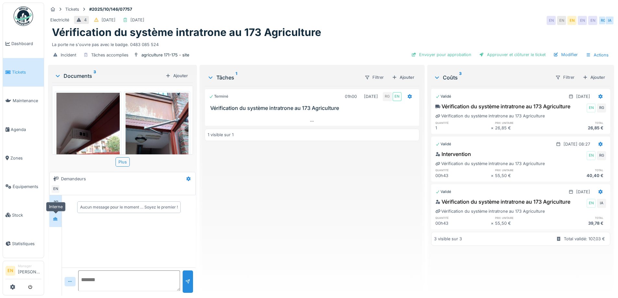
click at [56, 219] on icon at bounding box center [55, 219] width 5 height 4
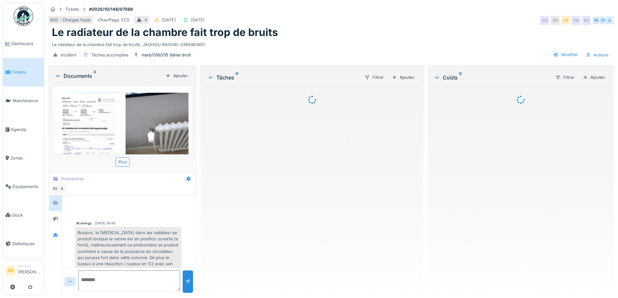
scroll to position [111, 0]
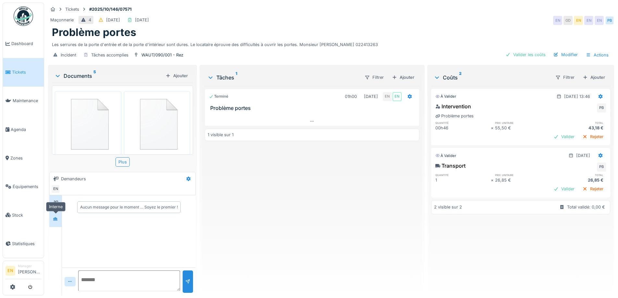
click at [55, 221] on icon at bounding box center [55, 219] width 5 height 4
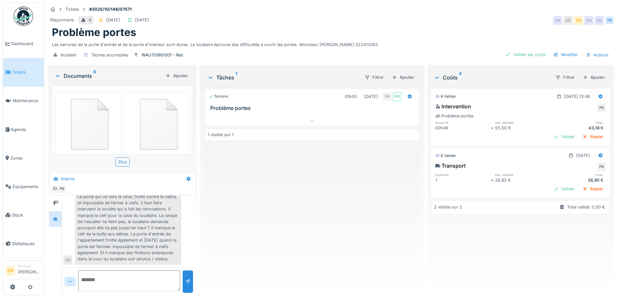
click at [168, 242] on div "La porte qui va vers la cave, frotte contre le cadre, et impossible de fermer à…" at bounding box center [128, 228] width 106 height 74
click at [152, 257] on div "La porte qui va vers la cave, frotte contre le cadre, et impossible de fermer à…" at bounding box center [128, 228] width 106 height 74
click at [99, 124] on img at bounding box center [87, 123] width 63 height 60
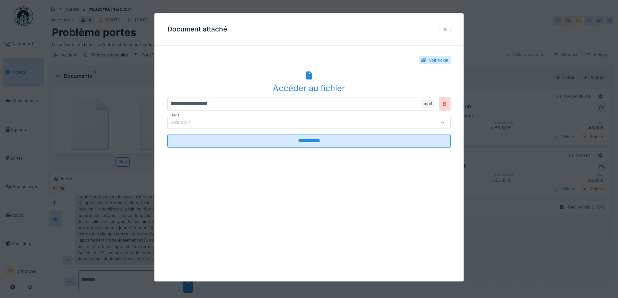
click at [308, 86] on div "Accéder au fichier" at bounding box center [308, 88] width 283 height 12
drag, startPoint x: 446, startPoint y: 30, endPoint x: 496, endPoint y: 30, distance: 49.6
click at [447, 31] on div at bounding box center [444, 29] width 5 height 6
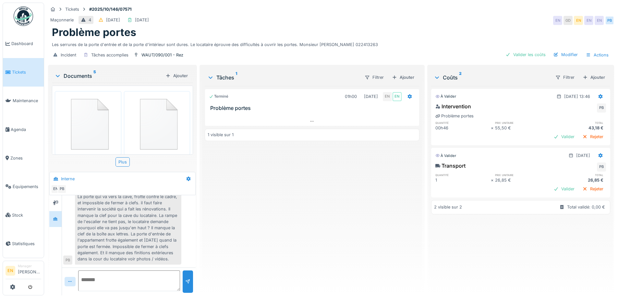
click at [161, 130] on img at bounding box center [157, 123] width 63 height 61
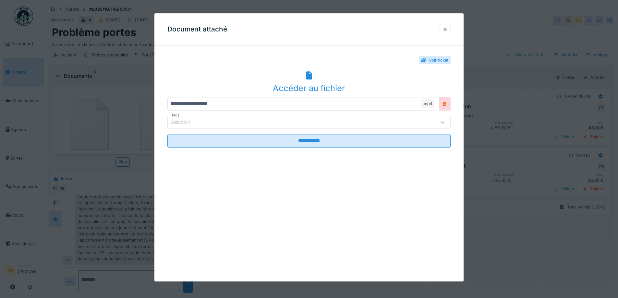
click at [308, 78] on icon at bounding box center [309, 75] width 6 height 8
click at [445, 31] on div at bounding box center [444, 29] width 5 height 6
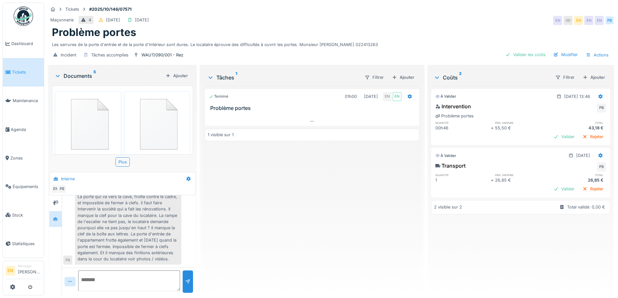
click at [339, 228] on div "Terminé 01h00 01/10/2025 EN EN Problème portes 1 visible sur 1" at bounding box center [312, 188] width 214 height 204
click at [525, 6] on div "Tickets #2025/10/146/07571" at bounding box center [331, 9] width 566 height 8
click at [340, 212] on div "Terminé 01h00 01/10/2025 EN EN Problème portes 1 visible sur 1" at bounding box center [312, 188] width 214 height 204
click at [299, 206] on div "Terminé 01h00 01/10/2025 EN EN Problème portes 1 visible sur 1" at bounding box center [312, 188] width 214 height 204
click at [382, 37] on div "Problème portes" at bounding box center [331, 32] width 558 height 12
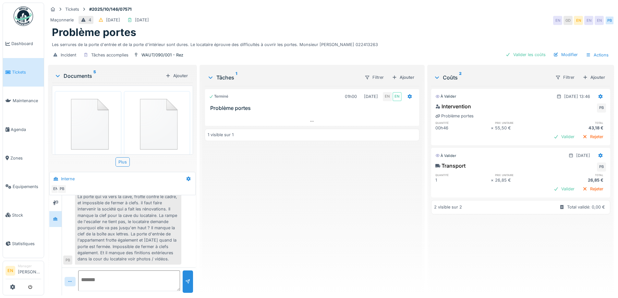
click at [425, 40] on div "Les serrures de la porte d'entrée et de la porte d'intérieur sont dures. Le loc…" at bounding box center [331, 43] width 558 height 9
click at [290, 256] on div "Terminé 01h00 01/10/2025 EN EN Problème portes 1 visible sur 1" at bounding box center [312, 188] width 214 height 204
click at [293, 254] on div "Terminé 01h00 01/10/2025 EN EN Problème portes 1 visible sur 1" at bounding box center [312, 188] width 214 height 204
click at [294, 253] on div "Terminé 01h00 01/10/2025 EN EN Problème portes 1 visible sur 1" at bounding box center [312, 188] width 214 height 204
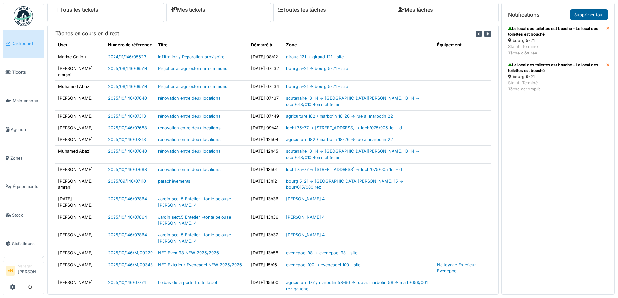
click at [592, 14] on link "Supprimer tout" at bounding box center [589, 14] width 38 height 11
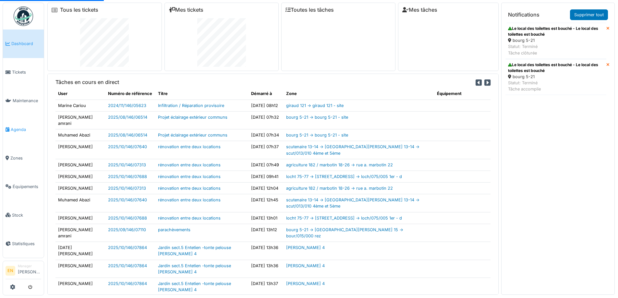
click at [18, 129] on span "Agenda" at bounding box center [26, 129] width 30 height 6
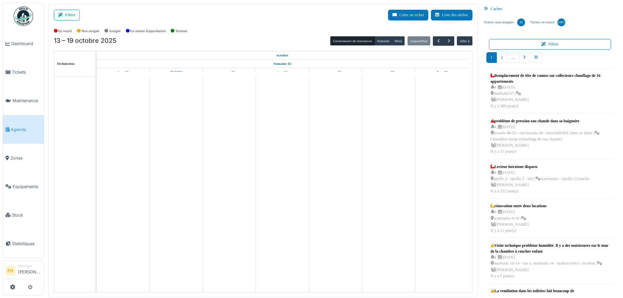
click at [62, 15] on icon at bounding box center [61, 15] width 7 height 4
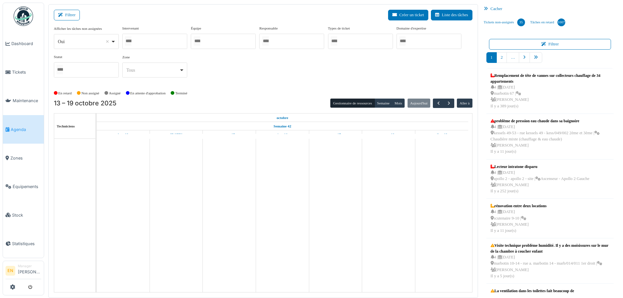
click at [114, 40] on div "Oui Remove item" at bounding box center [85, 41] width 59 height 9
drag, startPoint x: 102, startPoint y: 85, endPoint x: 115, endPoint y: 78, distance: 14.8
select select "**"
click at [157, 41] on div at bounding box center [154, 41] width 65 height 15
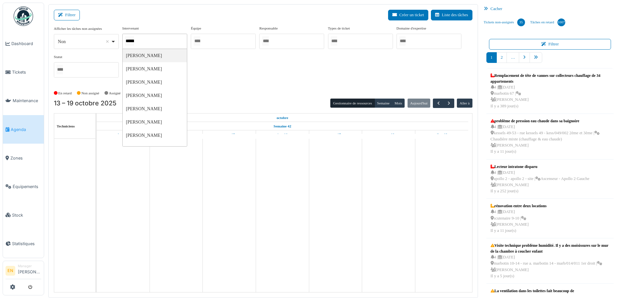
type input "*******"
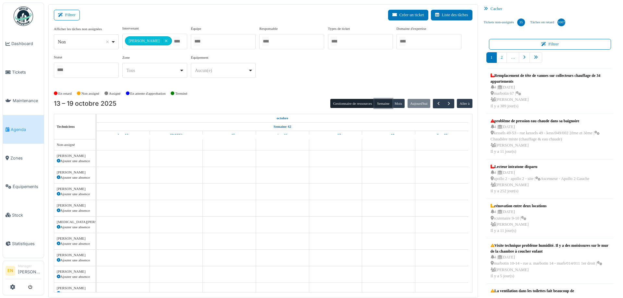
click at [383, 105] on button "Semaine" at bounding box center [383, 103] width 18 height 9
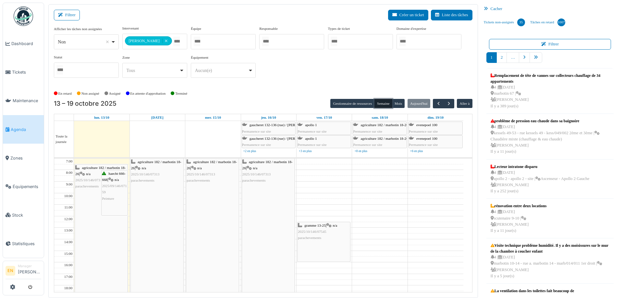
click at [381, 104] on button "Semaine" at bounding box center [383, 103] width 18 height 9
click at [446, 104] on span "button" at bounding box center [449, 104] width 6 height 6
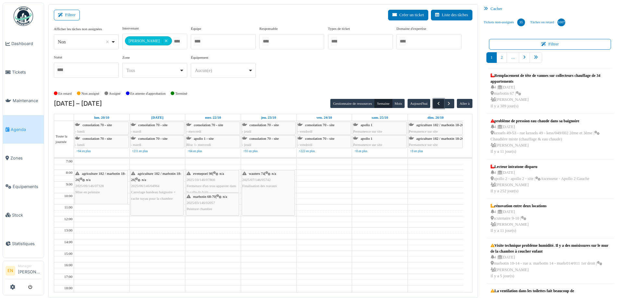
click at [436, 102] on span "button" at bounding box center [439, 104] width 6 height 6
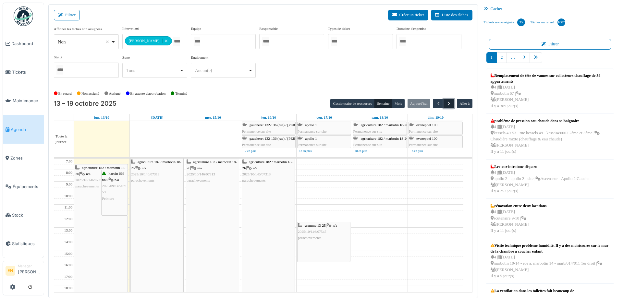
click at [446, 102] on span "button" at bounding box center [449, 104] width 6 height 6
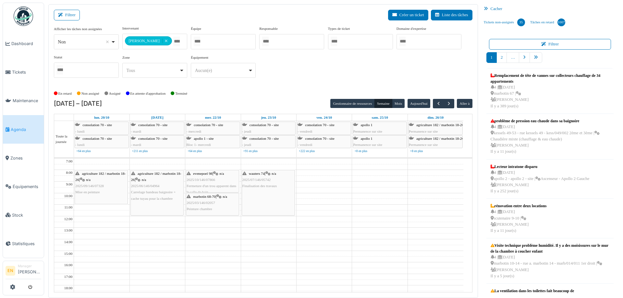
click at [274, 87] on div "**********" at bounding box center [263, 57] width 418 height 63
click at [443, 105] on button "button" at bounding box center [448, 103] width 11 height 9
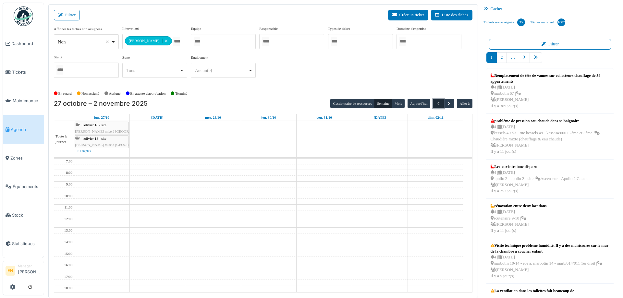
click at [436, 106] on span "button" at bounding box center [439, 104] width 6 height 6
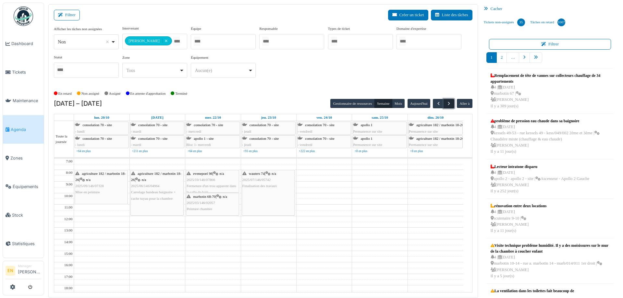
click at [446, 103] on span "button" at bounding box center [449, 104] width 6 height 6
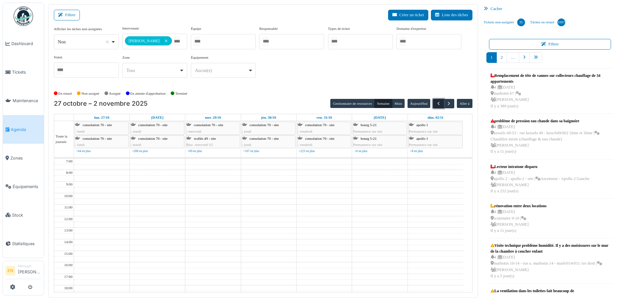
click at [436, 104] on span "button" at bounding box center [439, 104] width 6 height 6
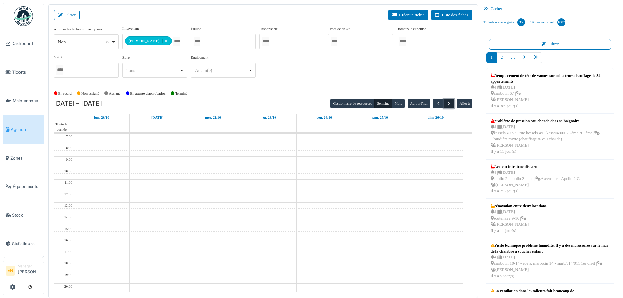
click at [449, 102] on button "button" at bounding box center [448, 103] width 11 height 9
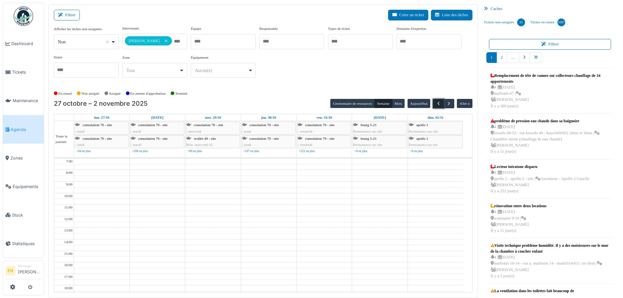
click at [437, 101] on button "button" at bounding box center [438, 103] width 11 height 9
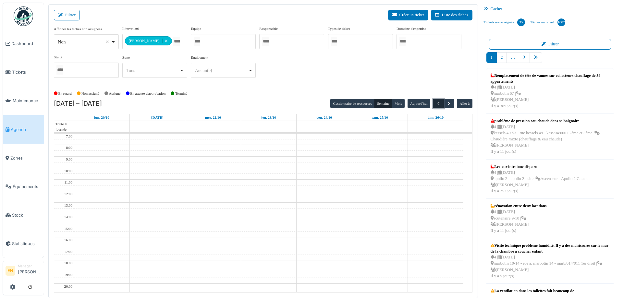
click at [433, 103] on button "button" at bounding box center [438, 103] width 11 height 9
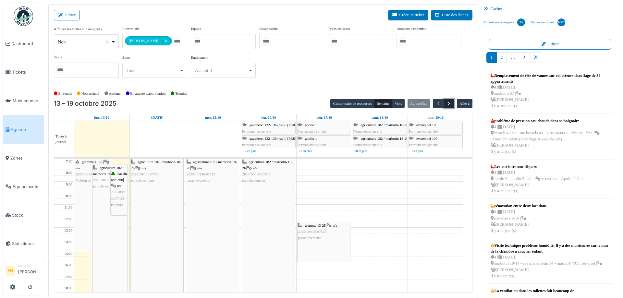
click at [447, 102] on span "button" at bounding box center [449, 104] width 6 height 6
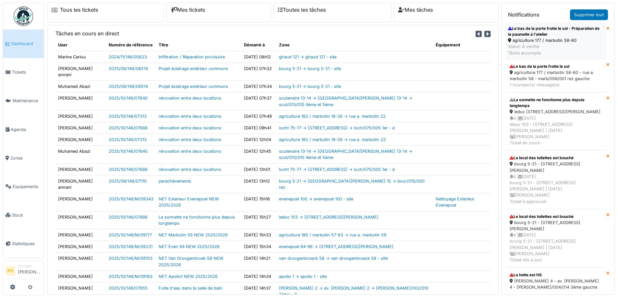
click at [537, 35] on div "Le bas de la porte frotte le sol - Préparation de la paumelle à l'atelier" at bounding box center [556, 32] width 96 height 12
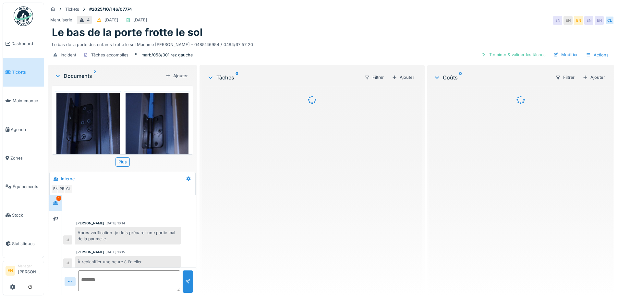
scroll to position [38, 0]
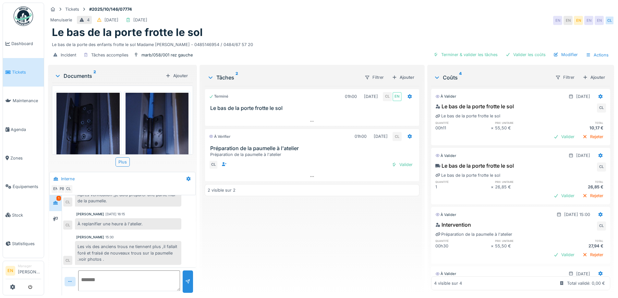
click at [325, 236] on div "Terminé 01h00 [DATE] CL EN Le bas de la porte frotte le sol À vérifier 01h00 [D…" at bounding box center [312, 188] width 214 height 204
click at [317, 264] on div "Terminé 01h00 [DATE] CL EN Le bas de la porte frotte le sol À vérifier 01h00 [D…" at bounding box center [312, 188] width 214 height 204
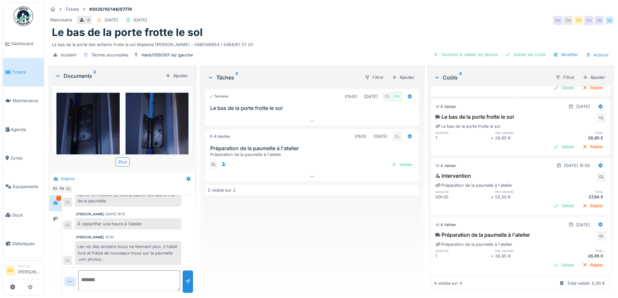
scroll to position [59, 0]
click at [395, 160] on div "Valider" at bounding box center [402, 164] width 26 height 9
click at [322, 247] on div "Terminé 01h00 09/10/2025 CL EN Le bas de la porte frotte le sol Terminé 01h00 1…" at bounding box center [312, 188] width 214 height 204
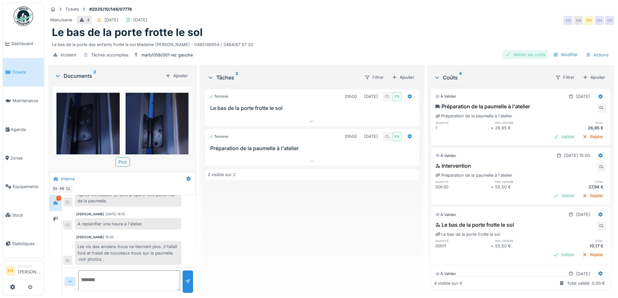
click at [533, 55] on div "Valider les coûts" at bounding box center [525, 54] width 45 height 9
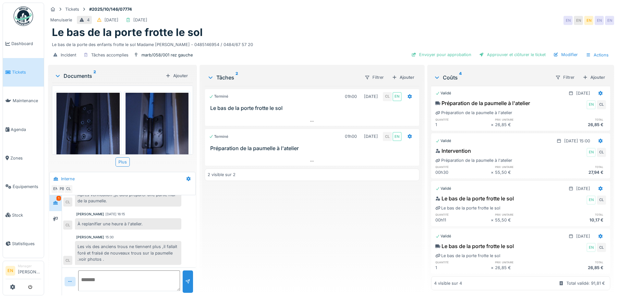
scroll to position [13, 0]
click at [331, 212] on div "Terminé 01h00 09/10/2025 CL EN Le bas de la porte frotte le sol Terminé 01h00 1…" at bounding box center [312, 188] width 214 height 204
click at [445, 13] on div "Tickets #2025/10/146/07774" at bounding box center [331, 9] width 566 height 8
click at [565, 56] on div "Modifier" at bounding box center [566, 54] width 30 height 9
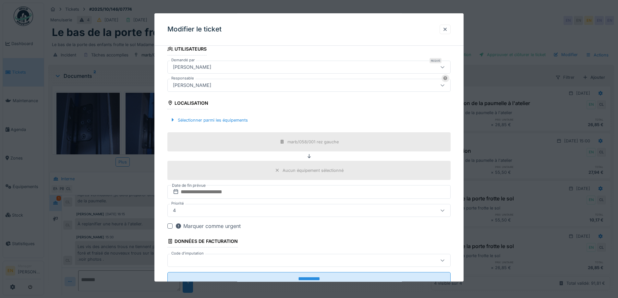
scroll to position [157, 0]
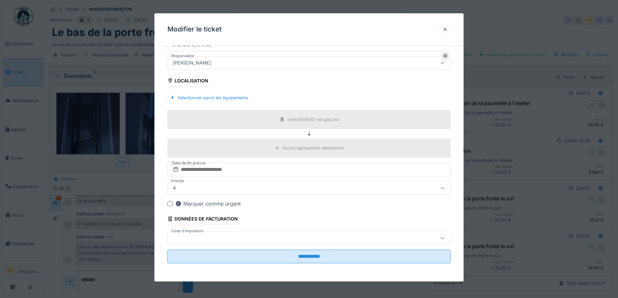
click at [231, 65] on div "[PERSON_NAME]" at bounding box center [292, 62] width 244 height 7
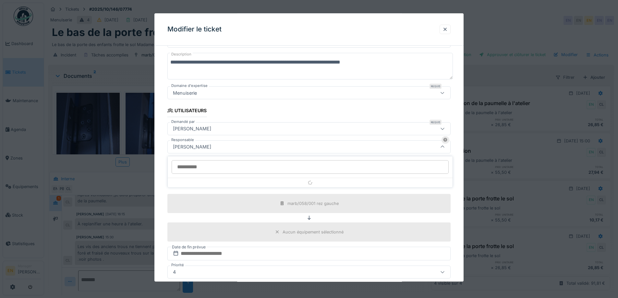
scroll to position [72, 0]
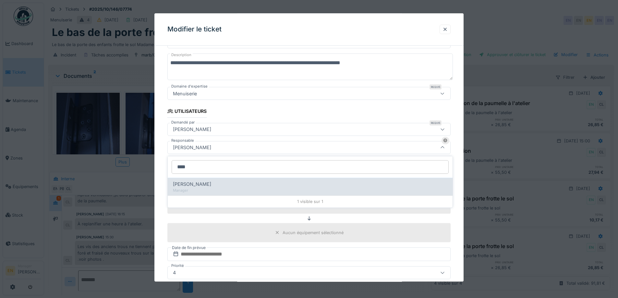
type input "****"
click at [202, 186] on span "[PERSON_NAME]" at bounding box center [192, 184] width 38 height 7
type input "****"
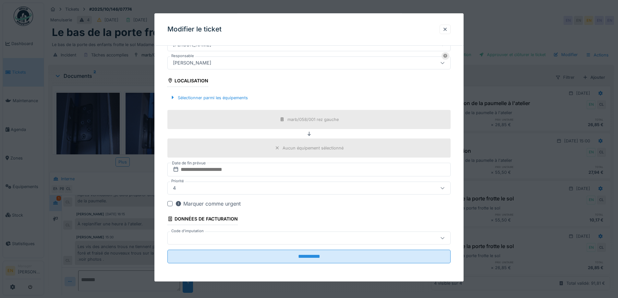
scroll to position [5, 0]
click at [248, 236] on div at bounding box center [292, 237] width 244 height 7
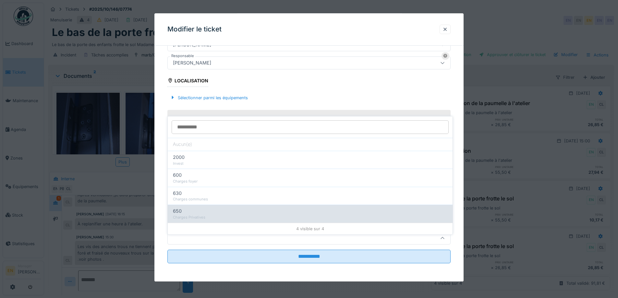
drag, startPoint x: 199, startPoint y: 175, endPoint x: 193, endPoint y: 208, distance: 33.3
click at [193, 208] on div "Aucun(e) 2000 Invest 600 Charges foyer 630 Charges communes 650 Charges Privati…" at bounding box center [310, 175] width 285 height 118
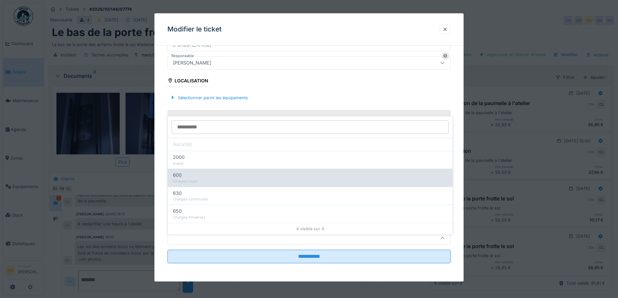
click at [190, 179] on div "Charges foyer" at bounding box center [310, 182] width 274 height 6
type input "***"
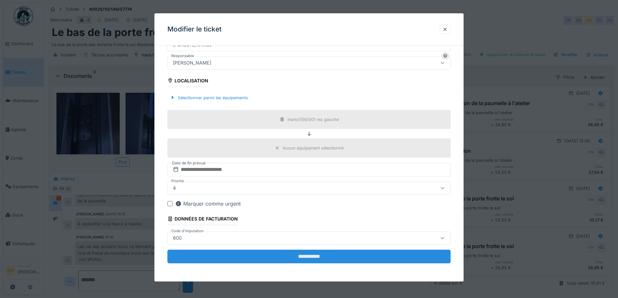
click at [311, 257] on input "**********" at bounding box center [308, 257] width 283 height 14
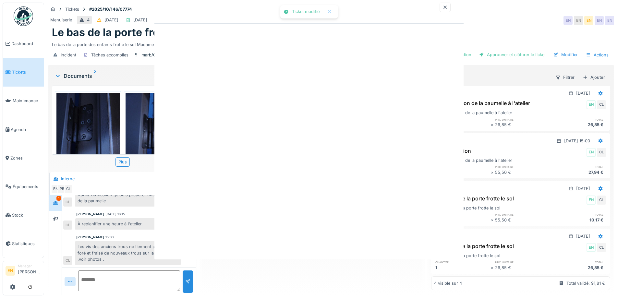
scroll to position [0, 0]
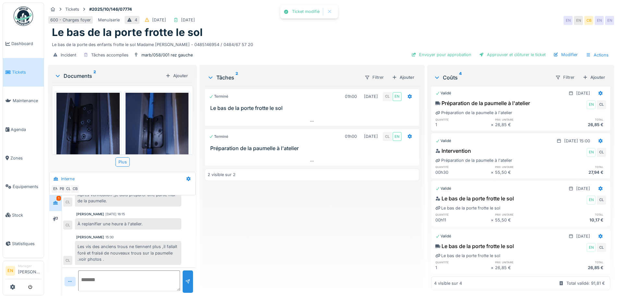
click at [317, 245] on div "Terminé 01h00 09/10/2025 CL EN Le bas de la porte frotte le sol Terminé 01h00 1…" at bounding box center [312, 188] width 214 height 204
click at [317, 244] on div "Terminé 01h00 09/10/2025 CL EN Le bas de la porte frotte le sol Terminé 01h00 1…" at bounding box center [312, 188] width 214 height 204
click at [445, 50] on div "Envoyer pour approbation" at bounding box center [441, 54] width 65 height 9
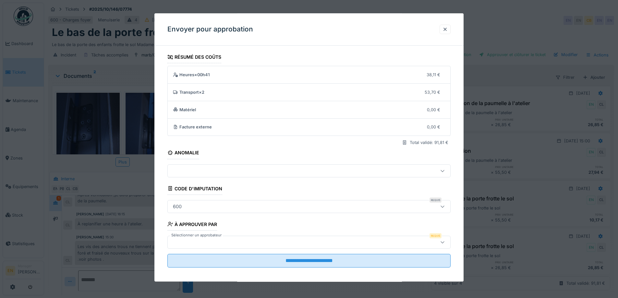
click at [434, 242] on div at bounding box center [308, 242] width 283 height 13
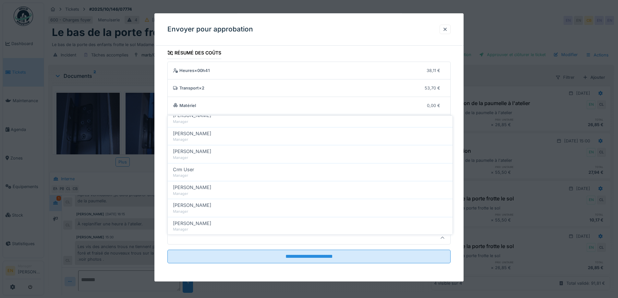
scroll to position [130, 0]
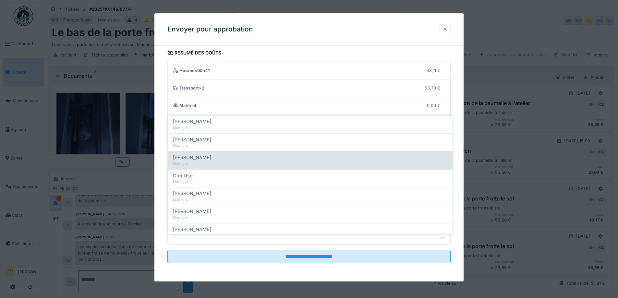
click at [199, 154] on span "Christian Bassette" at bounding box center [192, 157] width 38 height 7
type input "****"
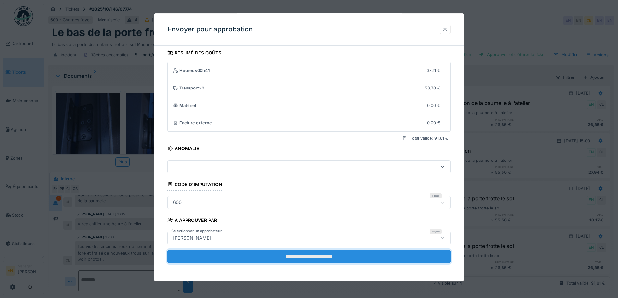
click at [305, 257] on input "**********" at bounding box center [308, 257] width 283 height 14
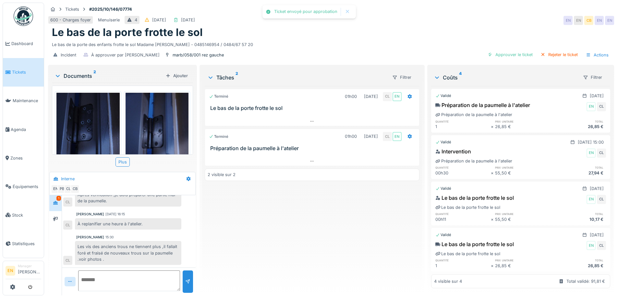
scroll to position [8, 0]
drag, startPoint x: 303, startPoint y: 244, endPoint x: 302, endPoint y: 236, distance: 8.3
click at [303, 240] on div "Terminé 01h00 09/10/2025 CL EN Le bas de la porte frotte le sol Terminé 01h00 1…" at bounding box center [312, 188] width 214 height 204
click at [24, 16] on img at bounding box center [23, 15] width 19 height 19
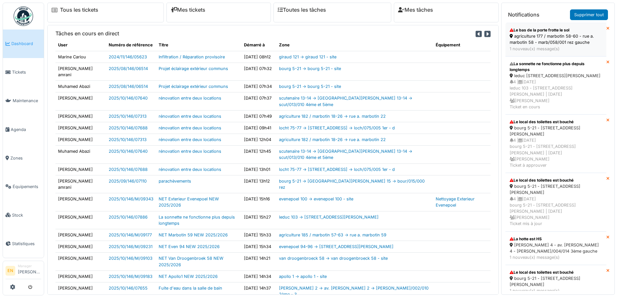
click at [527, 33] on div "agriculture 177 / marbotin 58-60 - rue a. marbotin 58 - marb/058/001 rez gauche" at bounding box center [555, 39] width 92 height 12
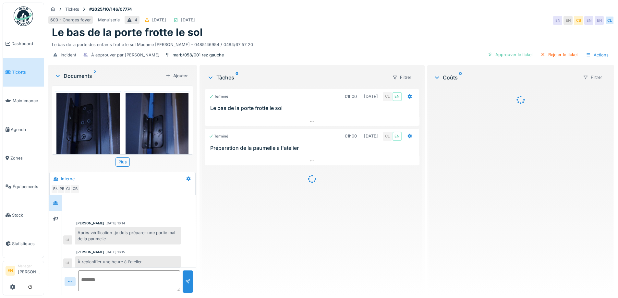
scroll to position [38, 0]
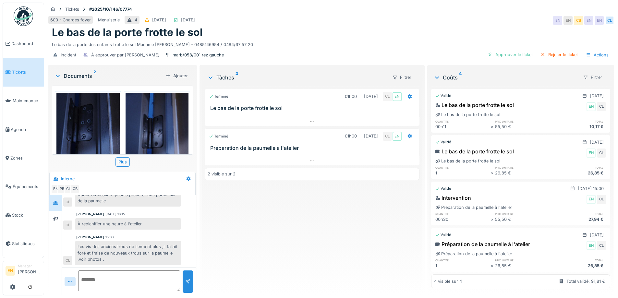
click at [21, 18] on img at bounding box center [23, 15] width 19 height 19
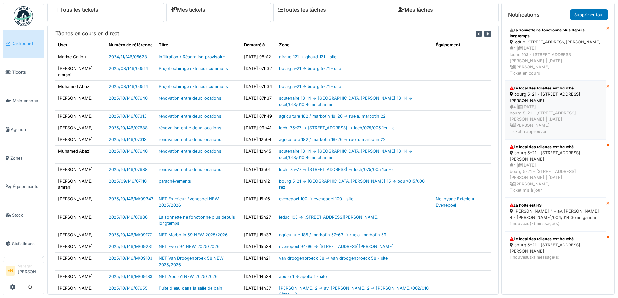
click at [519, 91] on div "bourg 5-21 - [STREET_ADDRESS][PERSON_NAME]" at bounding box center [555, 97] width 92 height 12
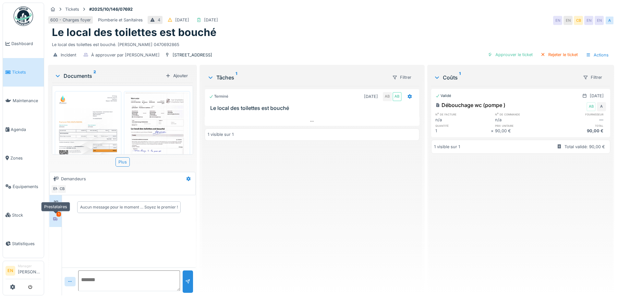
click at [60, 222] on div at bounding box center [56, 219] width 10 height 8
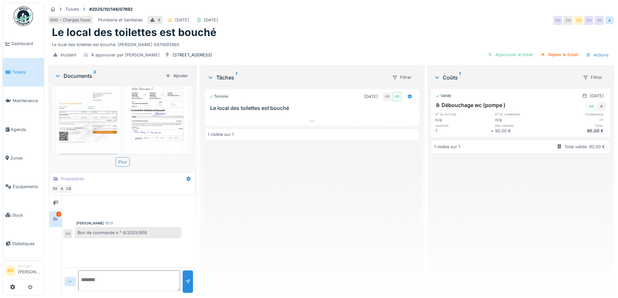
scroll to position [36, 0]
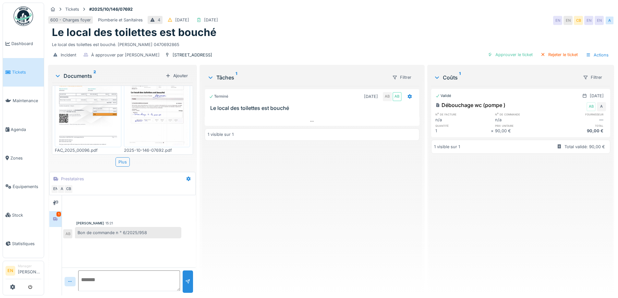
click at [27, 22] on img at bounding box center [23, 15] width 19 height 19
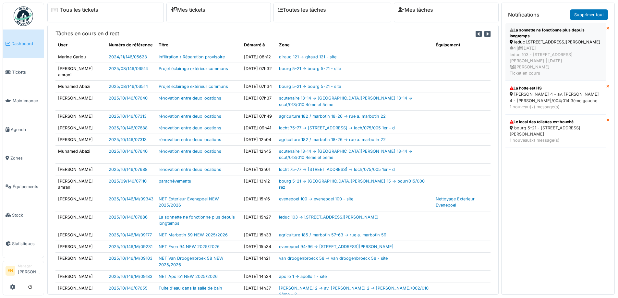
click at [538, 45] on div "leduc [STREET_ADDRESS][PERSON_NAME]" at bounding box center [555, 42] width 92 height 6
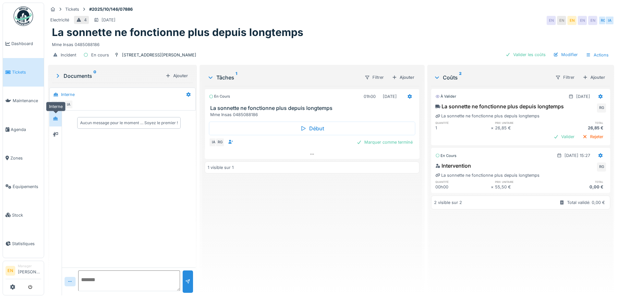
click at [54, 120] on icon at bounding box center [55, 119] width 5 height 4
click at [232, 244] on div "En cours 01h00 [DATE] La sonnette ne fonctionne plus depuis longtemps Mme Insas…" at bounding box center [312, 188] width 214 height 204
click at [24, 21] on img at bounding box center [23, 15] width 19 height 19
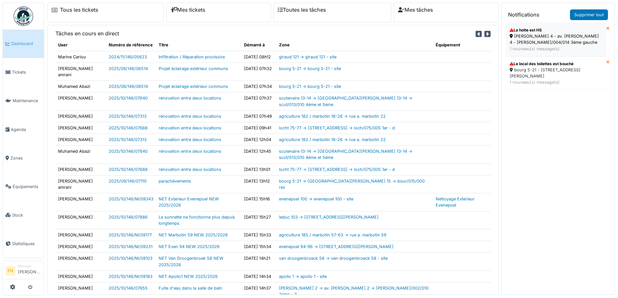
click at [529, 42] on div "thomas 4 - av. p. thomas 4 - thom/004/014 3ème gauche" at bounding box center [555, 39] width 92 height 12
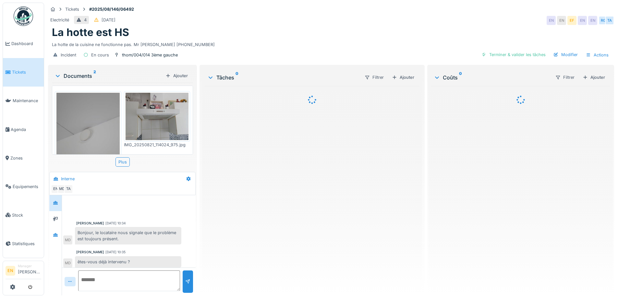
scroll to position [318, 0]
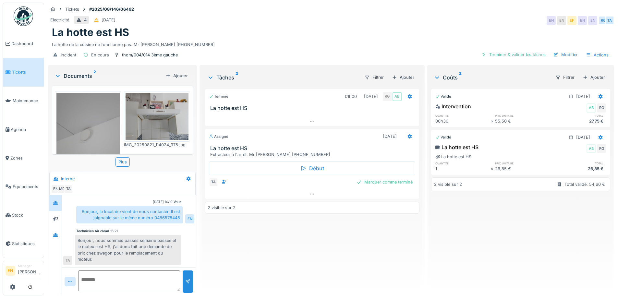
click at [221, 254] on div "Terminé 01h00 [DATE] RG AB La hotte est HS Assigné [DATE] La hotte est HS Extra…" at bounding box center [312, 188] width 214 height 204
click at [269, 272] on div "Terminé 01h00 [DATE] RG AB La hotte est HS Assigné [DATE] La hotte est HS Extra…" at bounding box center [312, 188] width 214 height 204
click at [234, 279] on div "Terminé 01h00 [DATE] RG AB La hotte est HS Assigné [DATE] La hotte est HS Extra…" at bounding box center [312, 188] width 214 height 204
drag, startPoint x: 254, startPoint y: 261, endPoint x: 322, endPoint y: 179, distance: 106.6
click at [254, 260] on div "Terminé 01h00 [DATE] RG AB La hotte est HS Assigné [DATE] La hotte est HS Extra…" at bounding box center [312, 188] width 214 height 204
